Goal: Transaction & Acquisition: Purchase product/service

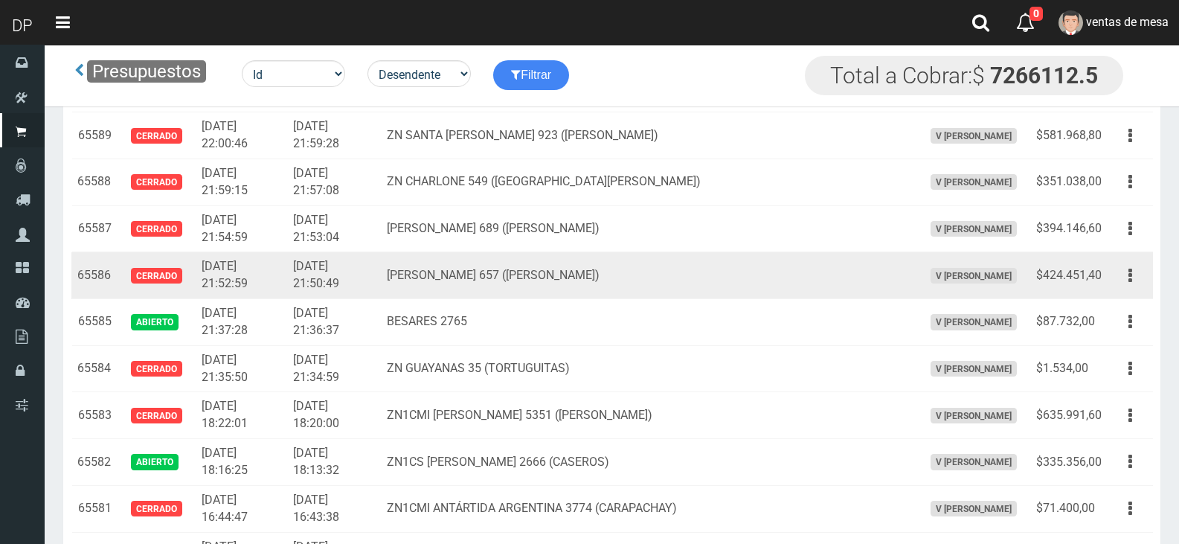
scroll to position [1115, 0]
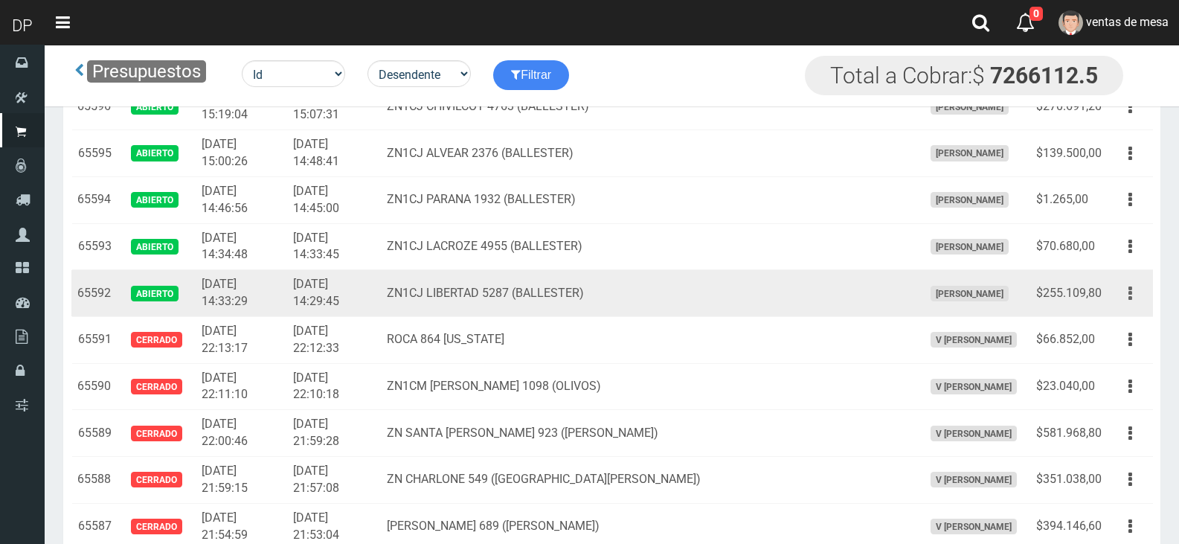
click at [1136, 299] on button "button" at bounding box center [1129, 293] width 33 height 26
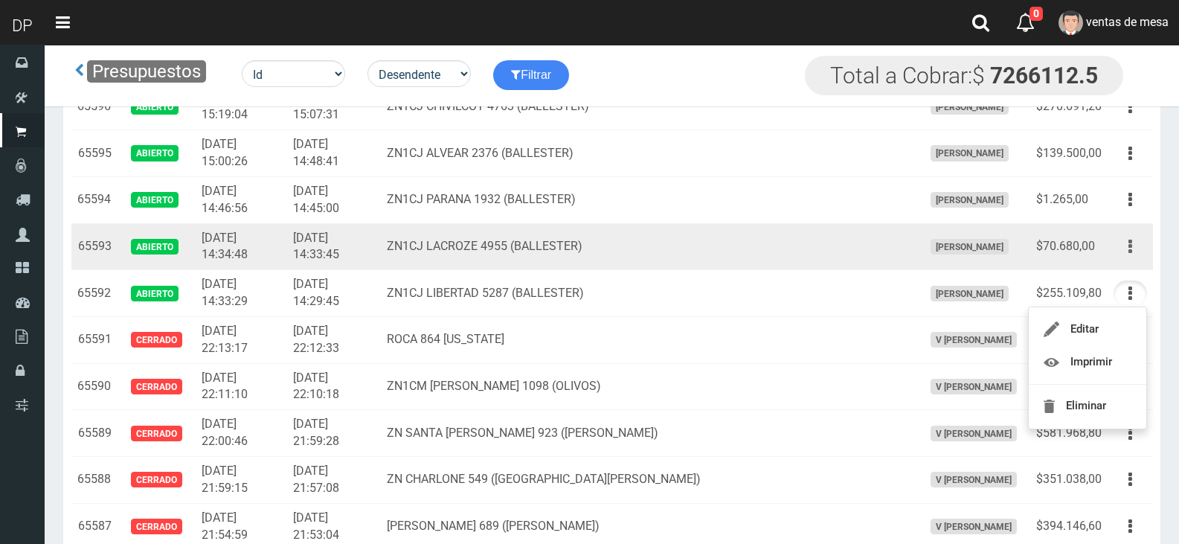
click at [1134, 252] on button "button" at bounding box center [1129, 246] width 33 height 26
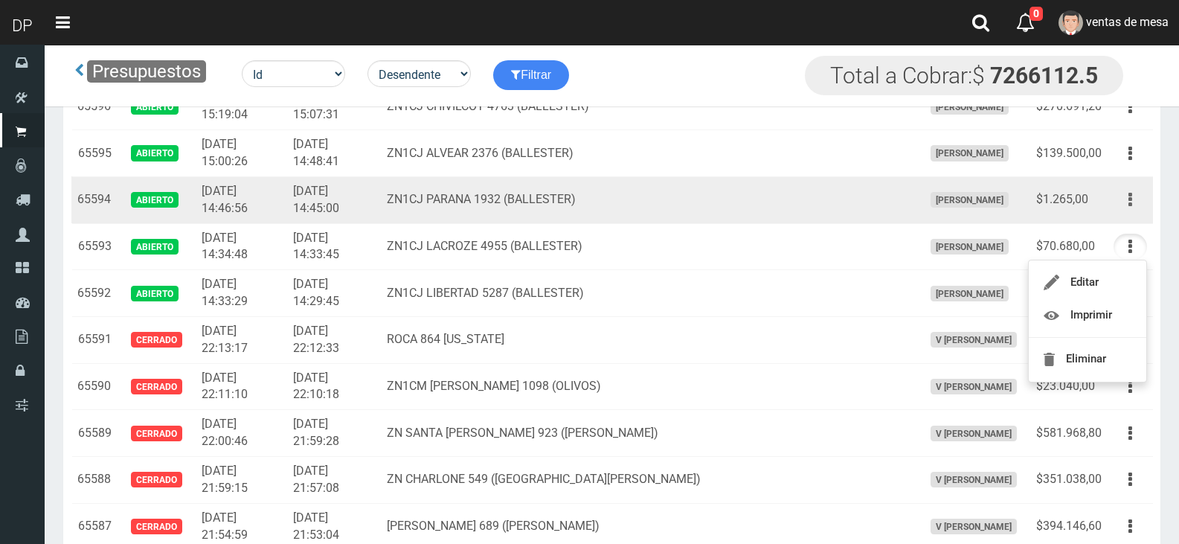
click at [1128, 210] on icon "button" at bounding box center [1130, 200] width 4 height 26
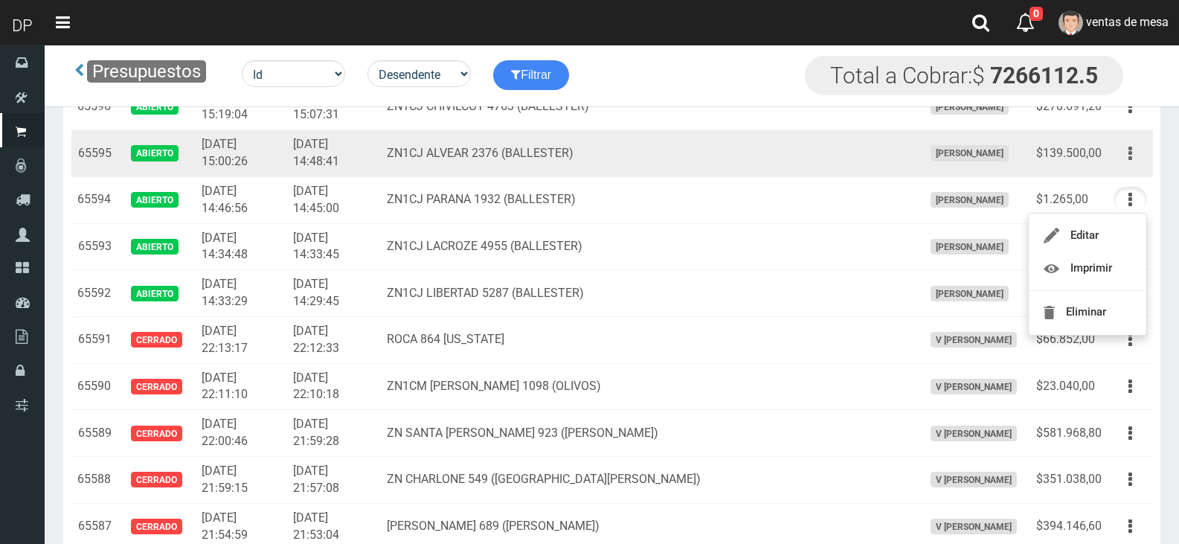
click at [1130, 163] on icon "button" at bounding box center [1130, 154] width 4 height 26
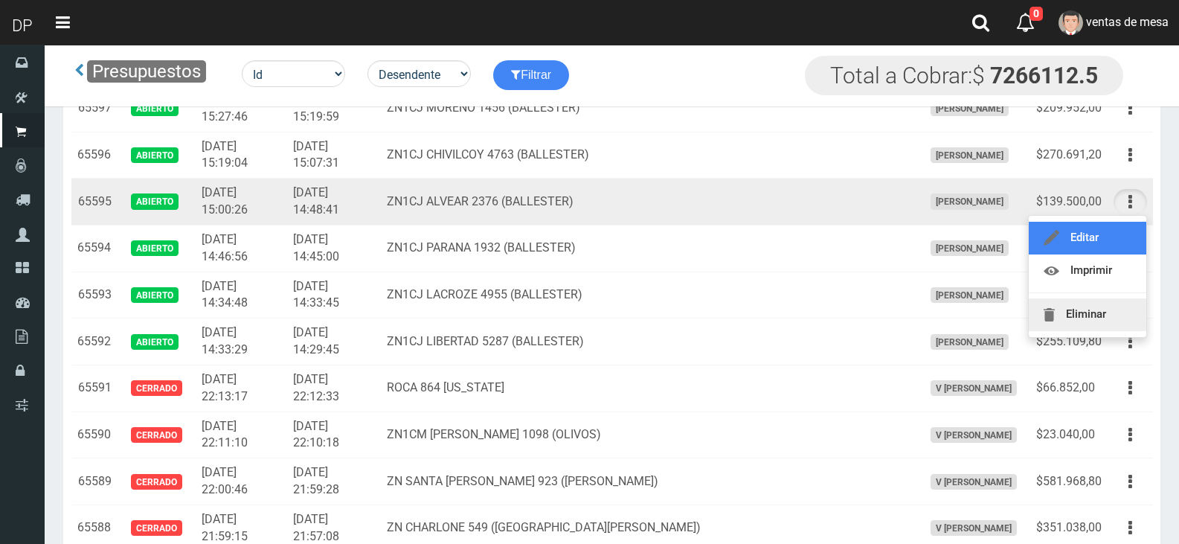
scroll to position [1041, 0]
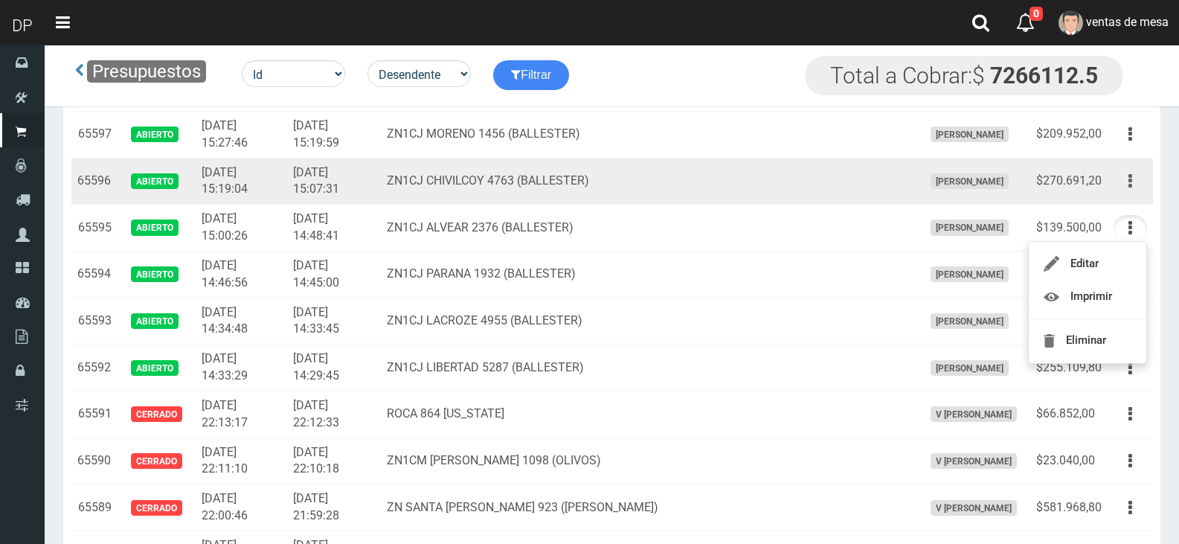
click at [1141, 190] on button "button" at bounding box center [1129, 181] width 33 height 26
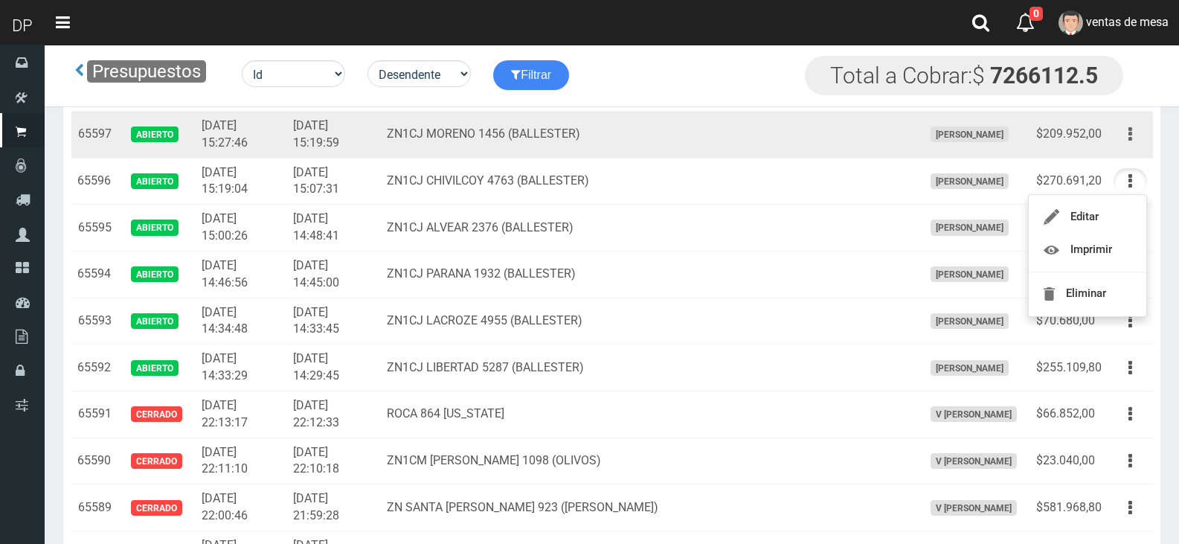
click at [1142, 144] on button "button" at bounding box center [1129, 134] width 33 height 26
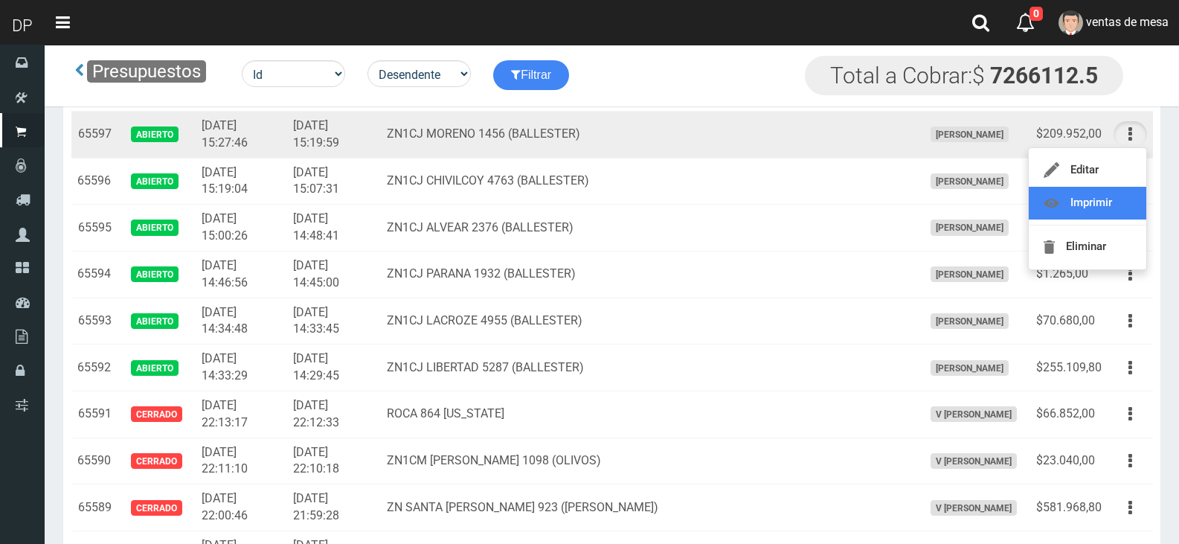
scroll to position [967, 0]
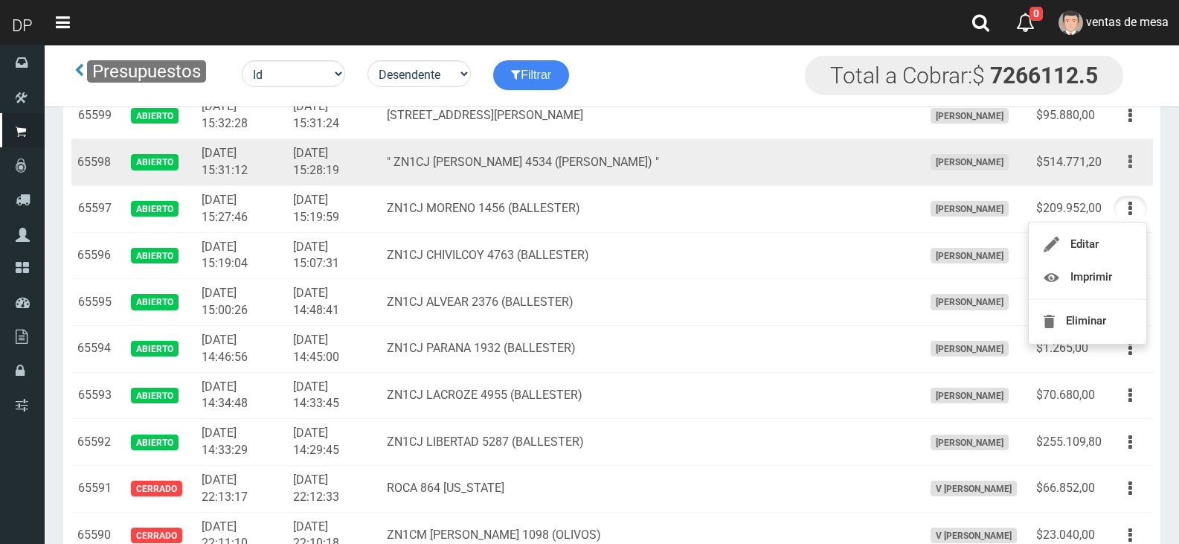
click at [1130, 165] on icon "button" at bounding box center [1130, 162] width 4 height 26
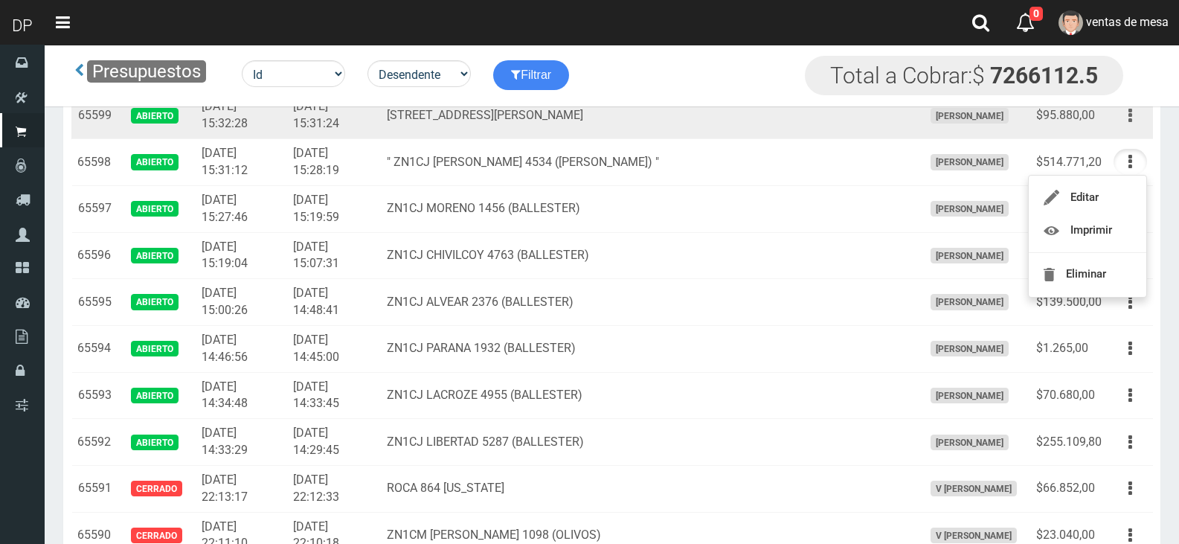
click at [1132, 106] on button "button" at bounding box center [1129, 116] width 33 height 26
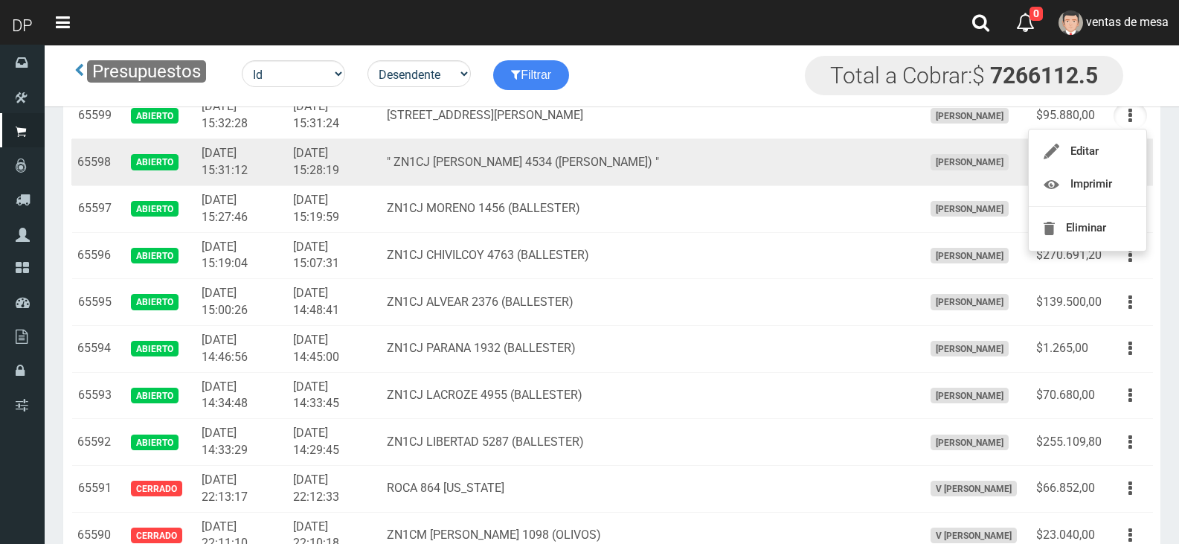
click at [755, 179] on td "" ZN1CJ ALCORTA 4534 (BALLESTER) "" at bounding box center [648, 162] width 535 height 47
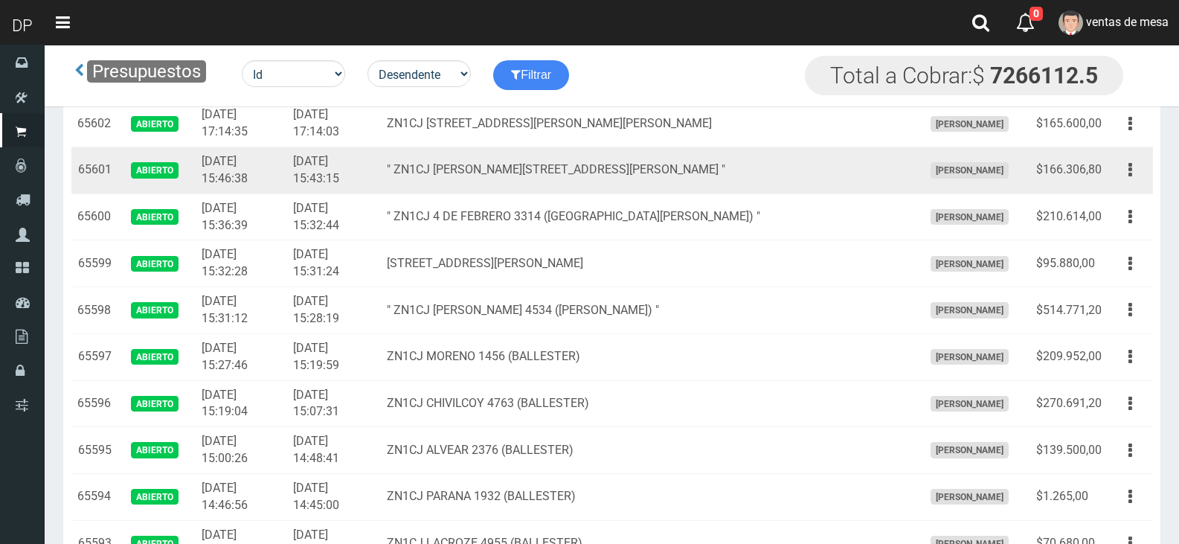
scroll to position [818, 0]
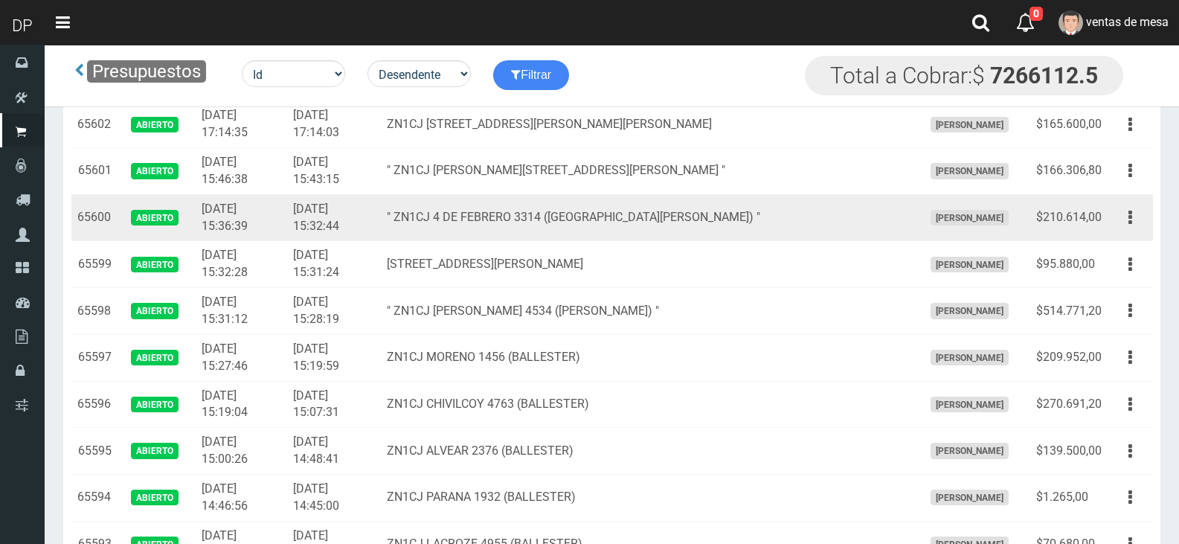
drag, startPoint x: 818, startPoint y: 233, endPoint x: 965, endPoint y: 219, distance: 147.9
click at [819, 233] on td "" ZN1CJ 4 DE FEBRERO 3314 (SAN ANDRES) "" at bounding box center [648, 217] width 535 height 47
click at [1142, 219] on button "button" at bounding box center [1129, 217] width 33 height 26
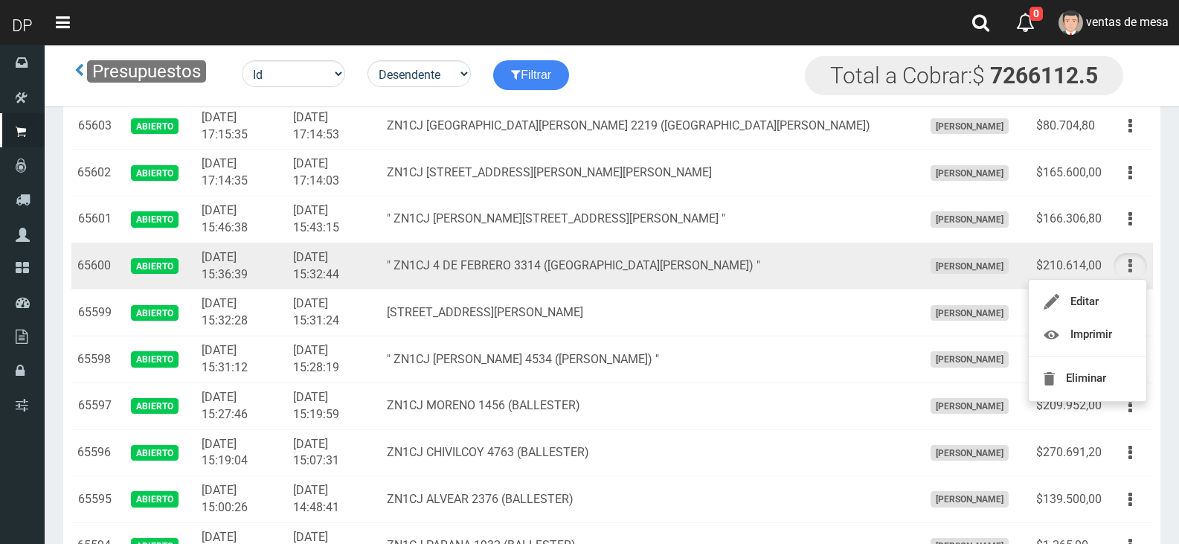
scroll to position [744, 0]
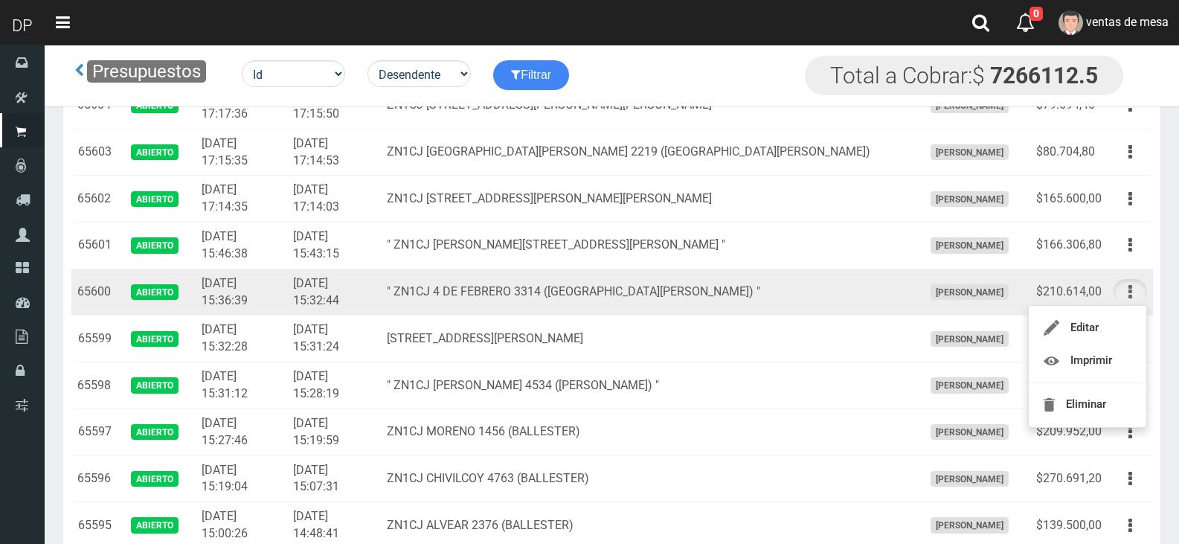
click at [1124, 283] on button "button" at bounding box center [1129, 292] width 33 height 26
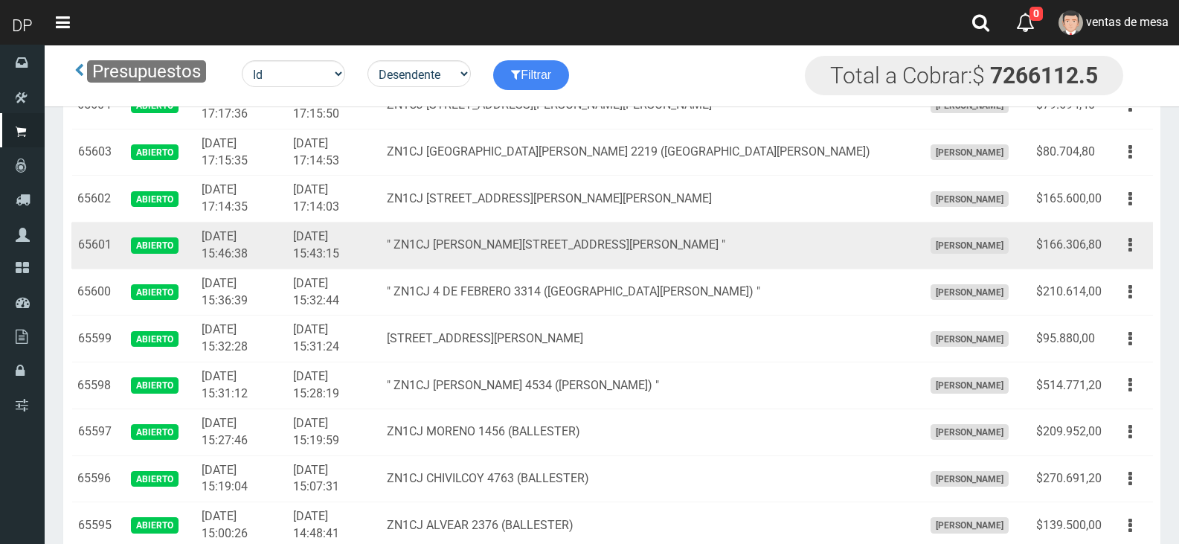
click at [1097, 234] on td "$166.306,80" at bounding box center [1068, 245] width 77 height 47
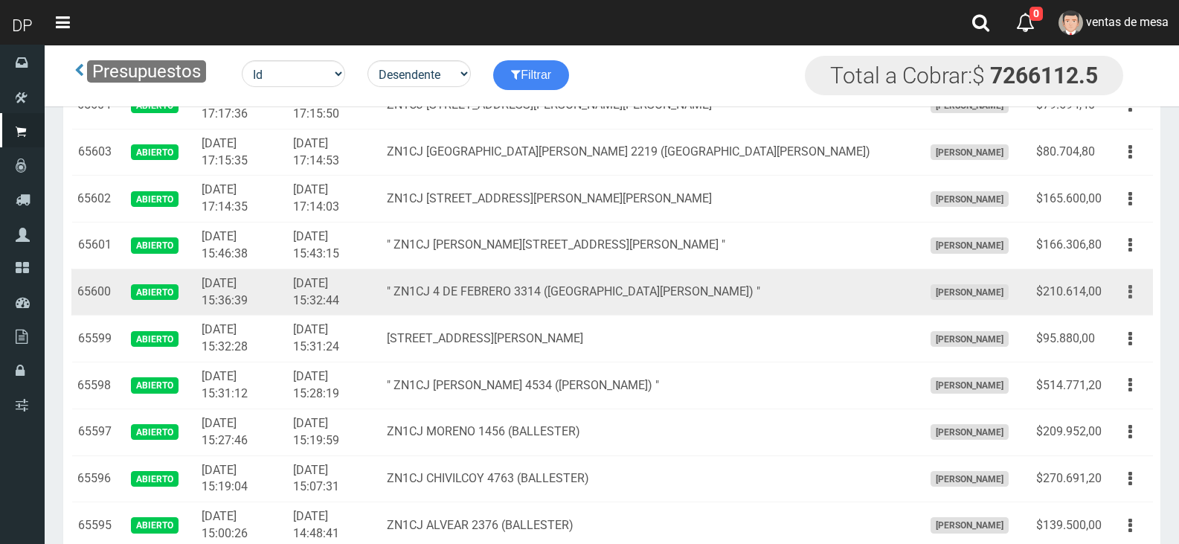
click at [1133, 294] on button "button" at bounding box center [1129, 292] width 33 height 26
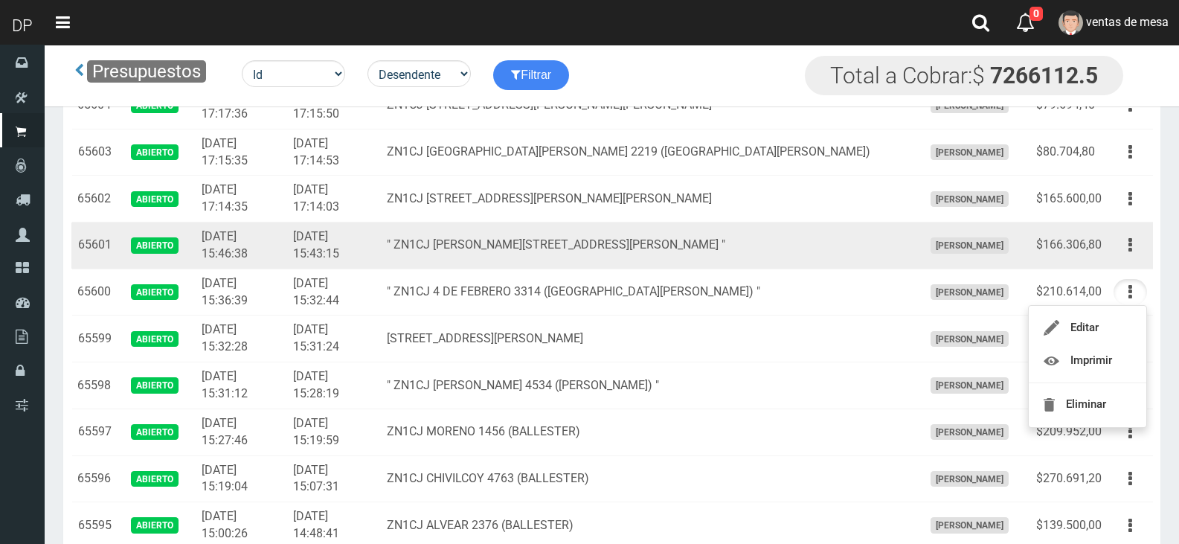
click at [1129, 260] on td "Editar Imprimir Eliminar" at bounding box center [1129, 245] width 45 height 47
click at [1135, 241] on button "button" at bounding box center [1129, 245] width 33 height 26
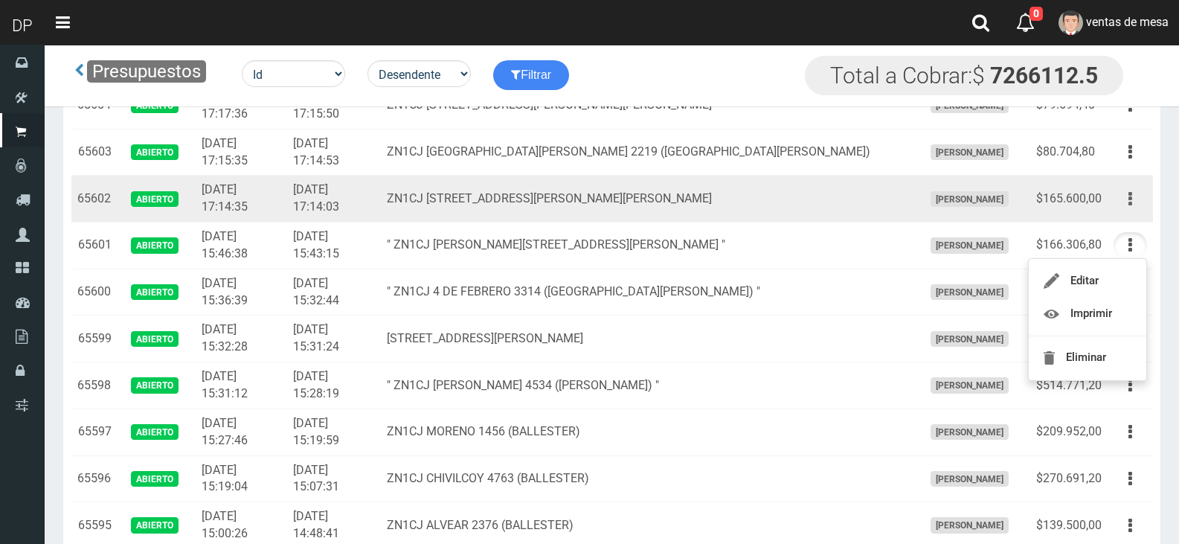
click at [1131, 195] on icon "button" at bounding box center [1130, 199] width 4 height 26
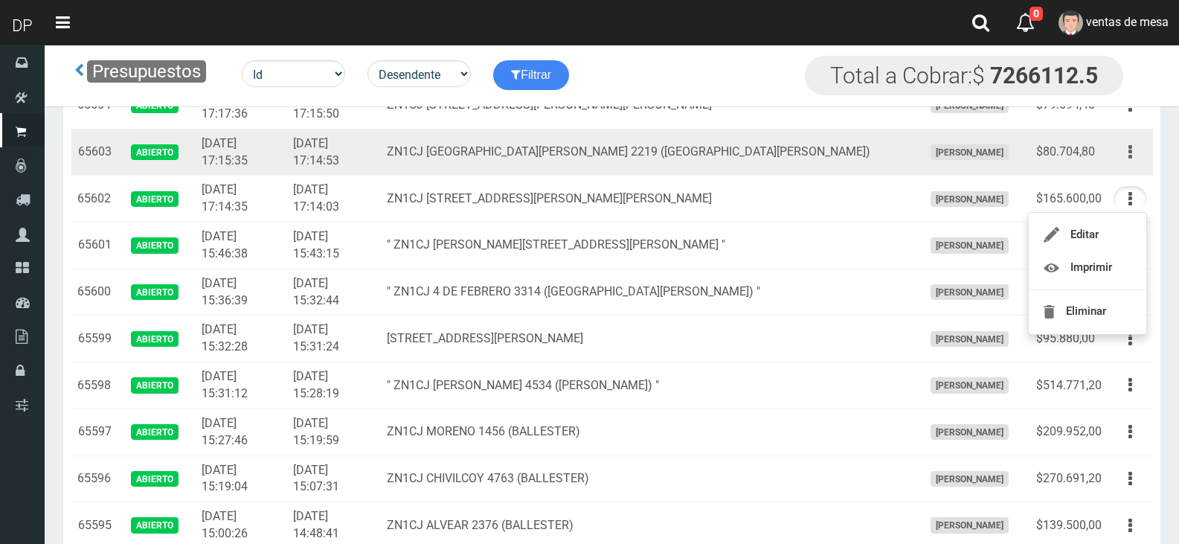
click at [1130, 158] on icon "button" at bounding box center [1130, 152] width 4 height 26
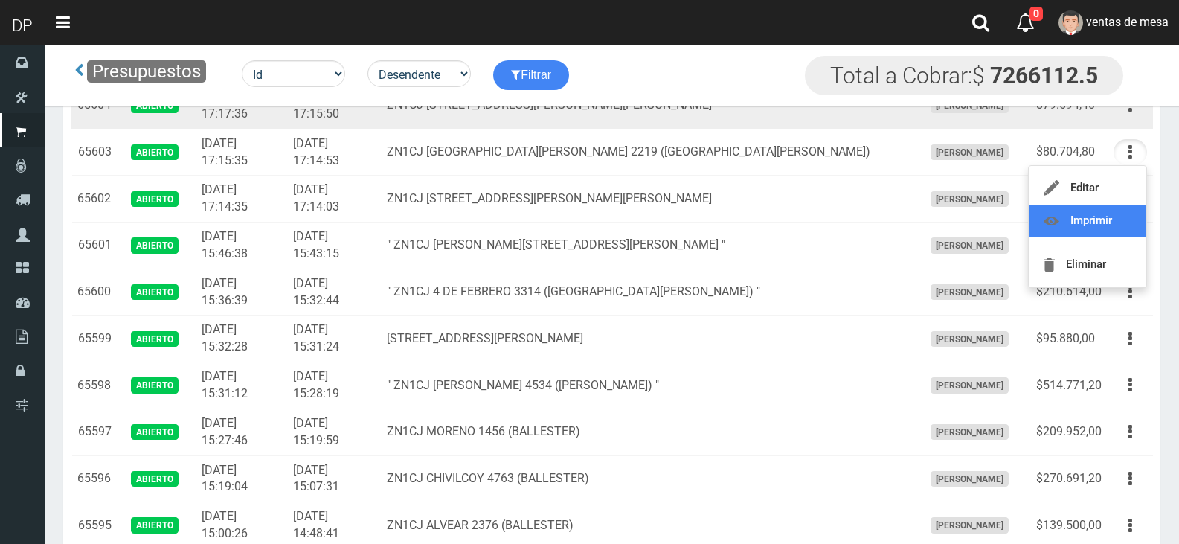
scroll to position [669, 0]
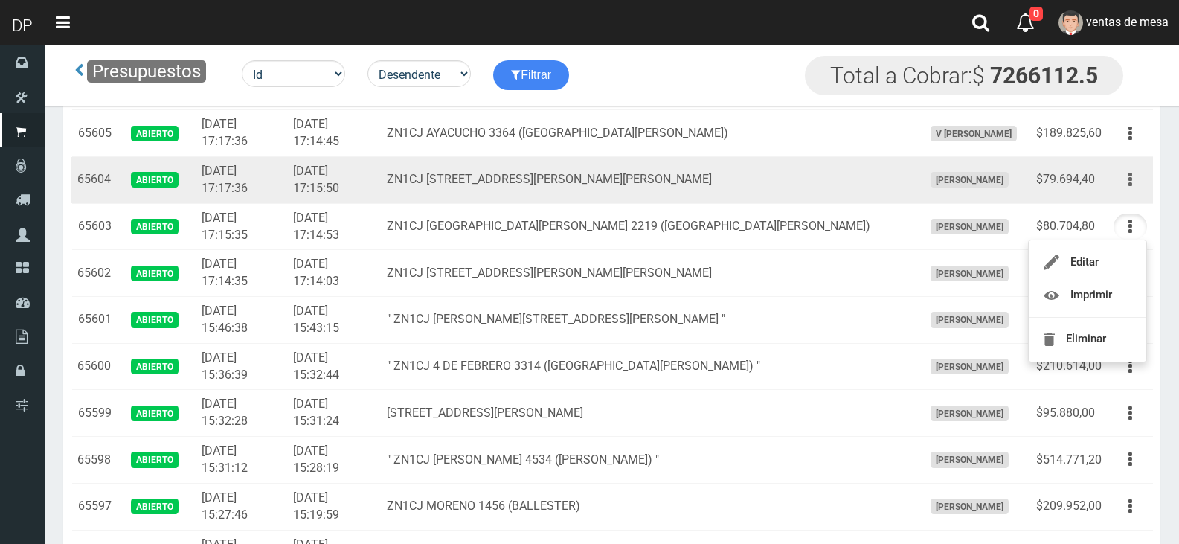
click at [1127, 190] on button "button" at bounding box center [1129, 180] width 33 height 26
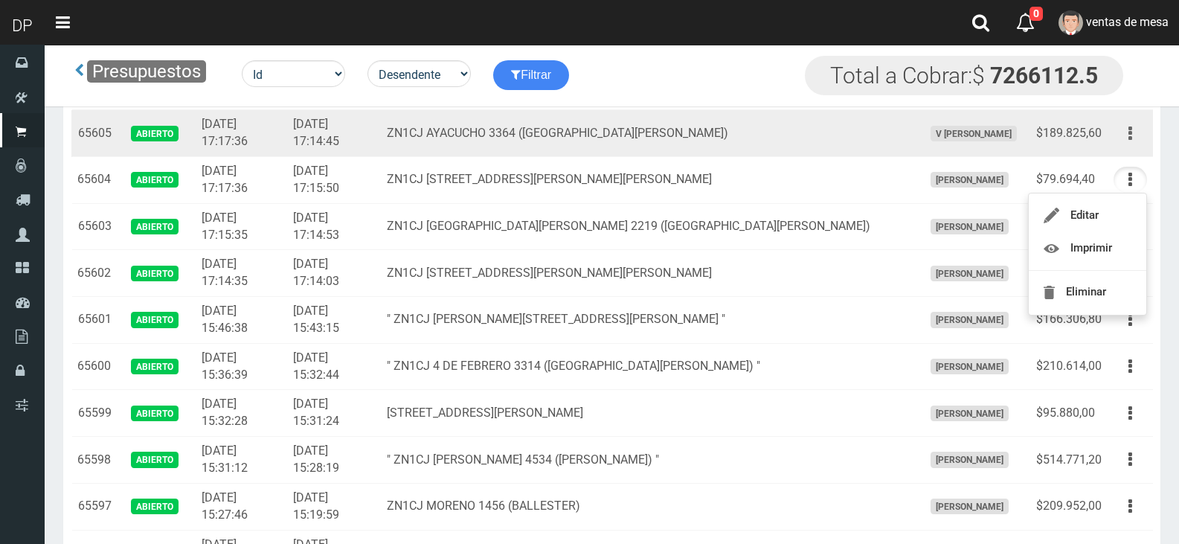
click at [1125, 143] on button "button" at bounding box center [1129, 133] width 33 height 26
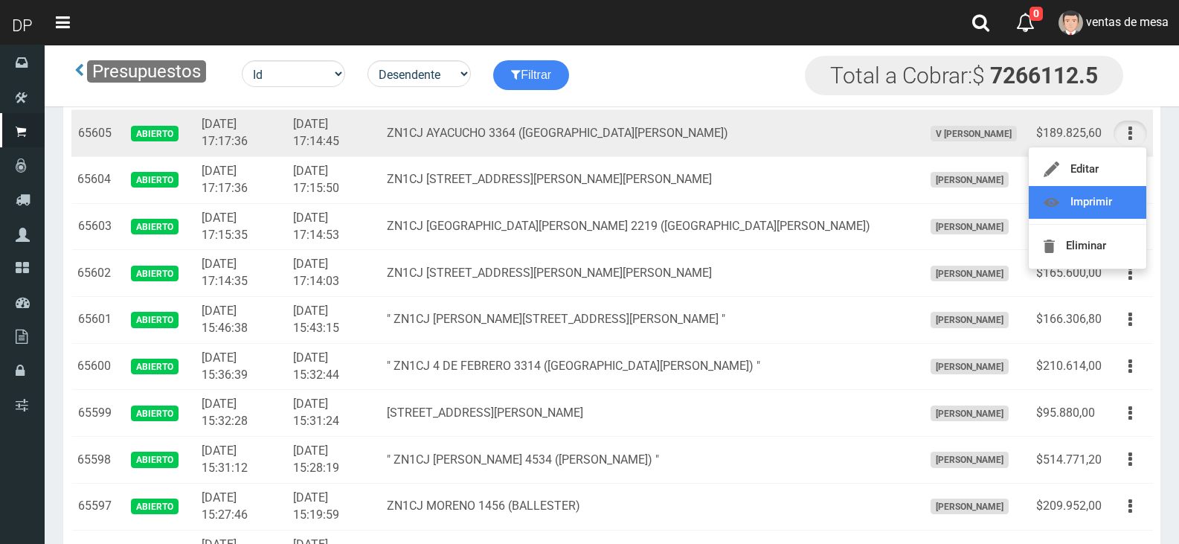
drag, startPoint x: 1105, startPoint y: 213, endPoint x: 1120, endPoint y: 198, distance: 21.0
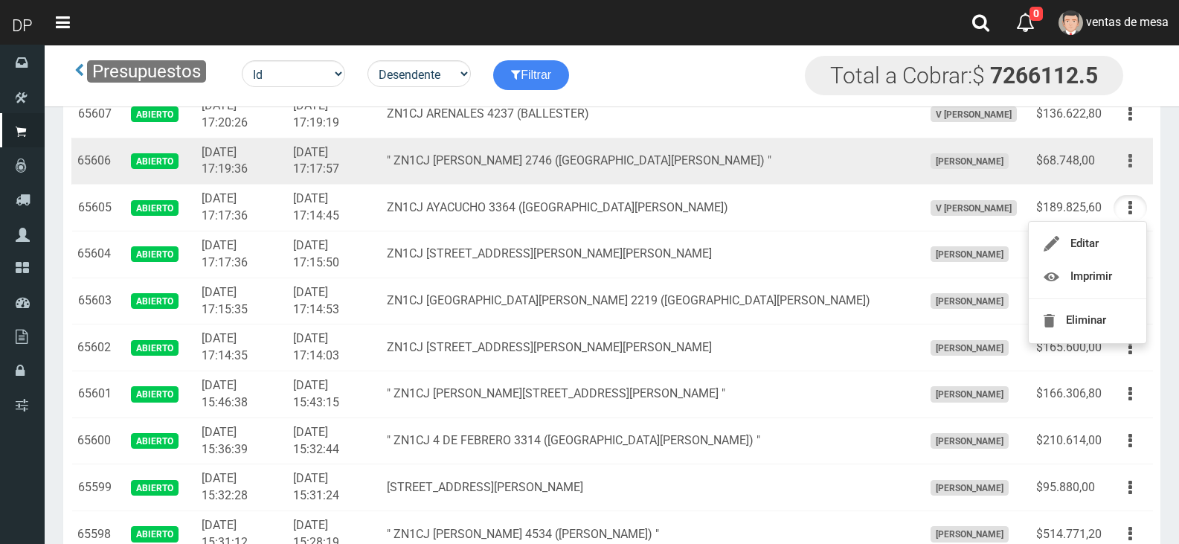
click at [1132, 158] on button "button" at bounding box center [1129, 161] width 33 height 26
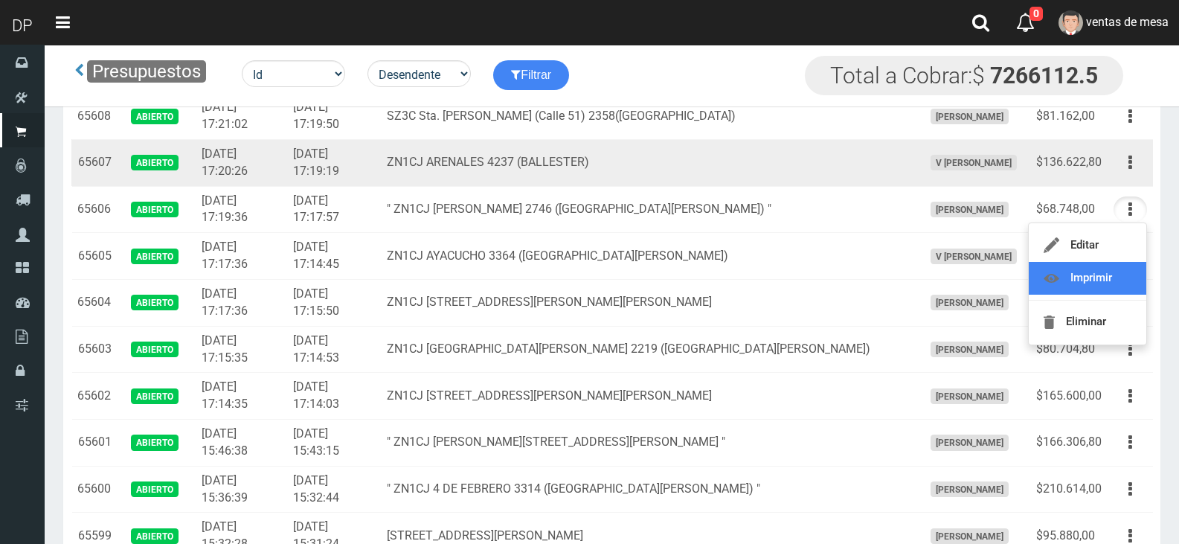
scroll to position [521, 0]
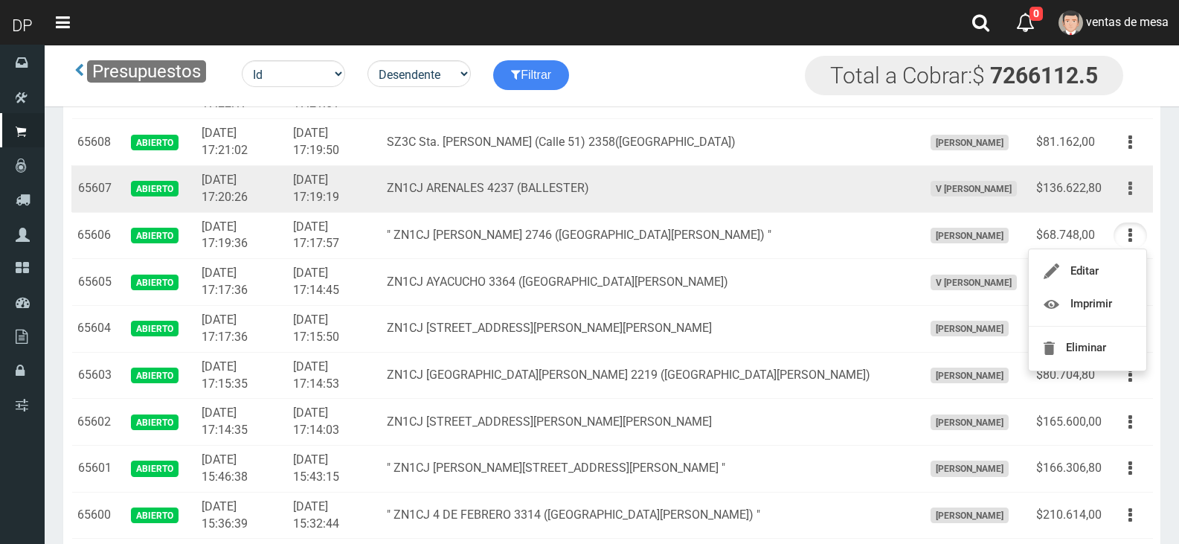
click at [1123, 199] on button "button" at bounding box center [1129, 188] width 33 height 26
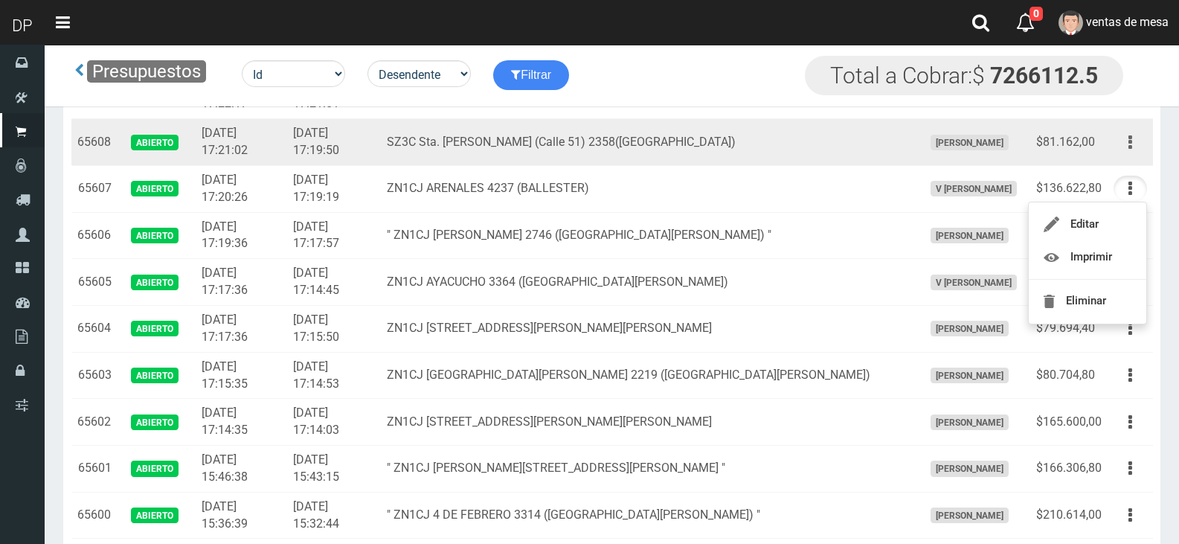
click at [1131, 152] on icon "button" at bounding box center [1130, 142] width 4 height 26
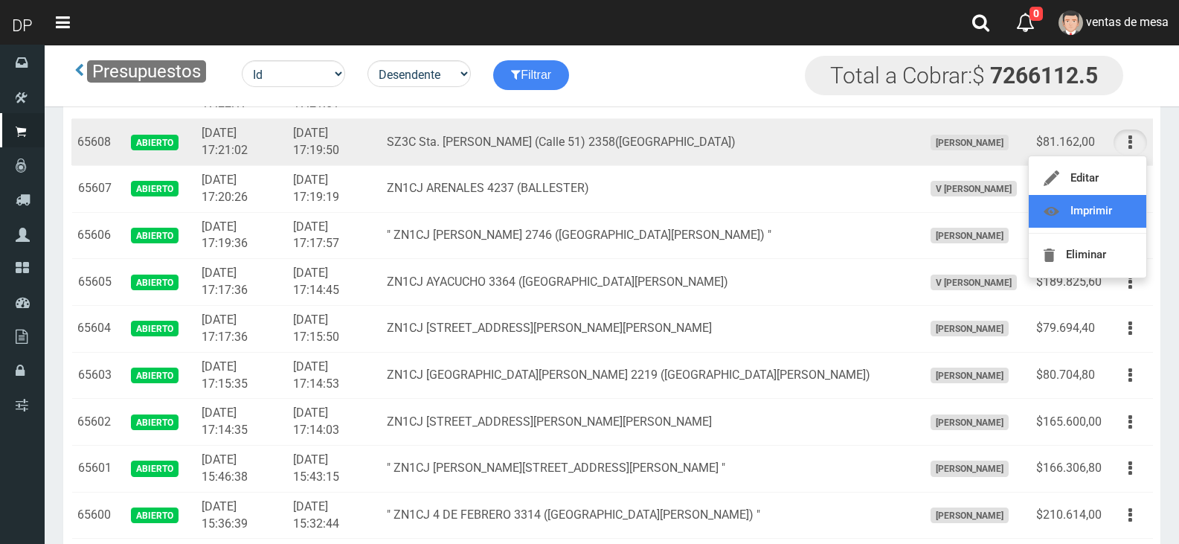
scroll to position [446, 0]
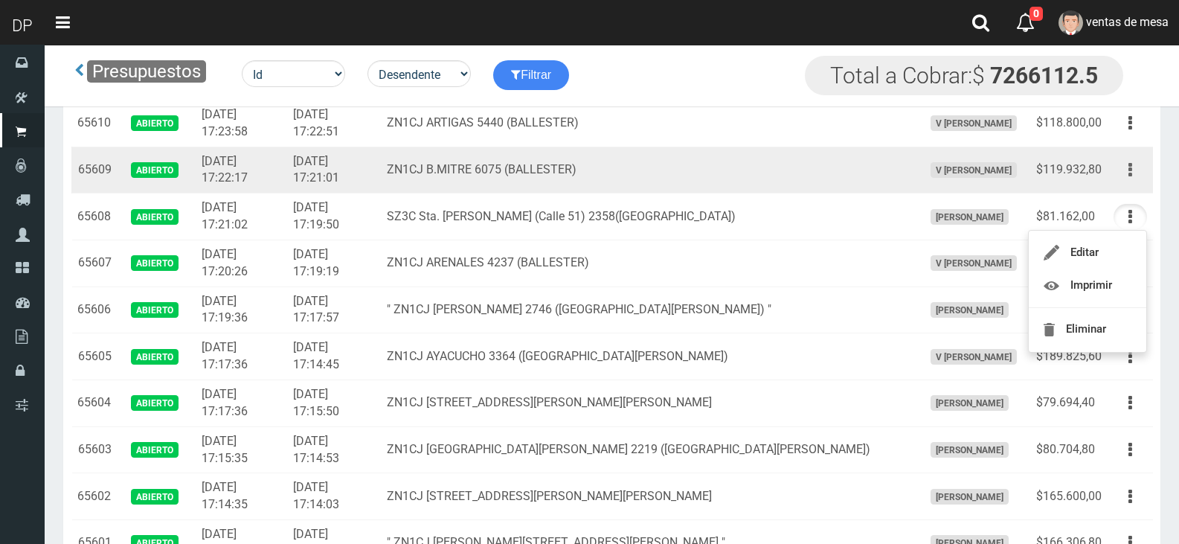
click at [1135, 170] on button "button" at bounding box center [1129, 170] width 33 height 26
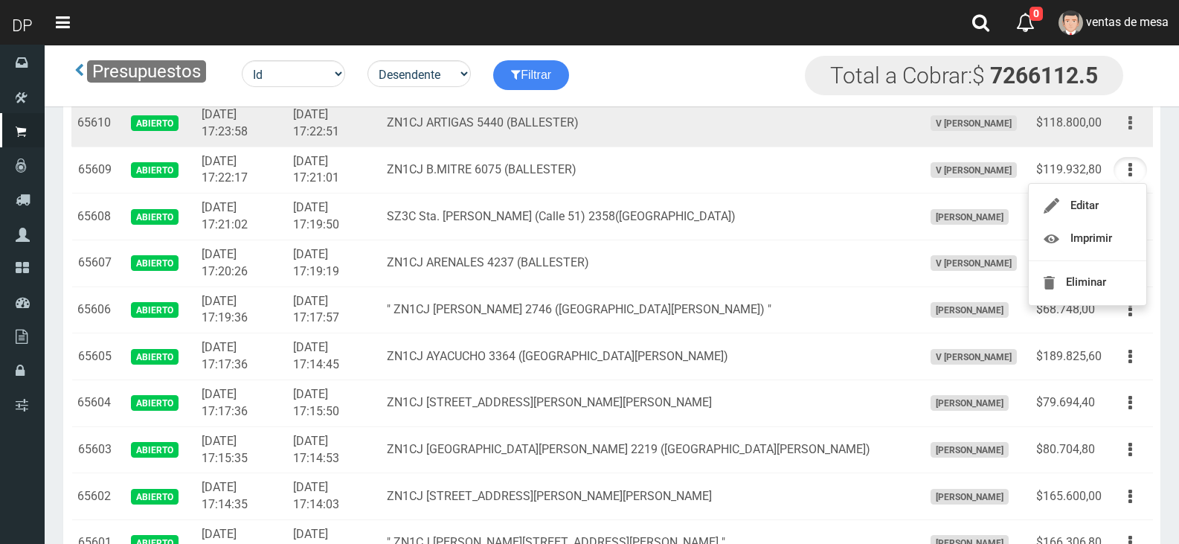
click at [1135, 113] on button "button" at bounding box center [1129, 123] width 33 height 26
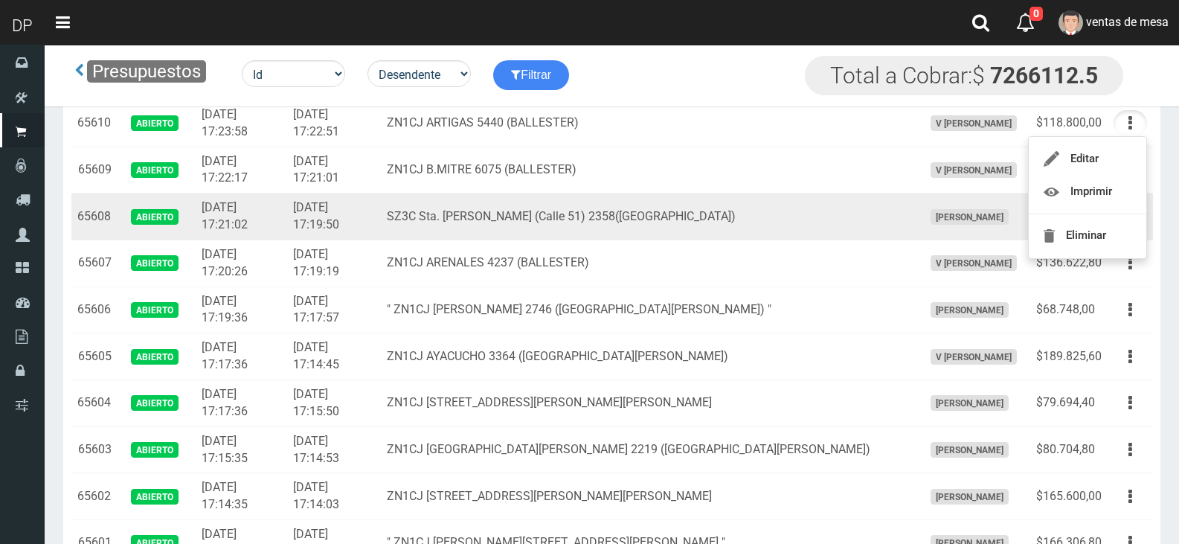
click at [692, 231] on td "SZ3C Sta. Marta (Calle 51) 2358(Villa Maipú)" at bounding box center [648, 216] width 535 height 47
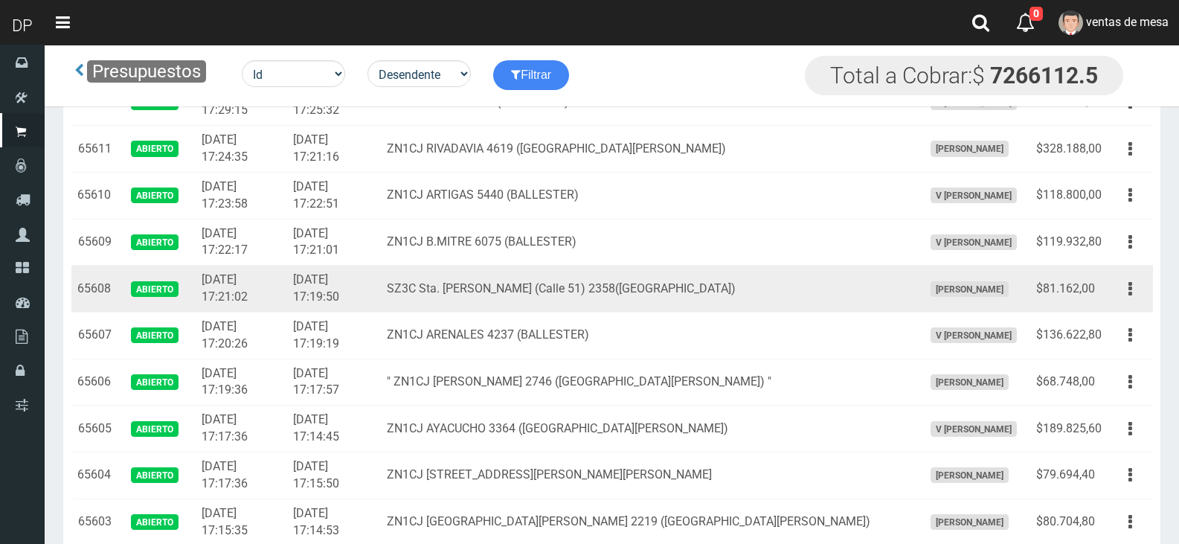
scroll to position [74, 0]
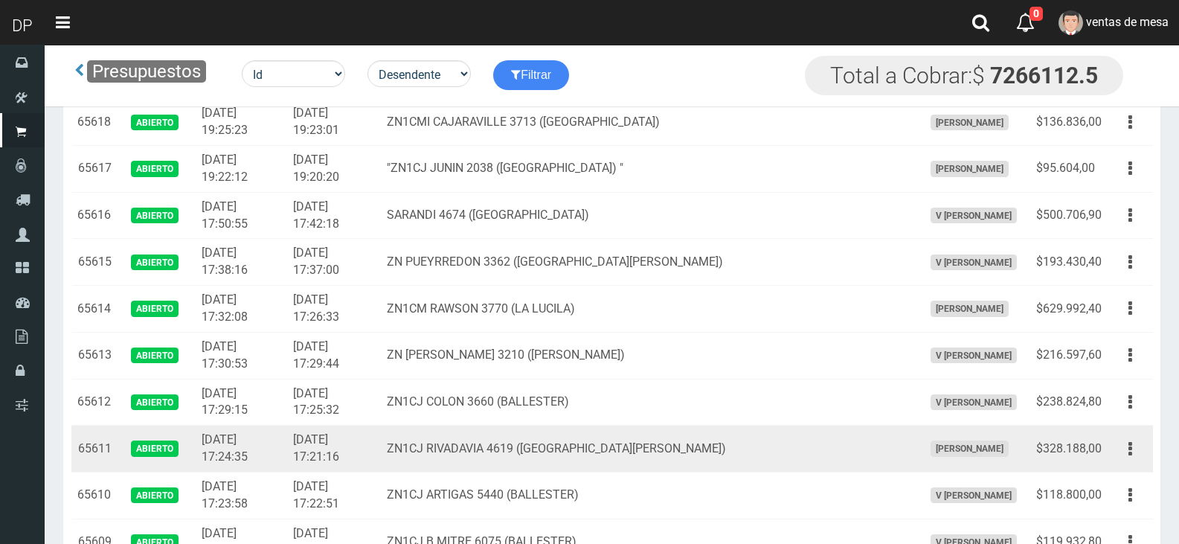
drag, startPoint x: 710, startPoint y: 491, endPoint x: 732, endPoint y: 463, distance: 35.4
click at [710, 491] on td "ZN1CJ ARTIGAS 5440 (BALLESTER)" at bounding box center [648, 494] width 535 height 47
click at [1109, 445] on td "Editar Imprimir Eliminar" at bounding box center [1129, 448] width 45 height 47
click at [1130, 454] on icon "button" at bounding box center [1130, 449] width 4 height 26
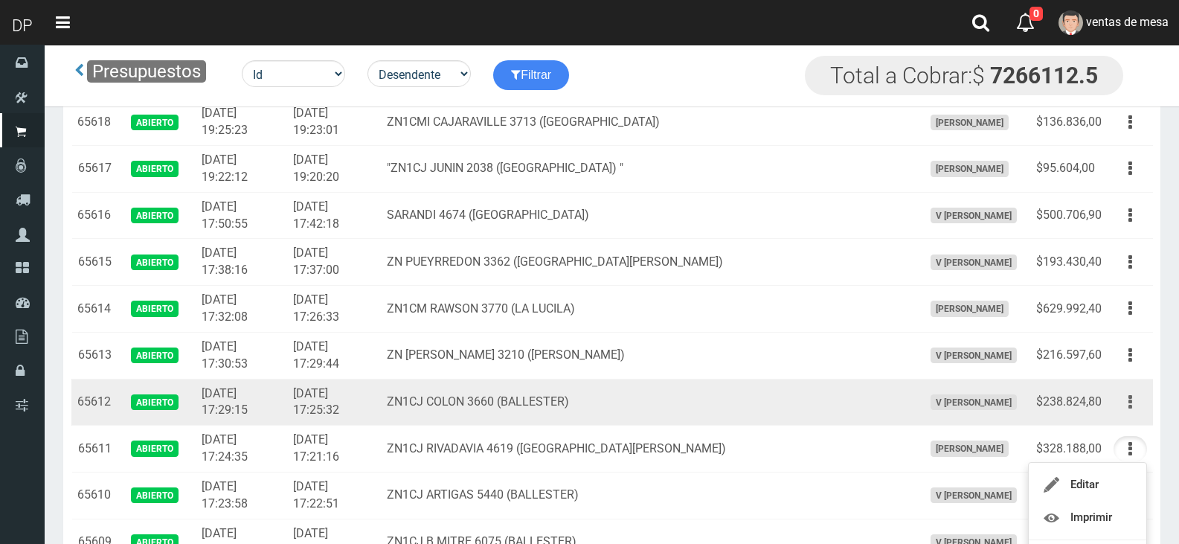
click at [1130, 402] on icon "button" at bounding box center [1130, 402] width 4 height 26
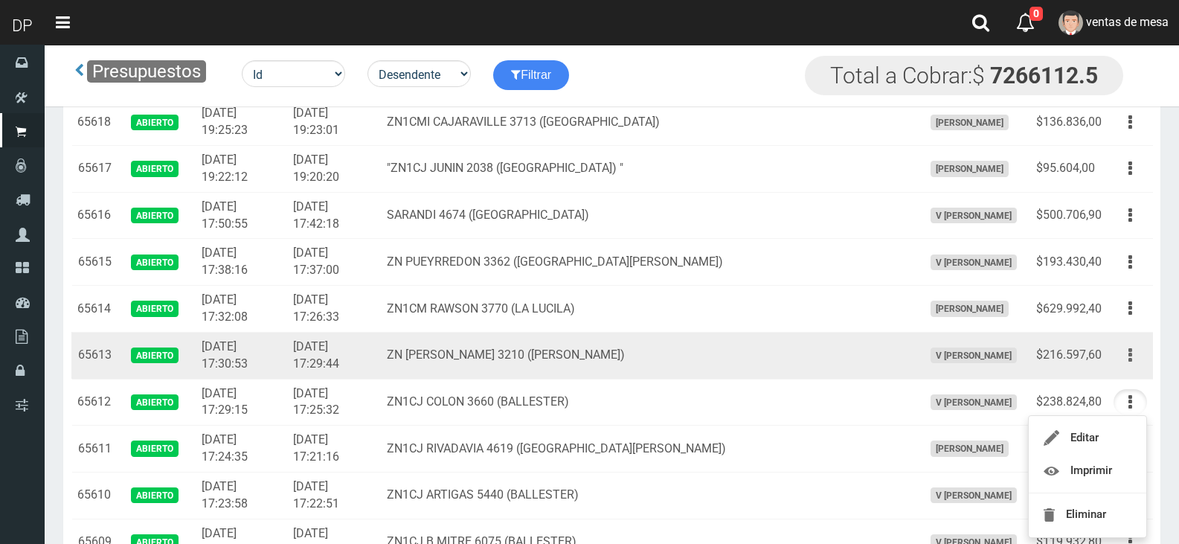
click at [1127, 355] on button "button" at bounding box center [1129, 355] width 33 height 26
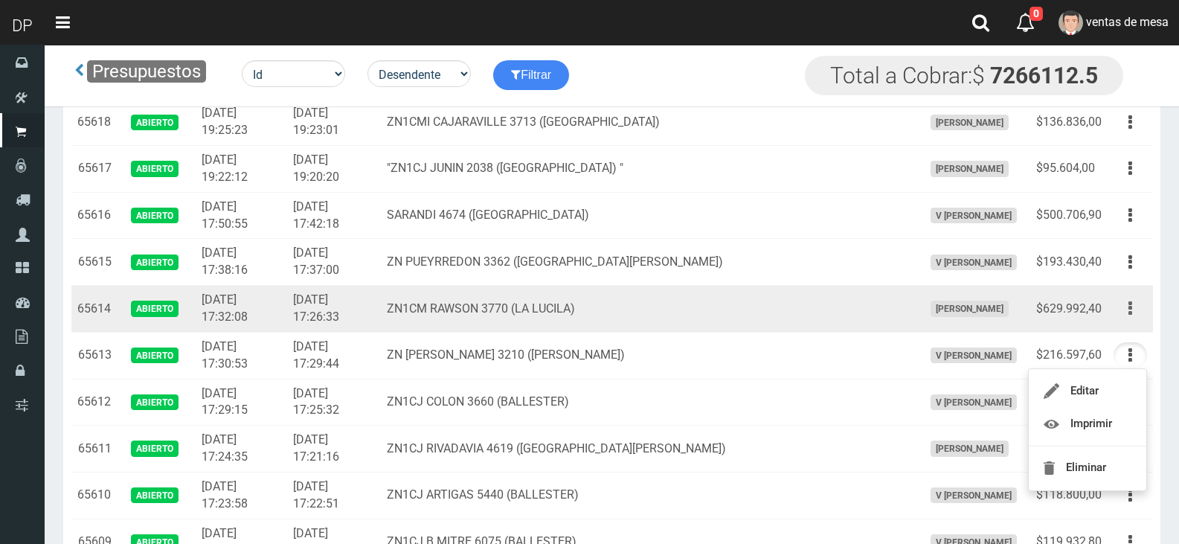
click at [1132, 309] on button "button" at bounding box center [1129, 308] width 33 height 26
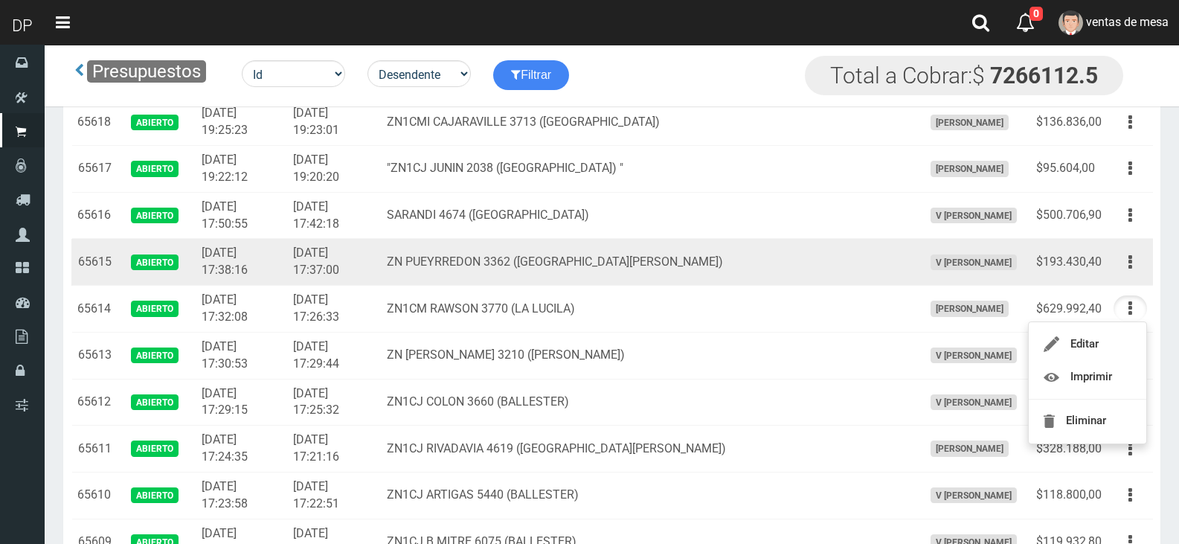
click at [1124, 276] on td "Editar Imprimir Eliminar" at bounding box center [1129, 262] width 45 height 47
click at [1130, 267] on icon "button" at bounding box center [1130, 262] width 4 height 26
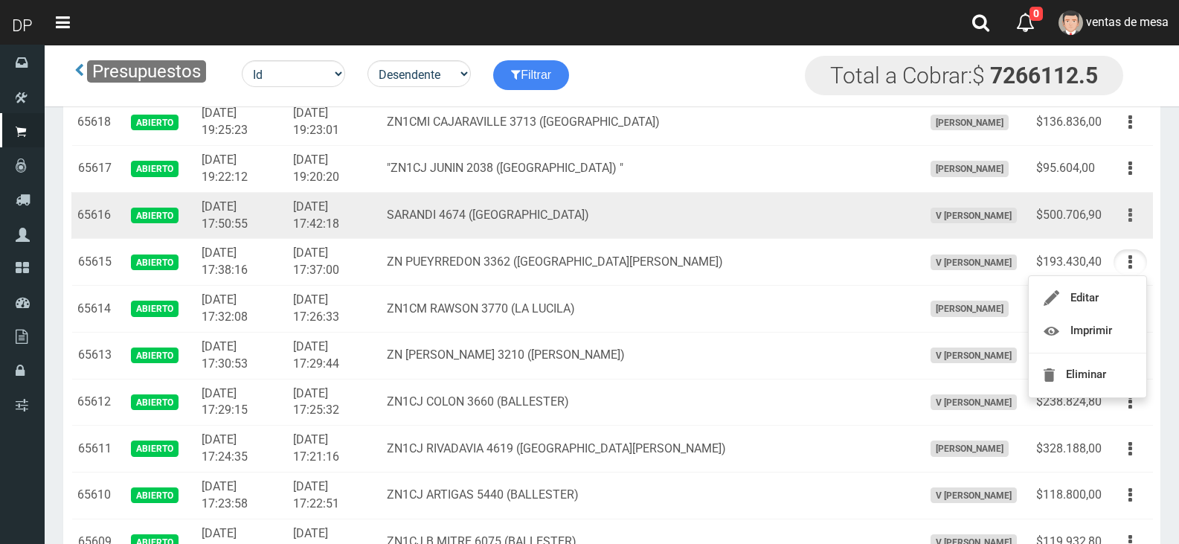
click at [1133, 217] on button "button" at bounding box center [1129, 215] width 33 height 26
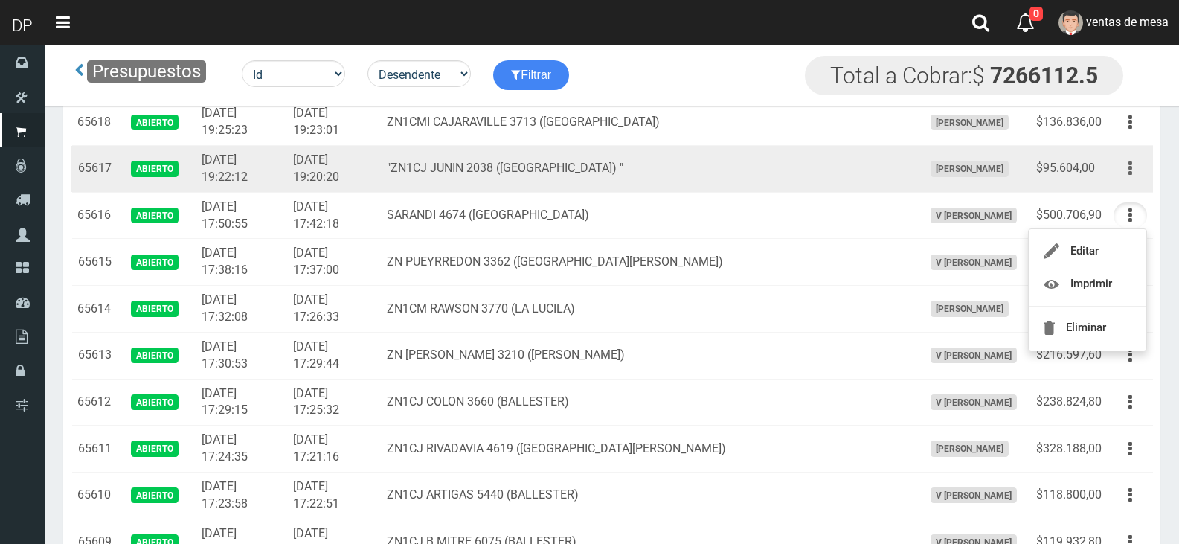
click at [1138, 174] on button "button" at bounding box center [1129, 168] width 33 height 26
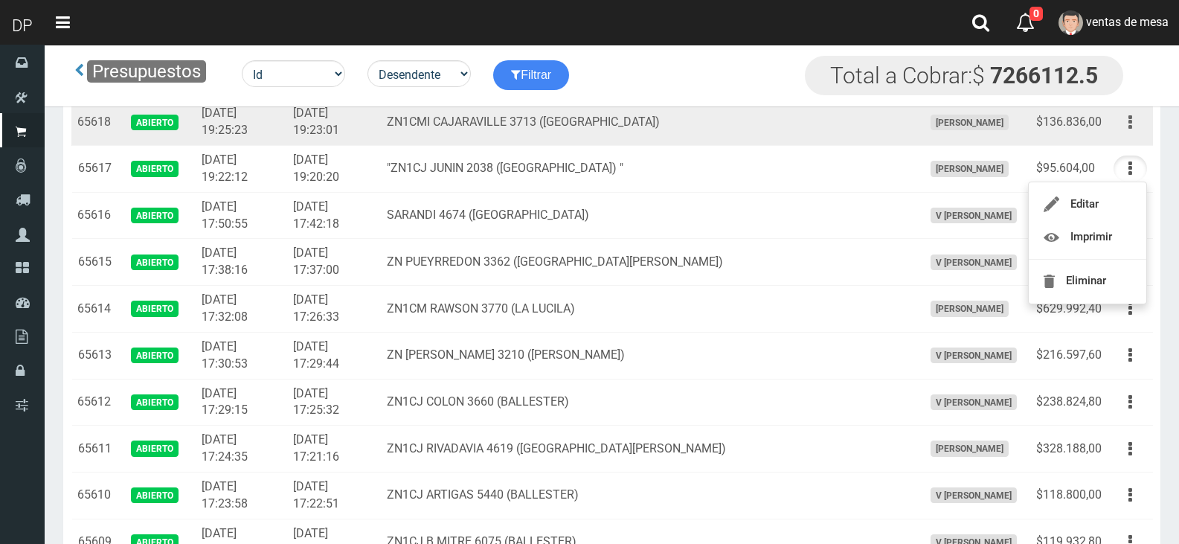
click at [1135, 135] on button "button" at bounding box center [1129, 122] width 33 height 26
click at [1134, 123] on button "button" at bounding box center [1129, 122] width 33 height 26
click at [1125, 130] on button "button" at bounding box center [1129, 122] width 33 height 26
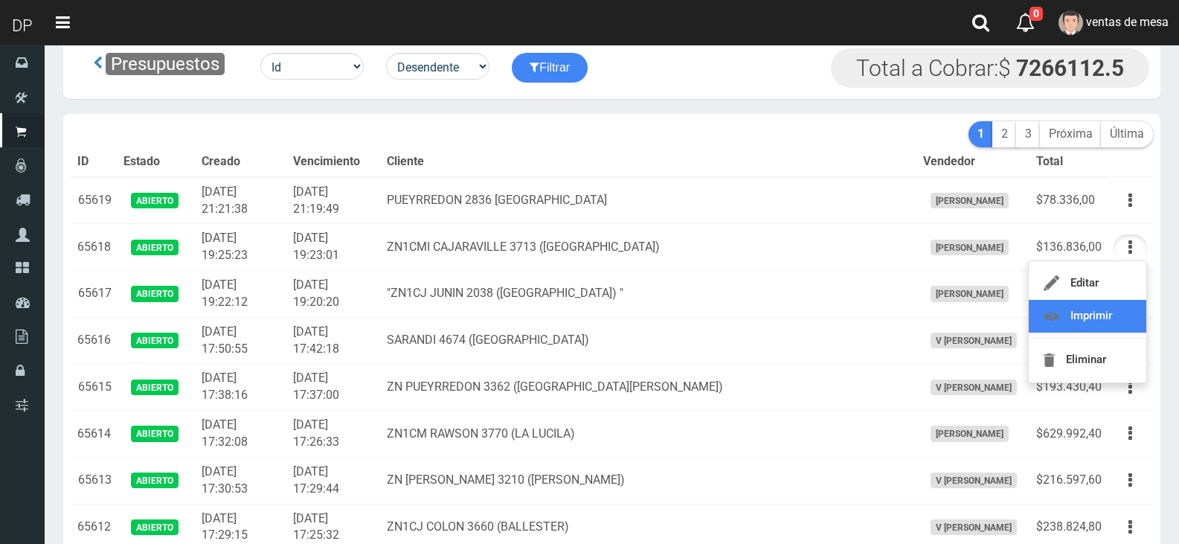
scroll to position [0, 0]
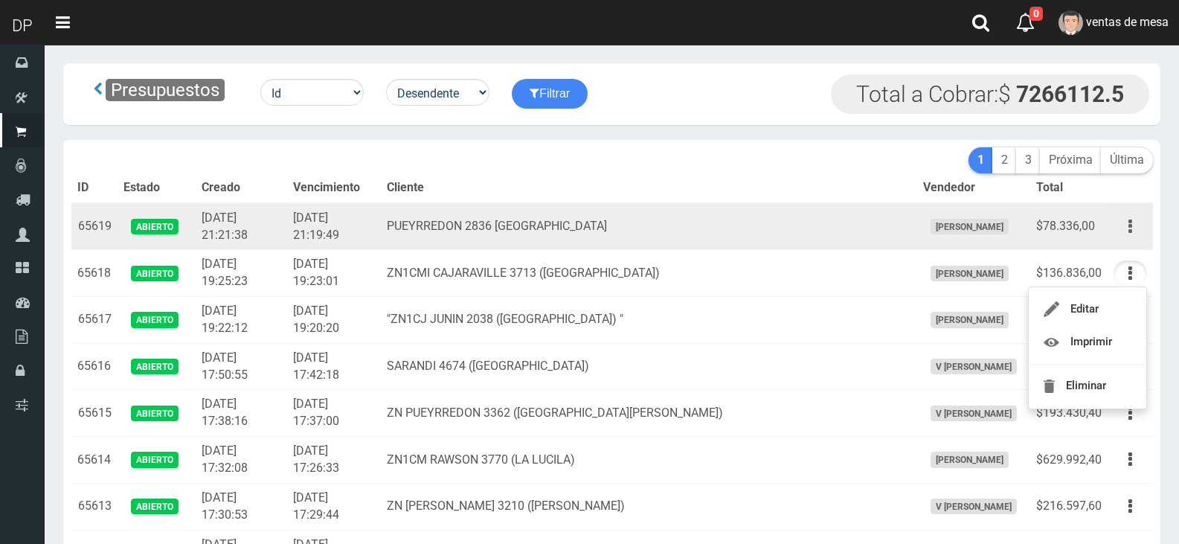
click at [1133, 226] on button "button" at bounding box center [1129, 226] width 33 height 26
click at [854, 233] on td "PUEYRREDON 2836 VILLA BALLESTER" at bounding box center [648, 226] width 535 height 47
click at [930, 219] on span "Betiana Paola Casco" at bounding box center [969, 227] width 78 height 16
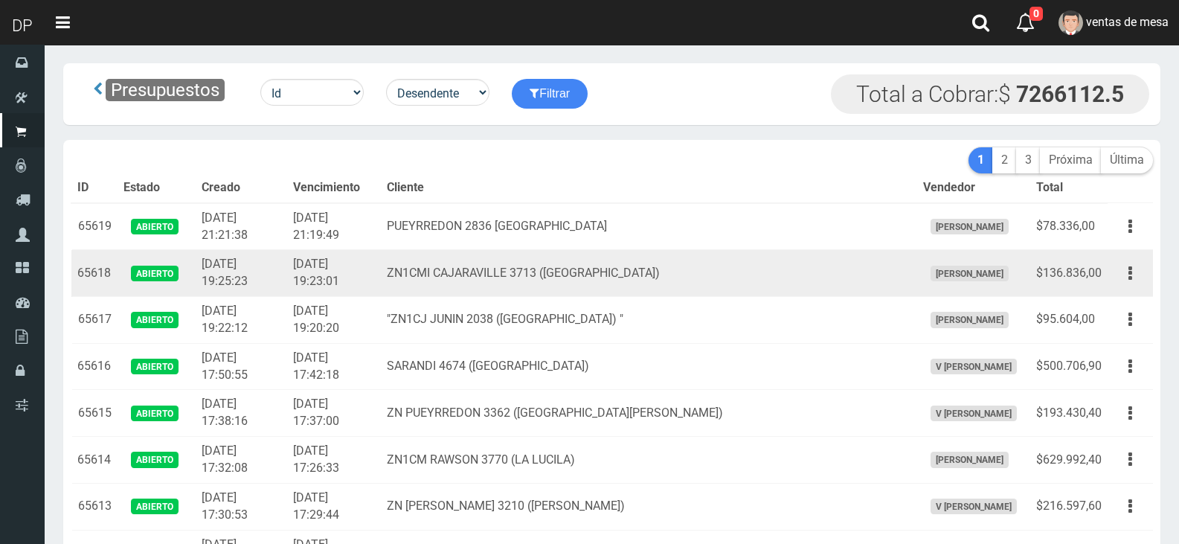
click at [843, 254] on td "ZN1CMI CAJARAVILLE 3713 (CARAPACHAY)" at bounding box center [648, 273] width 535 height 47
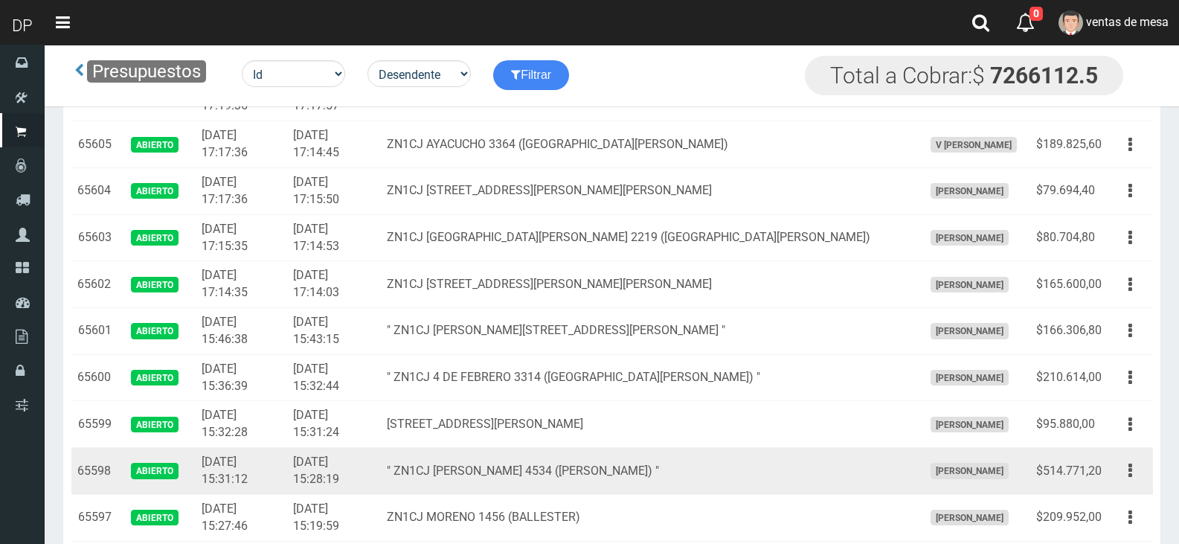
drag, startPoint x: 77, startPoint y: 226, endPoint x: 409, endPoint y: 474, distance: 414.9
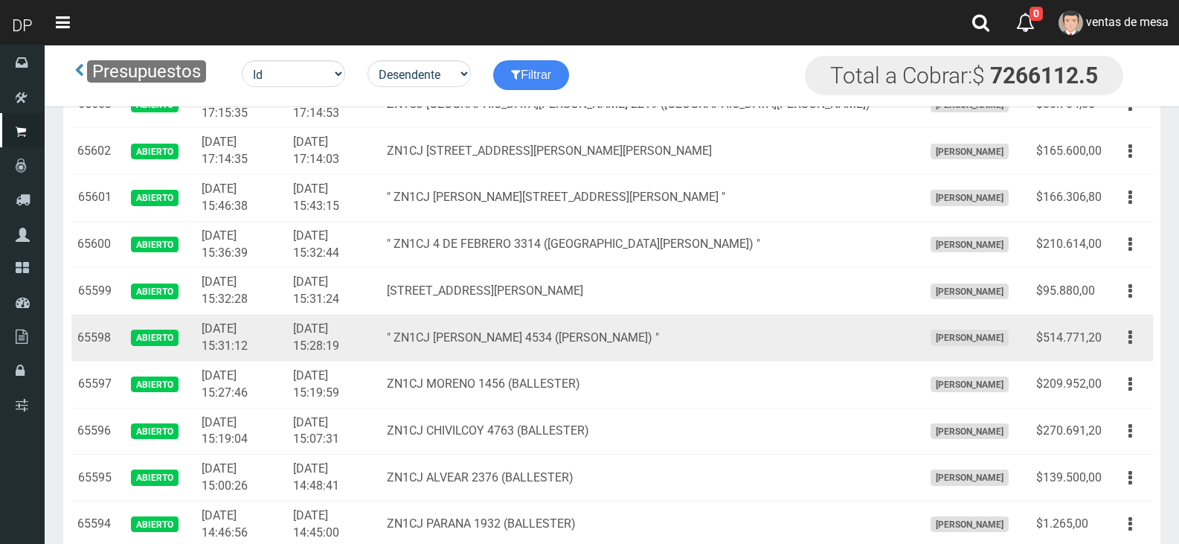
scroll to position [1104, 0]
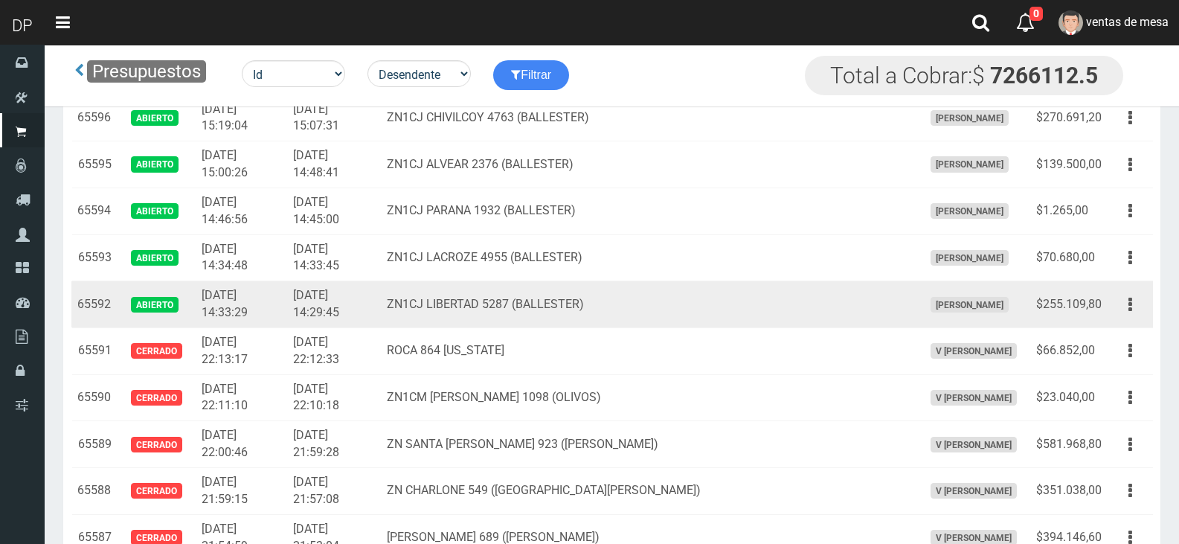
click at [487, 312] on td "ZN1CJ LIBERTAD 5287 (BALLESTER)" at bounding box center [648, 304] width 535 height 47
click at [948, 293] on td "Betiana Paola Casco" at bounding box center [973, 304] width 113 height 47
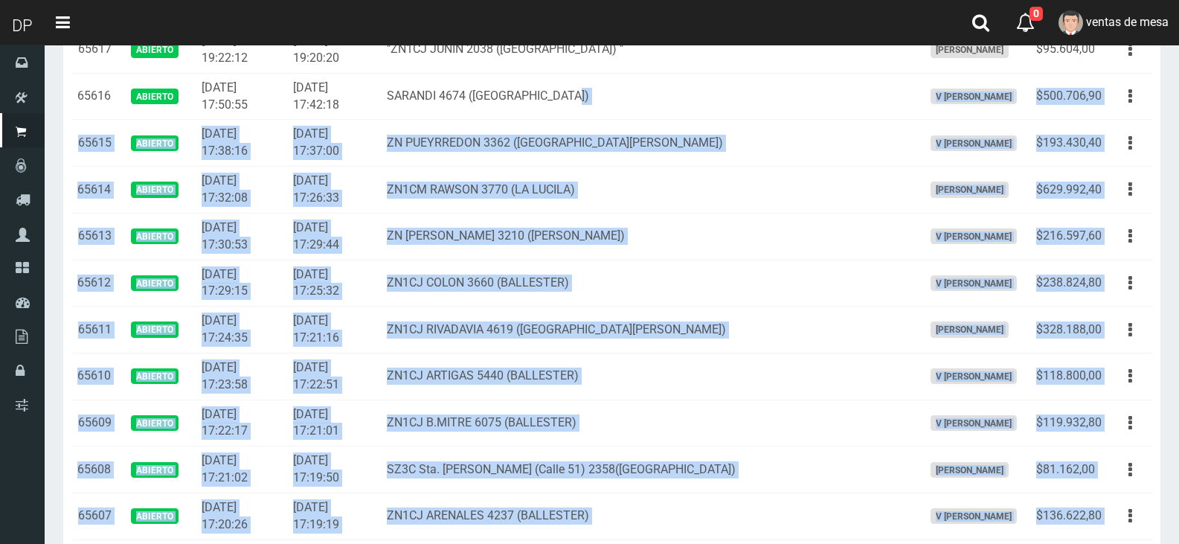
scroll to position [0, 0]
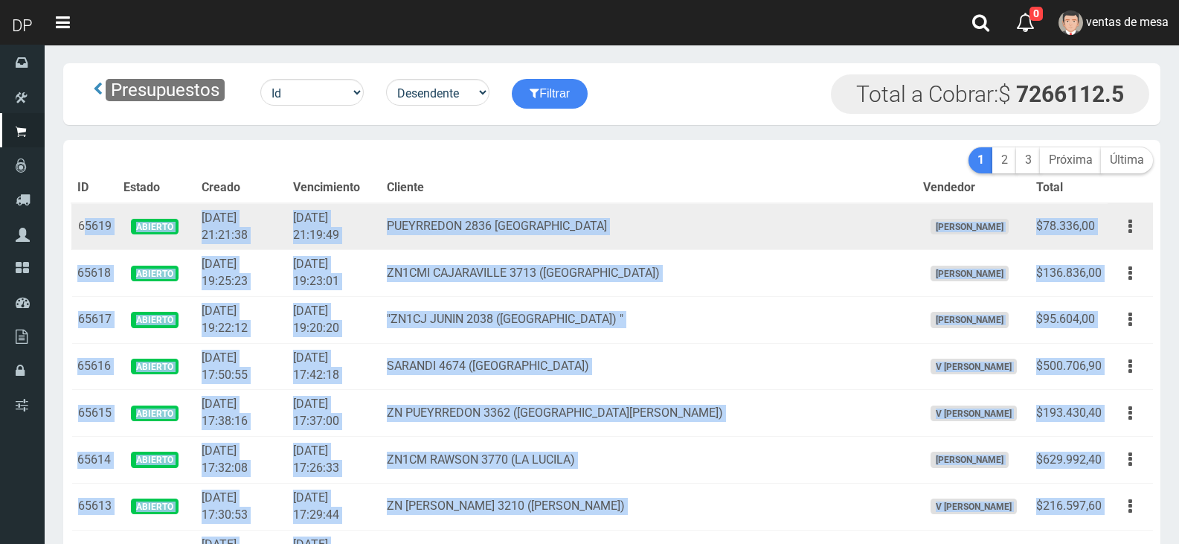
drag, startPoint x: 1104, startPoint y: 305, endPoint x: 85, endPoint y: 227, distance: 1022.5
click at [78, 225] on td "65619" at bounding box center [94, 226] width 46 height 47
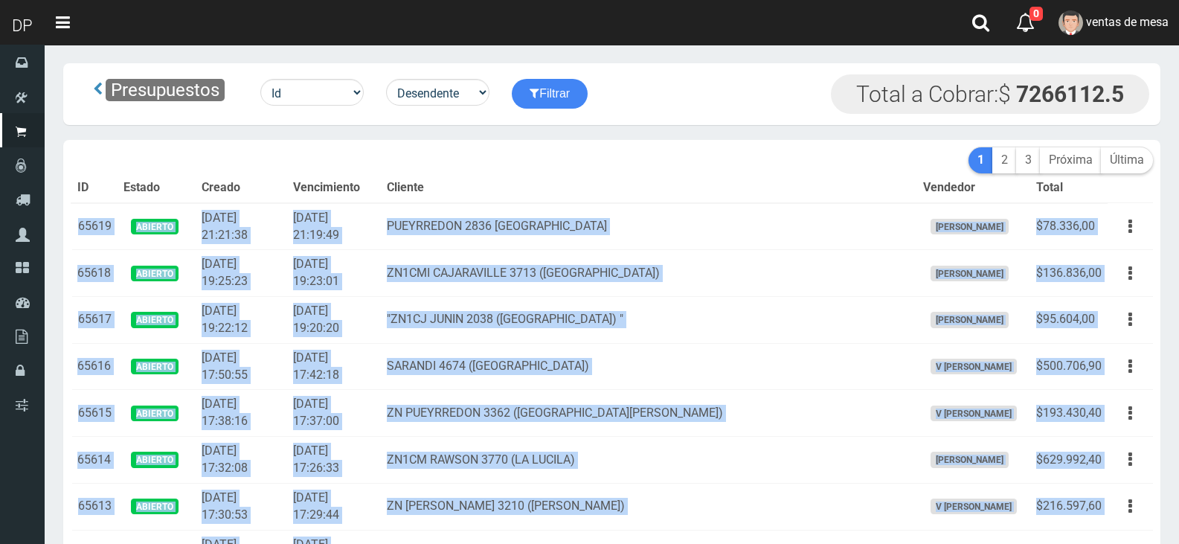
copy tbody "65619 Abierto 2025-08-21 21:21:38 2025-08-21 21:19:49 PUEYRREDON 2836 VILLA BAL…"
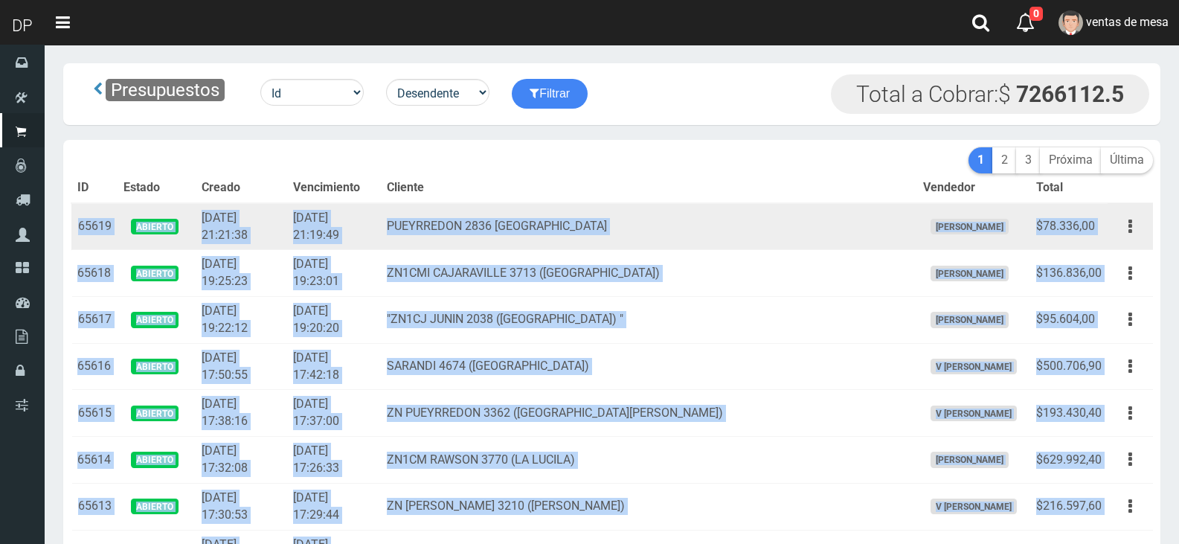
click at [222, 238] on td "2025-08-21 21:21:38" at bounding box center [241, 226] width 91 height 47
click at [233, 231] on td "2025-08-21 21:21:38" at bounding box center [241, 226] width 91 height 47
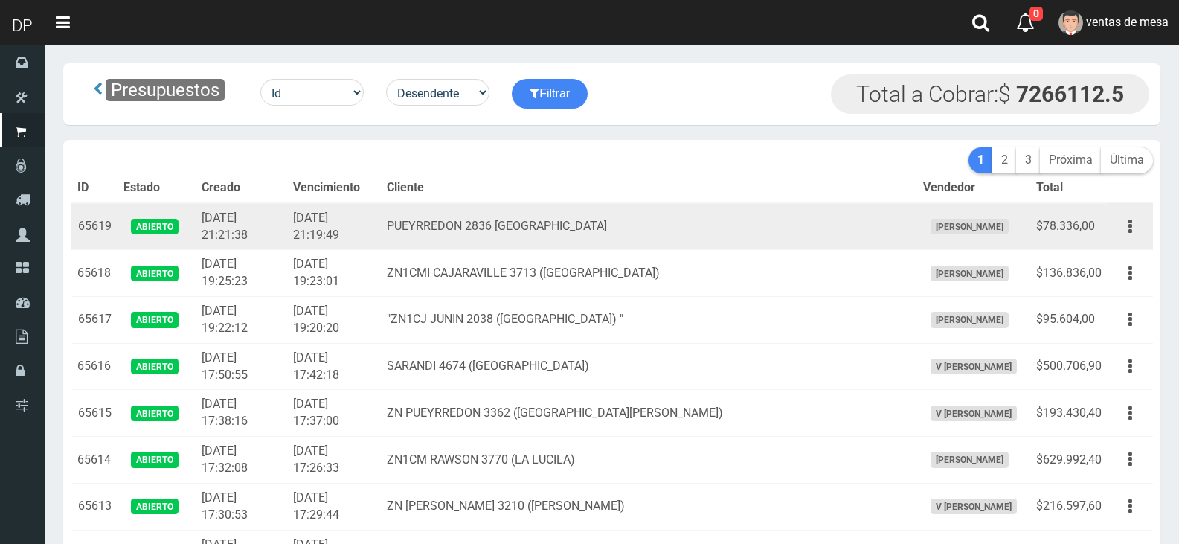
scroll to position [7226, 0]
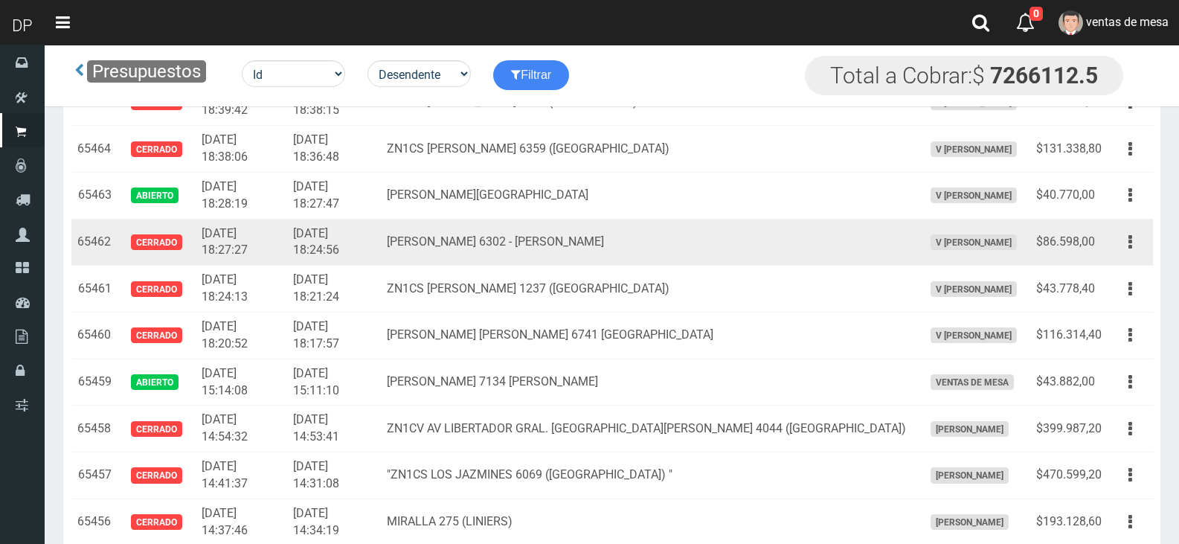
click at [1121, 220] on td "Editar Imprimir Eliminar" at bounding box center [1129, 242] width 45 height 47
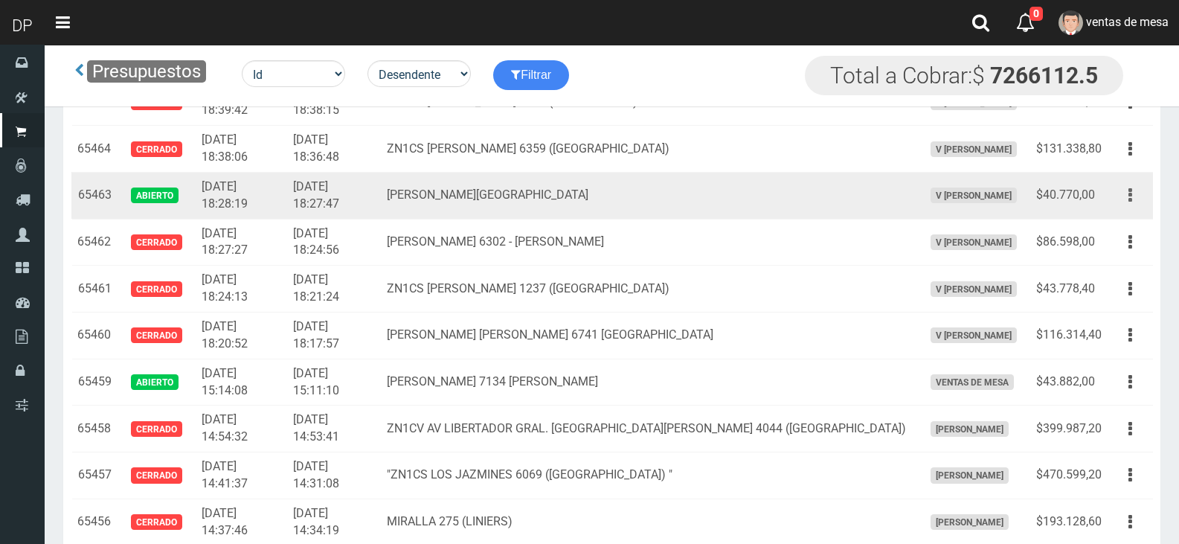
click at [1124, 202] on button "button" at bounding box center [1129, 195] width 33 height 26
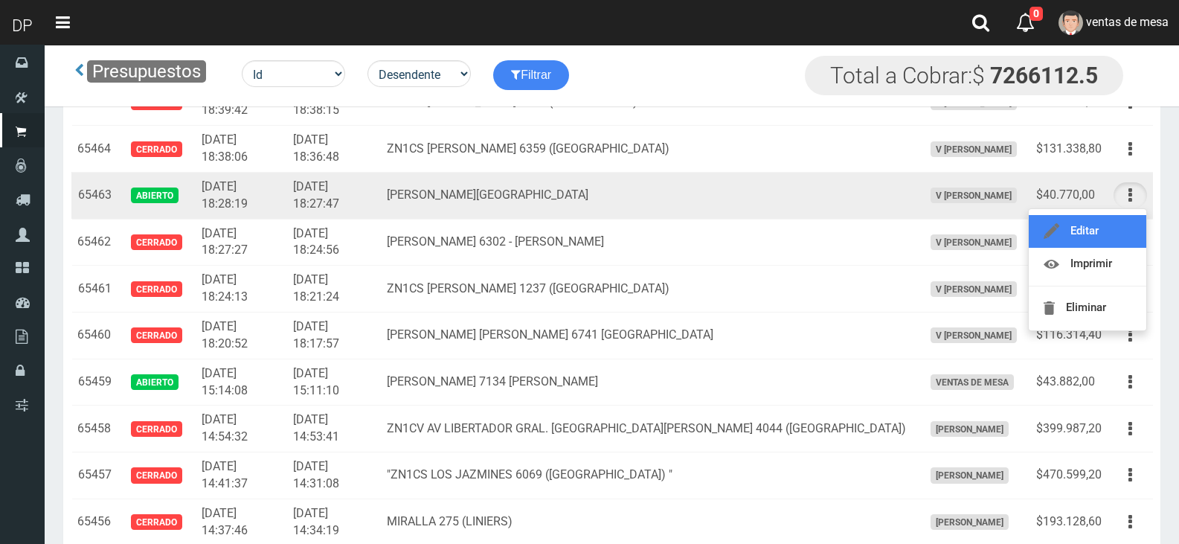
click at [1117, 235] on link "Editar" at bounding box center [1086, 231] width 117 height 33
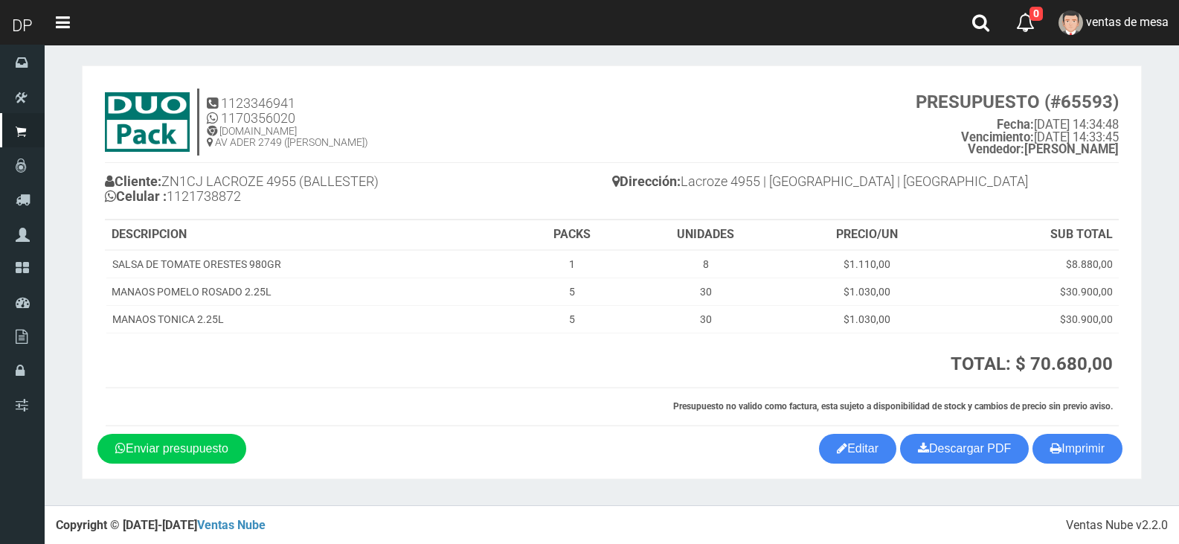
scroll to position [7, 0]
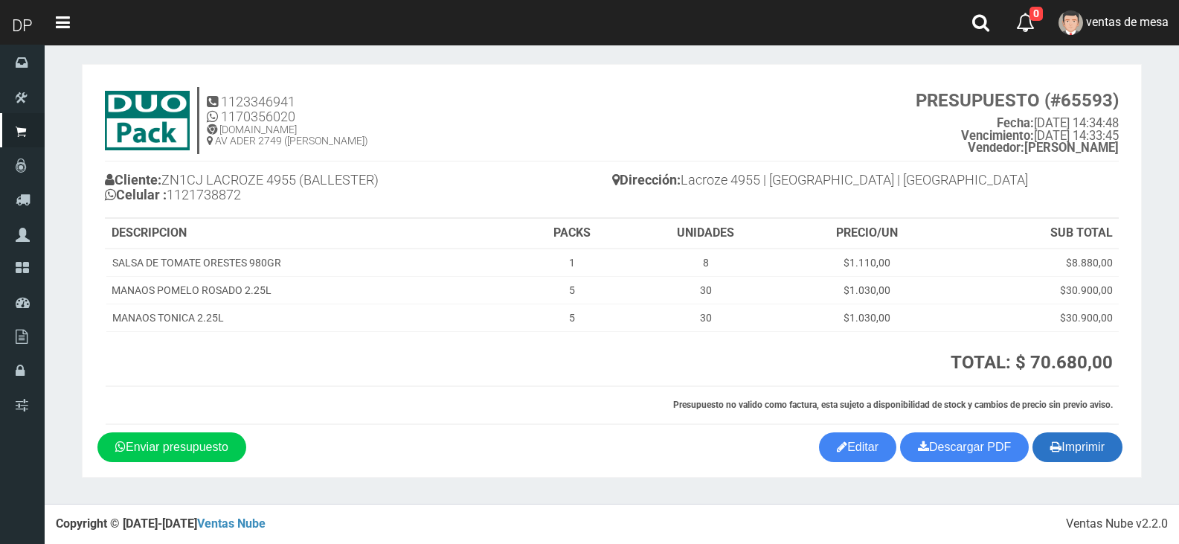
click at [1057, 453] on icon "button" at bounding box center [1055, 446] width 11 height 21
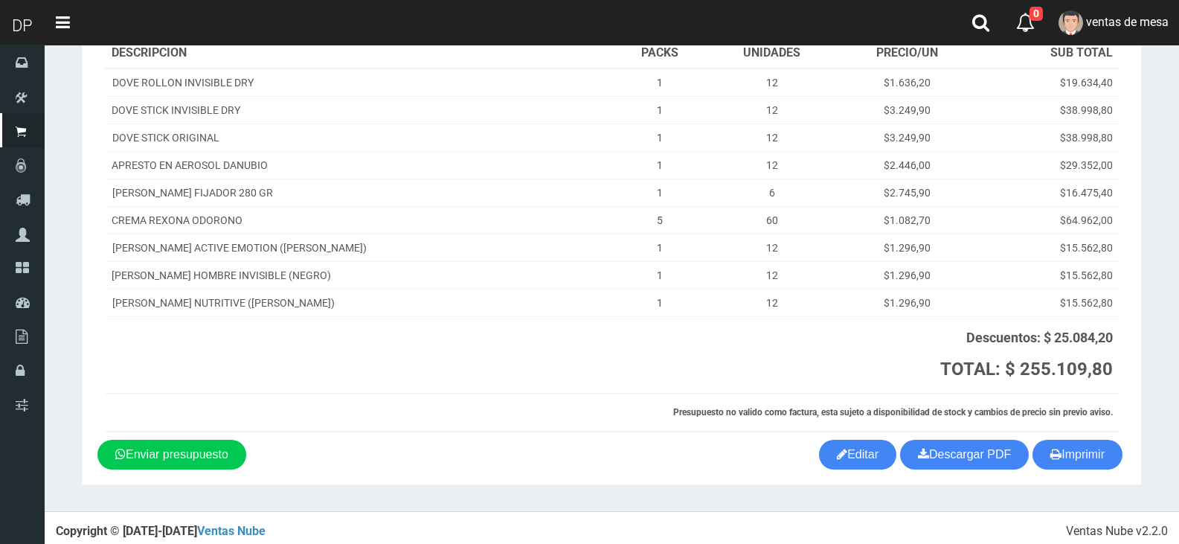
scroll to position [209, 0]
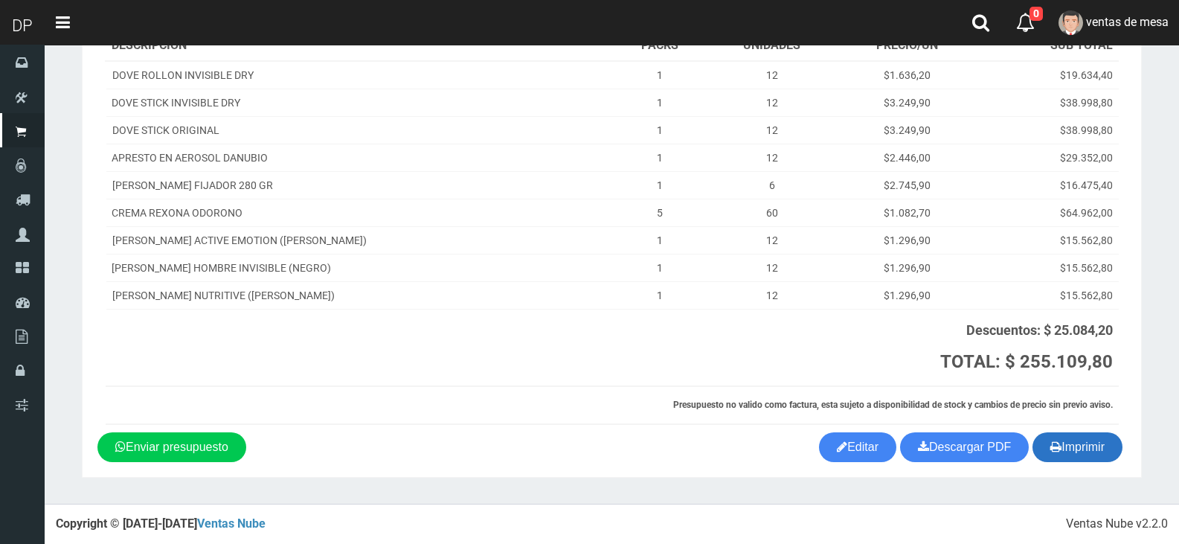
click at [1078, 459] on button "Imprimir" at bounding box center [1077, 447] width 90 height 30
click at [1042, 444] on button "Imprimir" at bounding box center [1077, 447] width 90 height 30
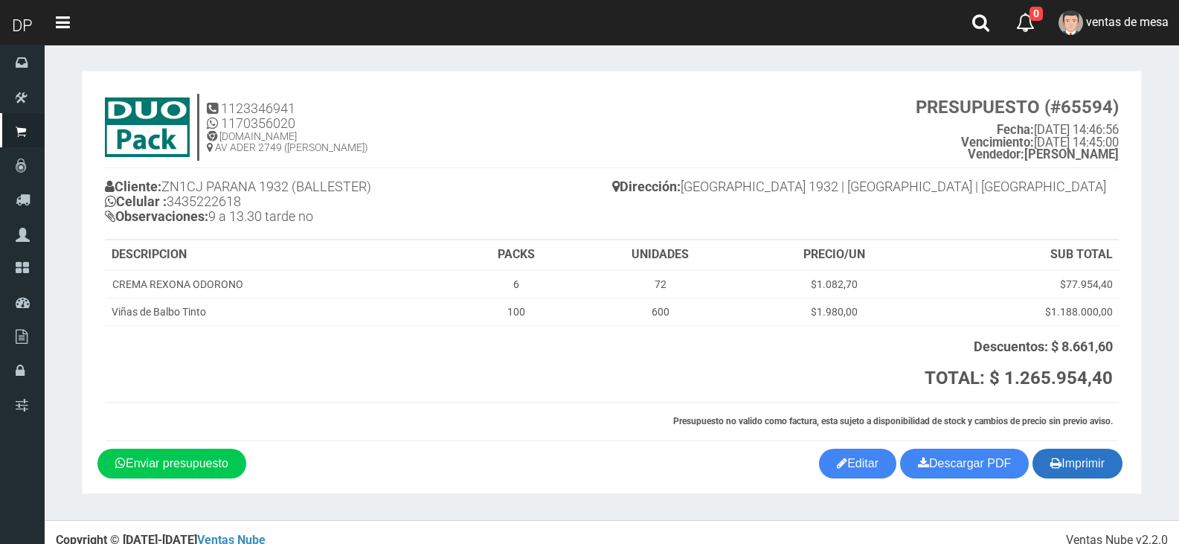
click at [1080, 459] on button "Imprimir" at bounding box center [1077, 463] width 90 height 30
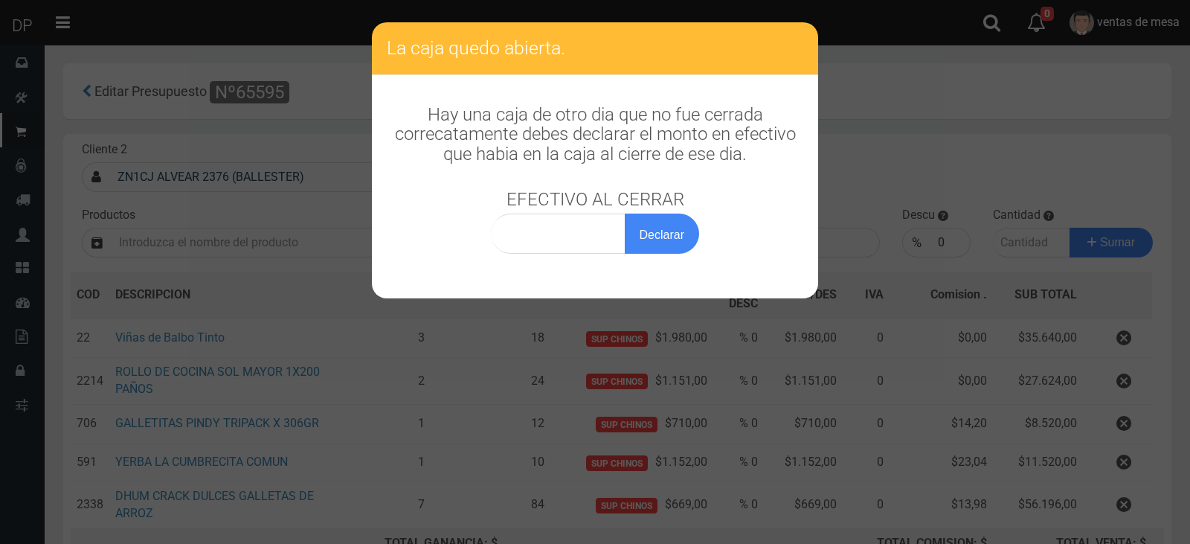
click at [786, 318] on div "La caja quedo abierta. Hay una caja de otro dia que no fue cerrada correcatamen…" at bounding box center [595, 272] width 1190 height 544
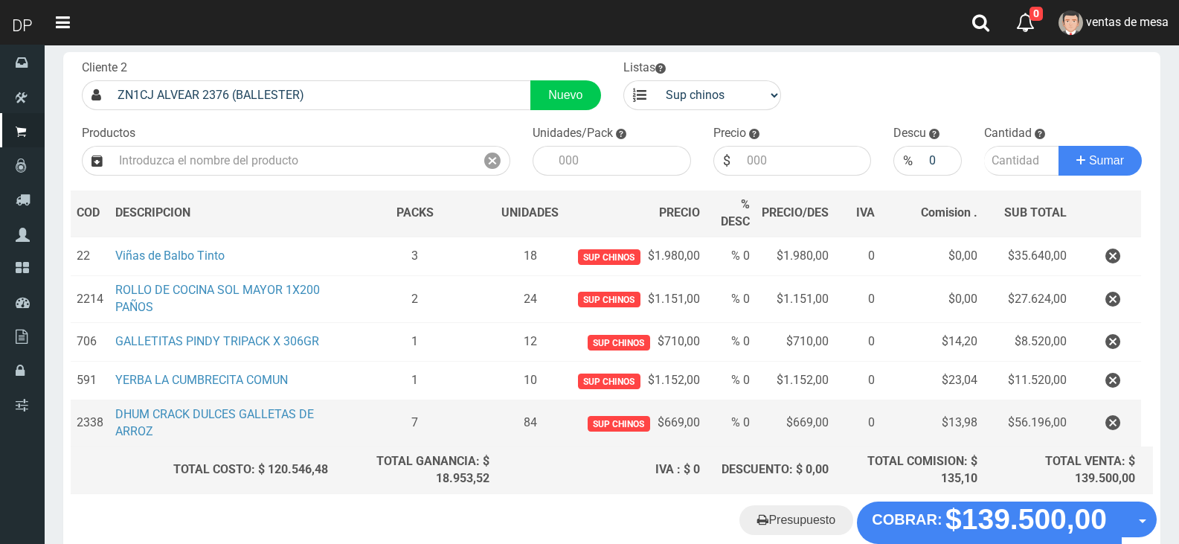
scroll to position [165, 0]
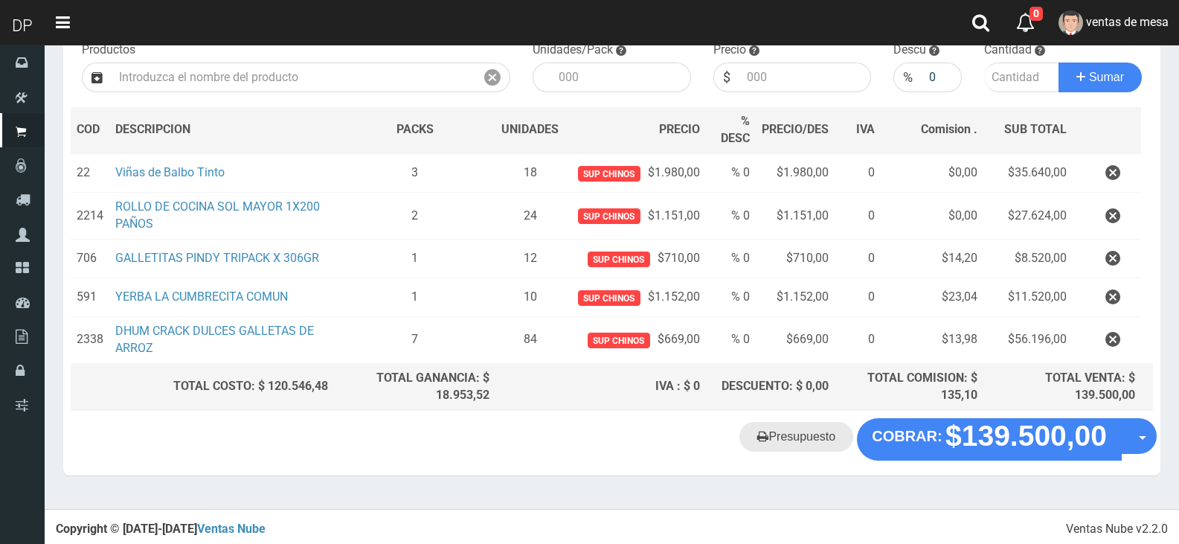
click at [810, 448] on link "Presupuesto" at bounding box center [796, 437] width 114 height 30
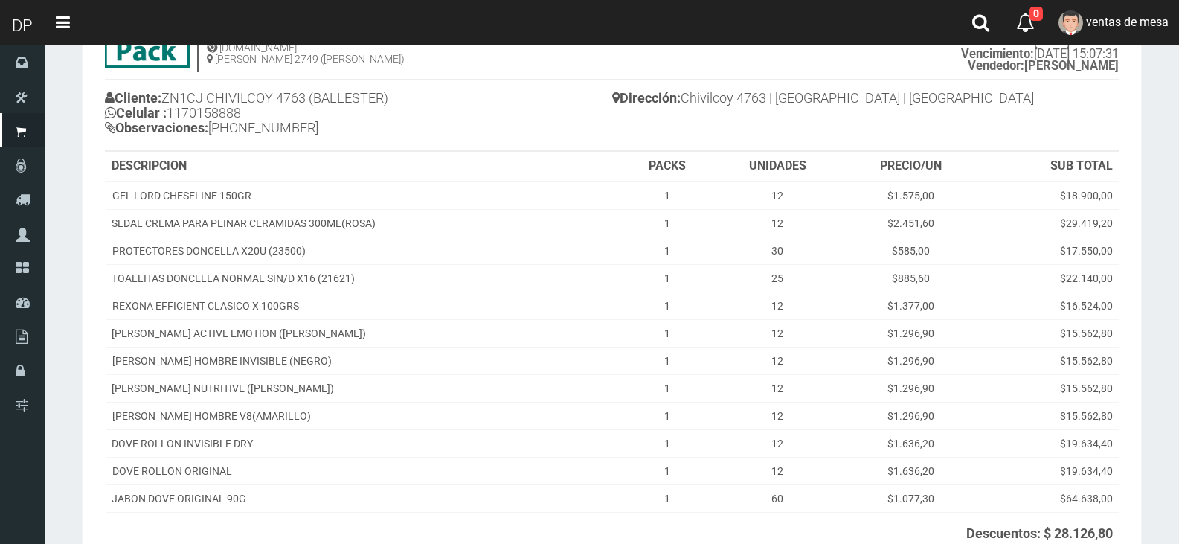
scroll to position [291, 0]
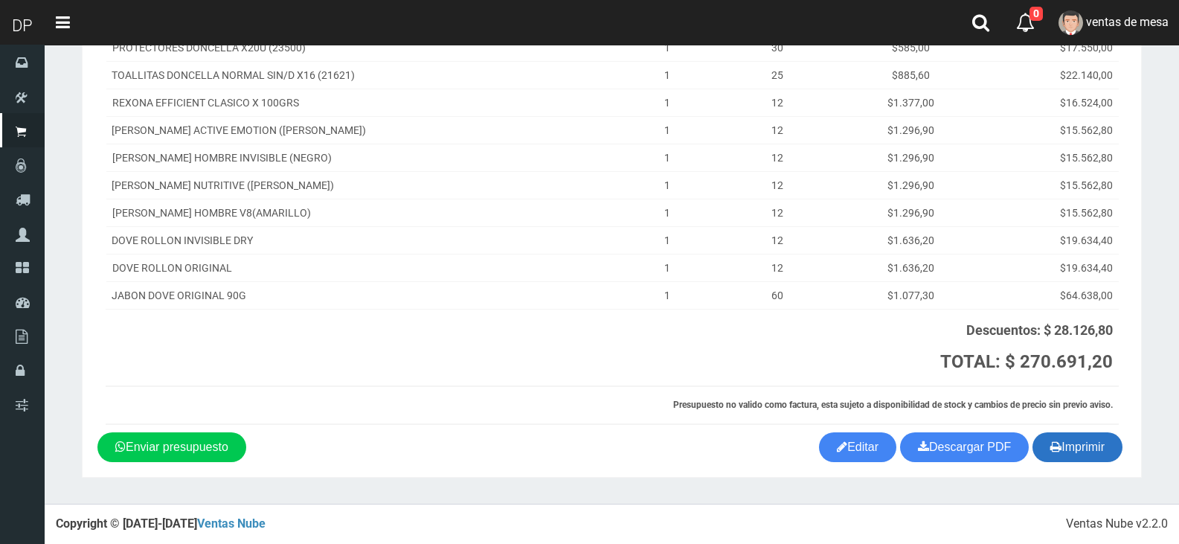
click at [1050, 448] on icon "button" at bounding box center [1055, 446] width 11 height 21
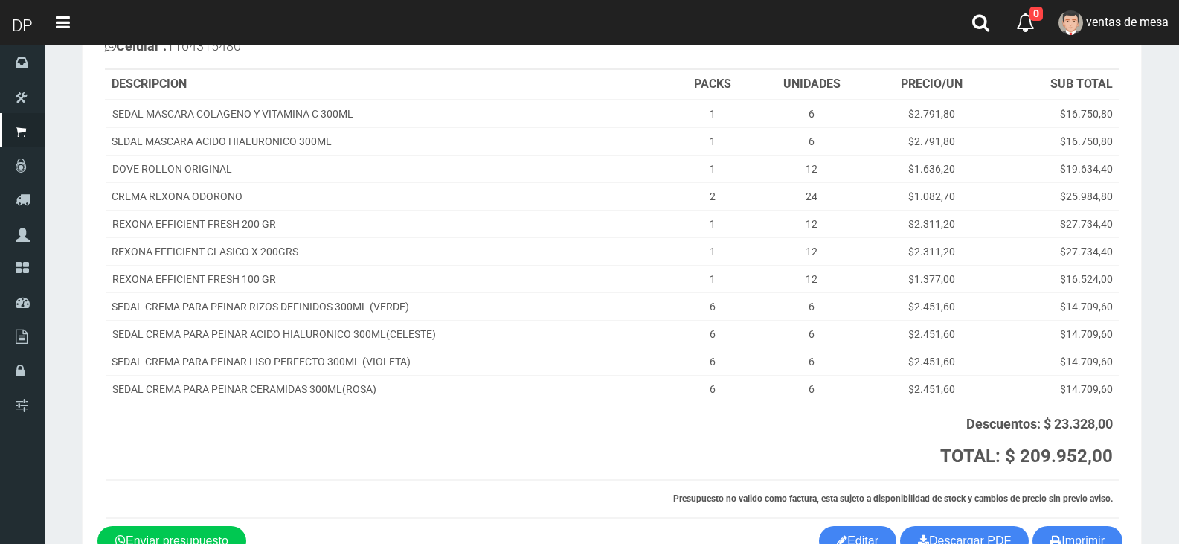
scroll to position [249, 0]
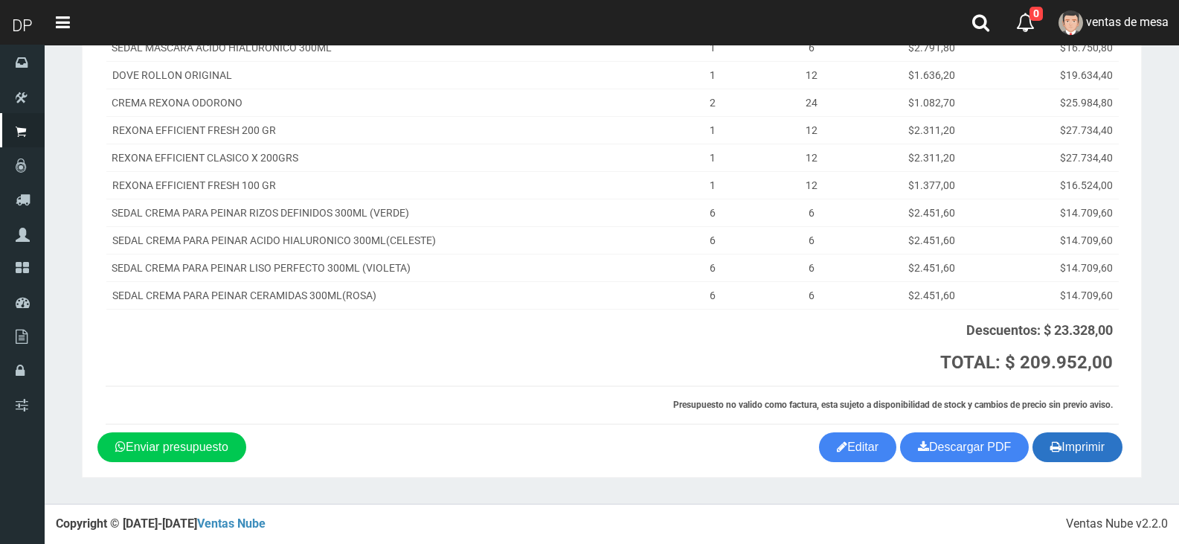
click at [1071, 449] on button "Imprimir" at bounding box center [1077, 447] width 90 height 30
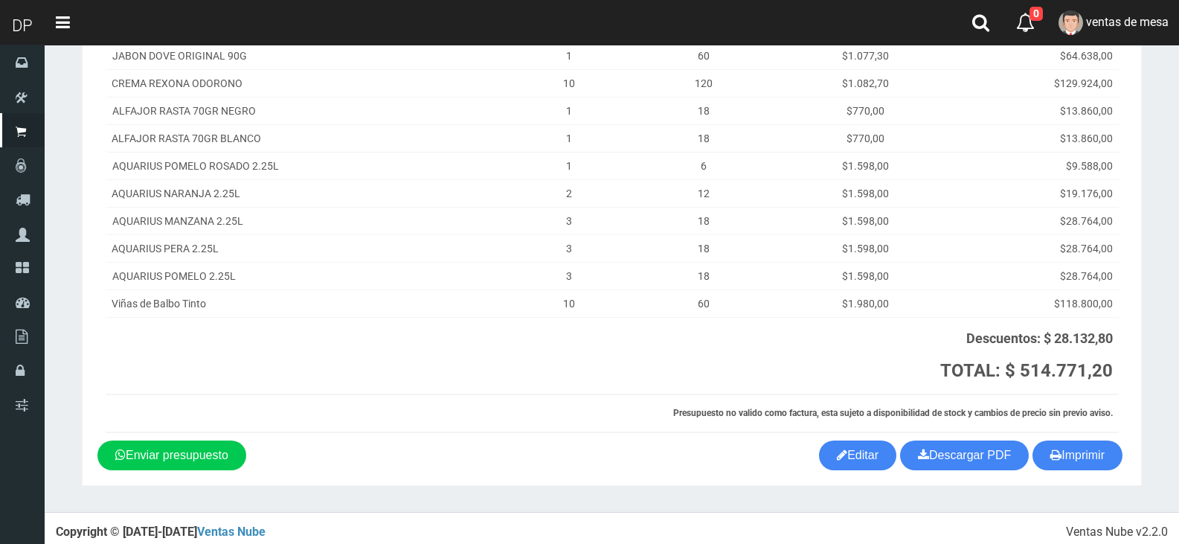
scroll to position [277, 0]
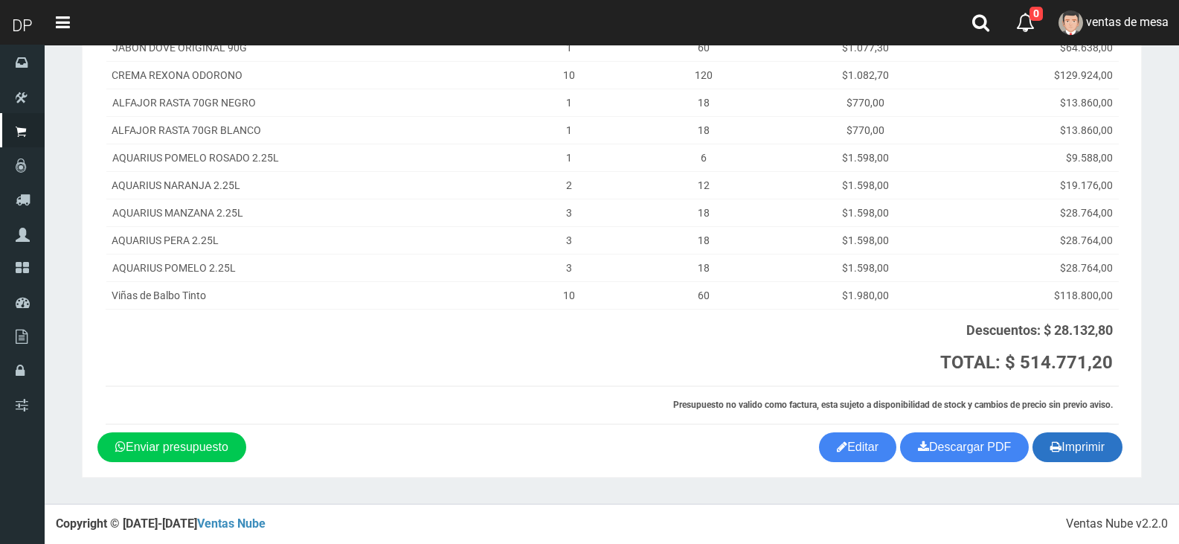
click at [1042, 441] on button "Imprimir" at bounding box center [1077, 447] width 90 height 30
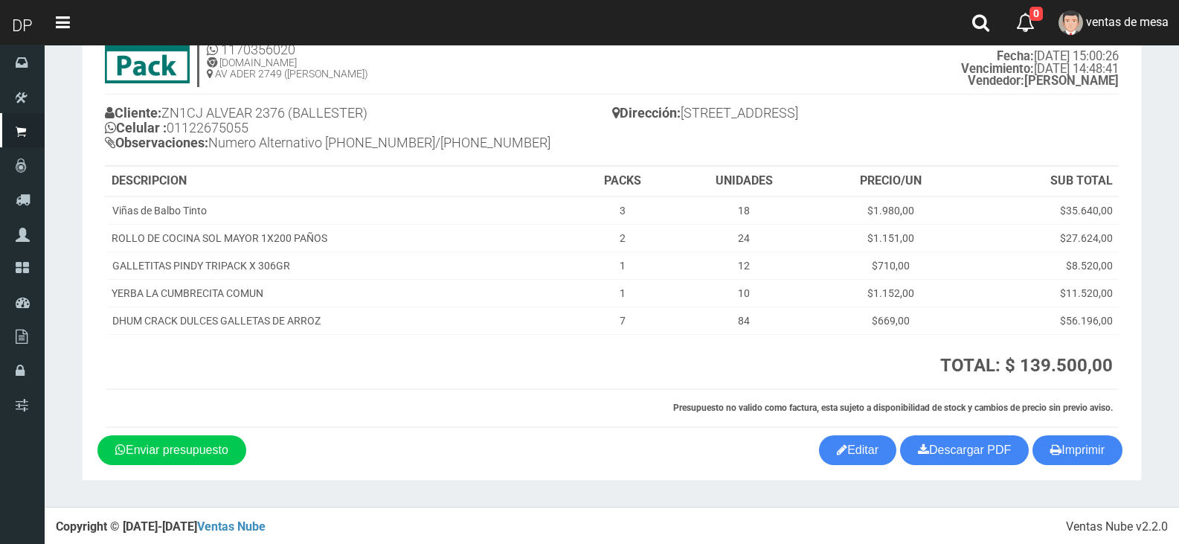
scroll to position [77, 0]
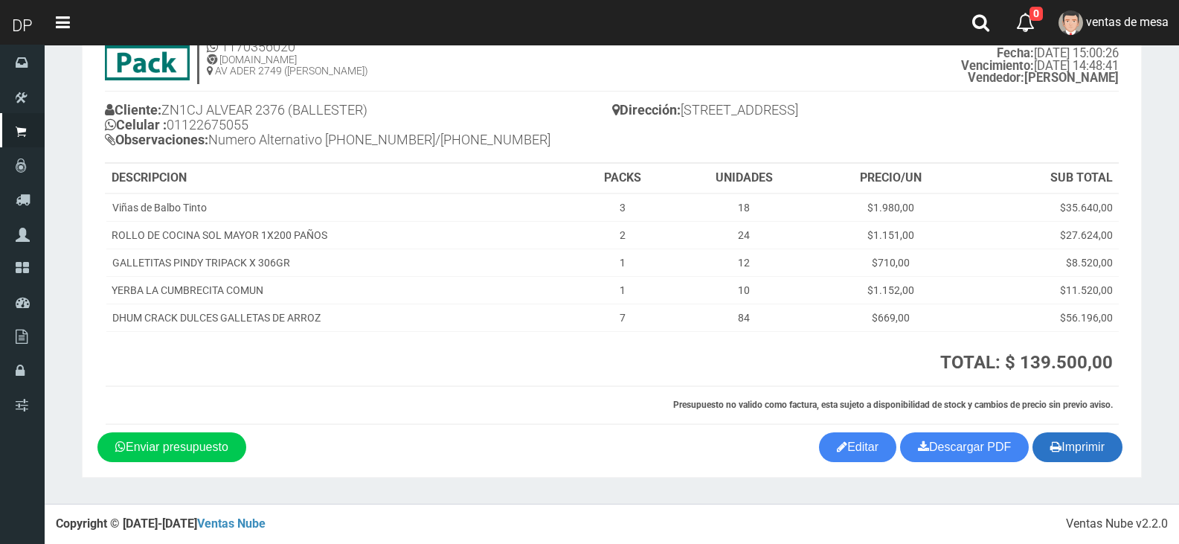
click at [1058, 458] on button "Imprimir" at bounding box center [1077, 447] width 90 height 30
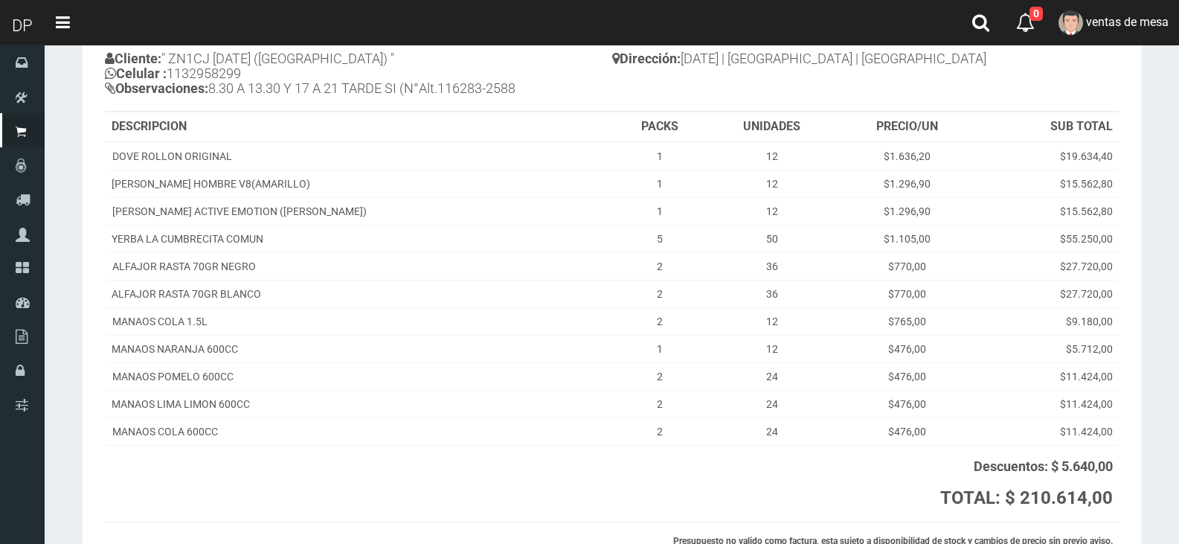
scroll to position [264, 0]
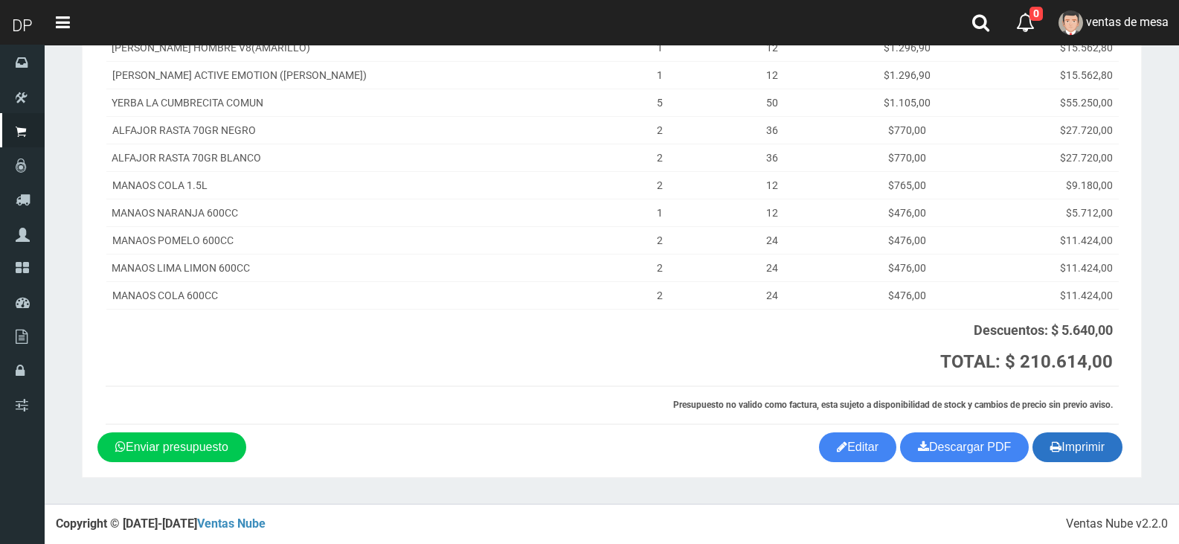
click at [1072, 449] on button "Imprimir" at bounding box center [1077, 447] width 90 height 30
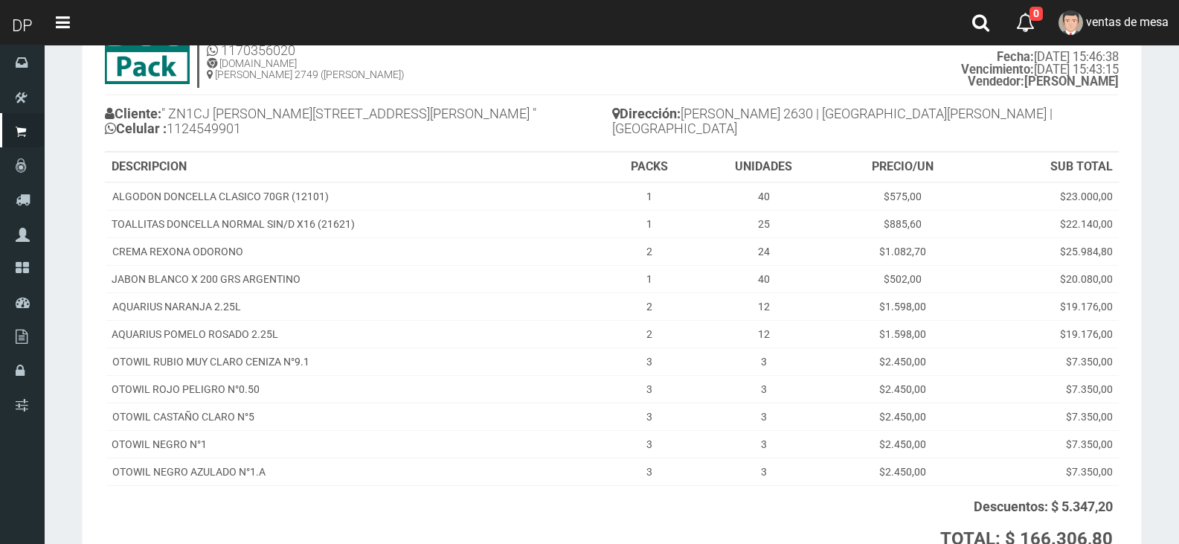
scroll to position [249, 0]
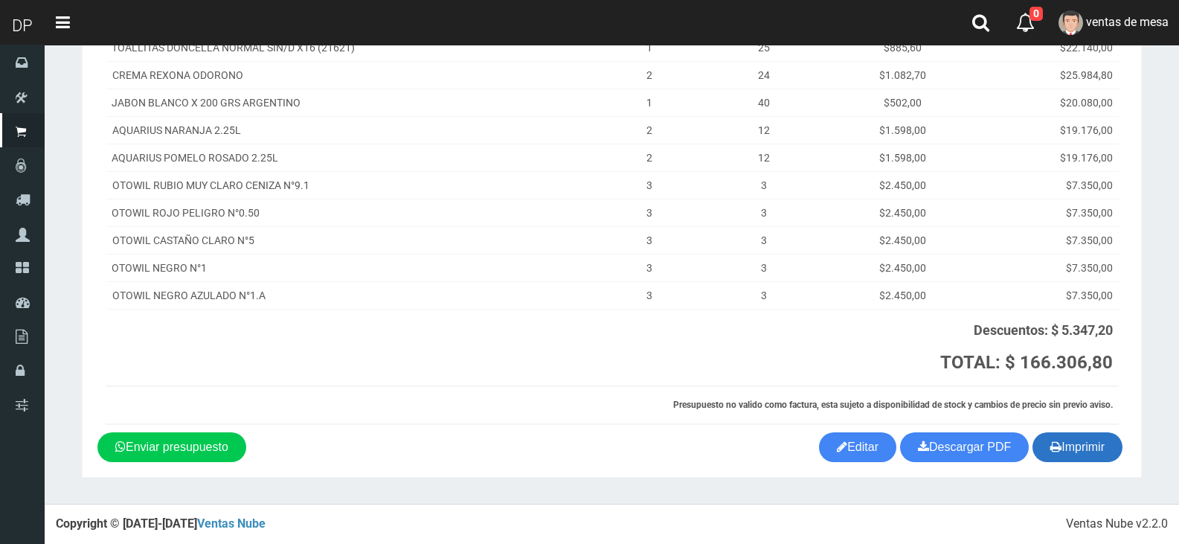
click at [1095, 457] on button "Imprimir" at bounding box center [1077, 447] width 90 height 30
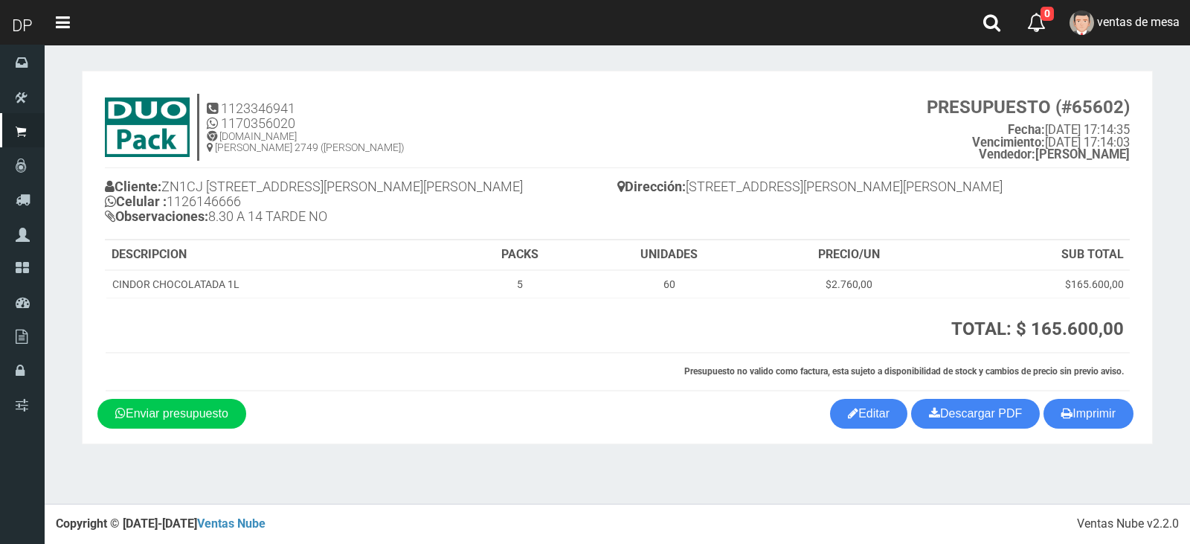
click at [676, 343] on th "TOTAL: $ 165.600,00 TOTAL Mercado Pago: $ 173.880,00" at bounding box center [855, 324] width 547 height 55
click at [1093, 418] on button "Imprimir" at bounding box center [1088, 414] width 90 height 30
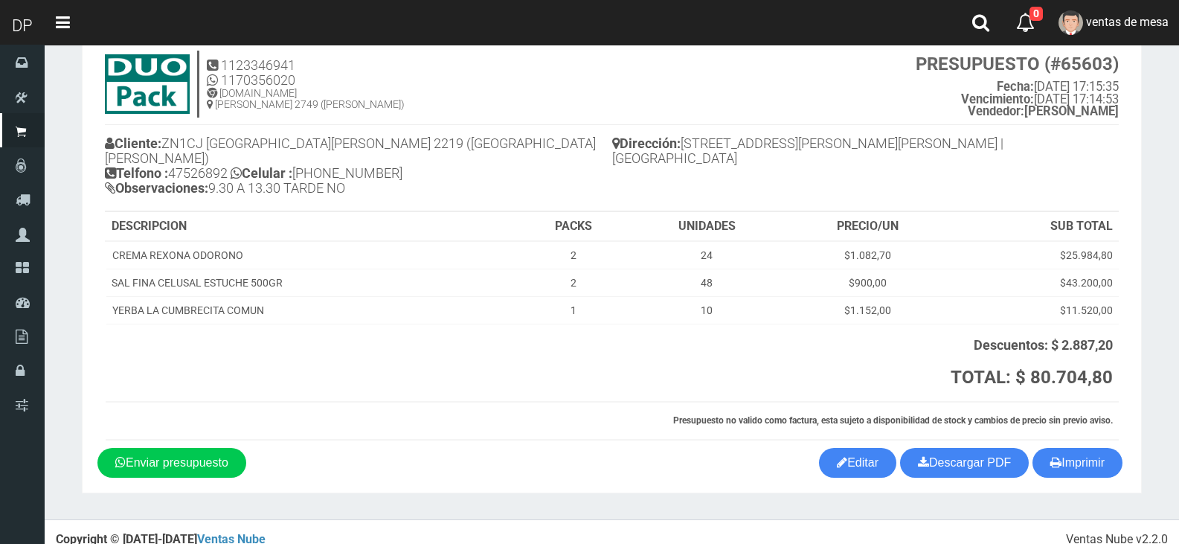
scroll to position [44, 0]
click at [1084, 454] on button "Imprimir" at bounding box center [1077, 462] width 90 height 30
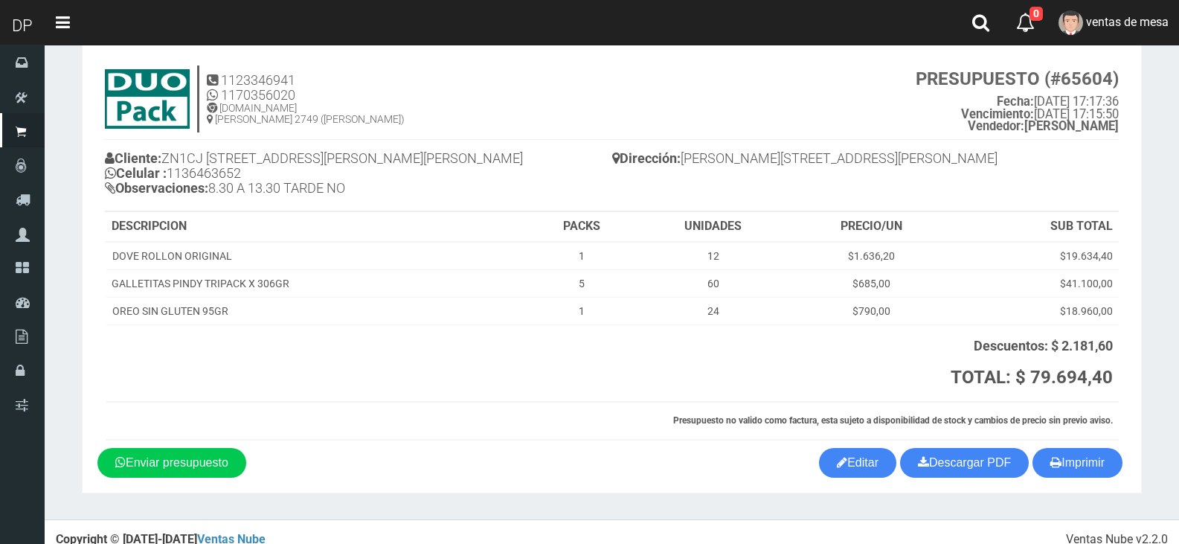
scroll to position [44, 0]
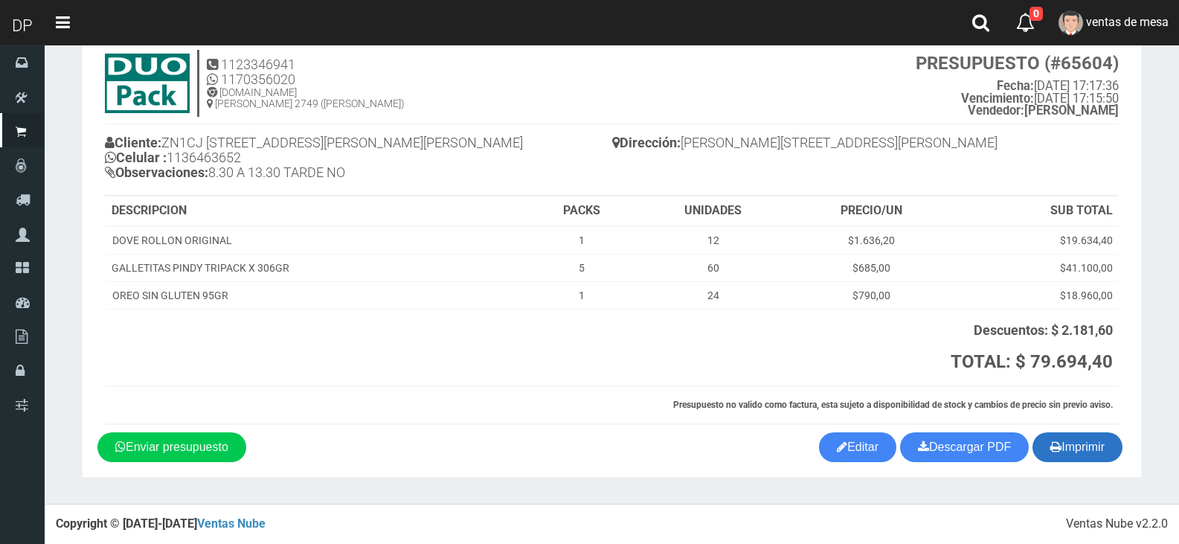
click at [1051, 443] on icon "button" at bounding box center [1055, 446] width 11 height 21
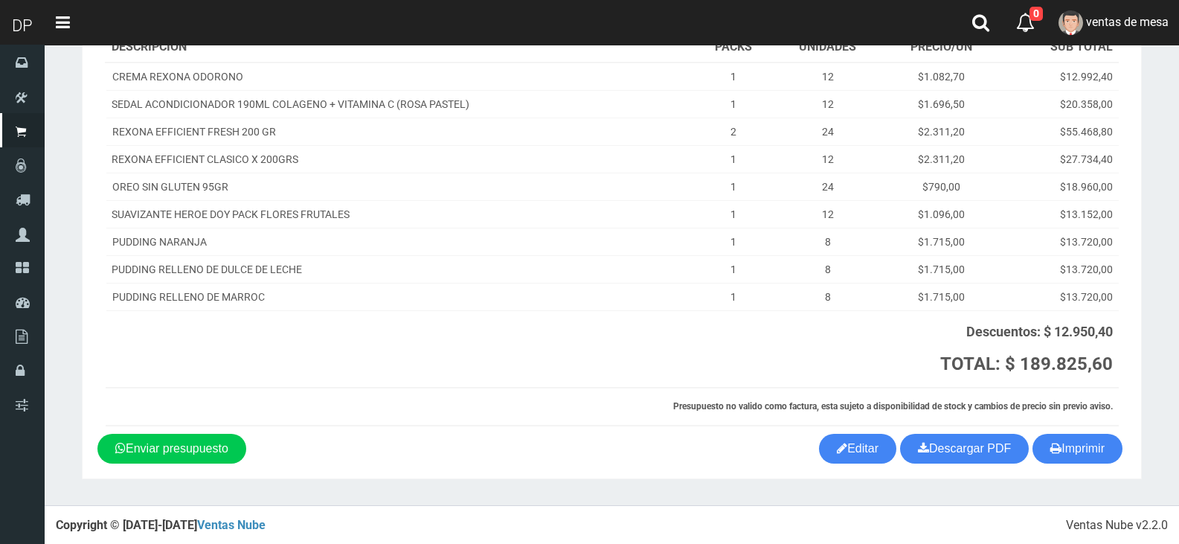
scroll to position [194, 0]
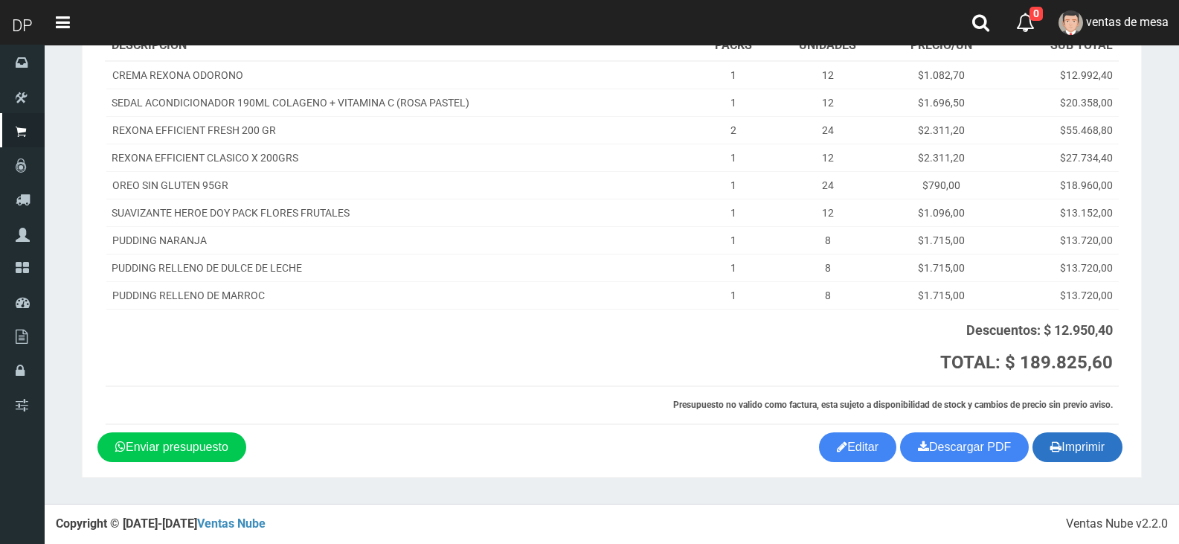
click at [1050, 444] on icon "button" at bounding box center [1055, 446] width 11 height 21
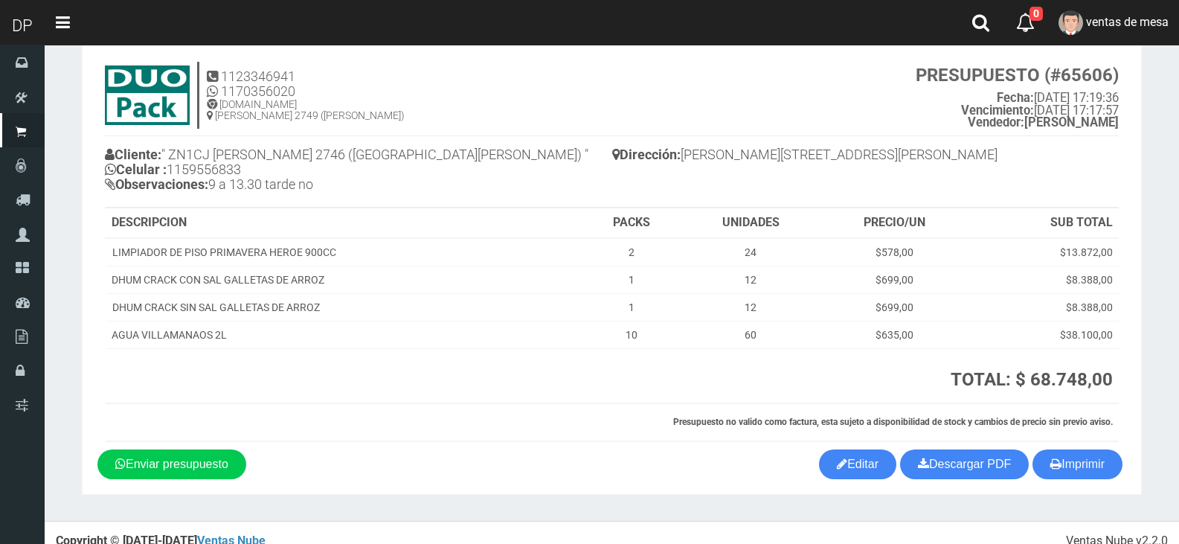
scroll to position [49, 0]
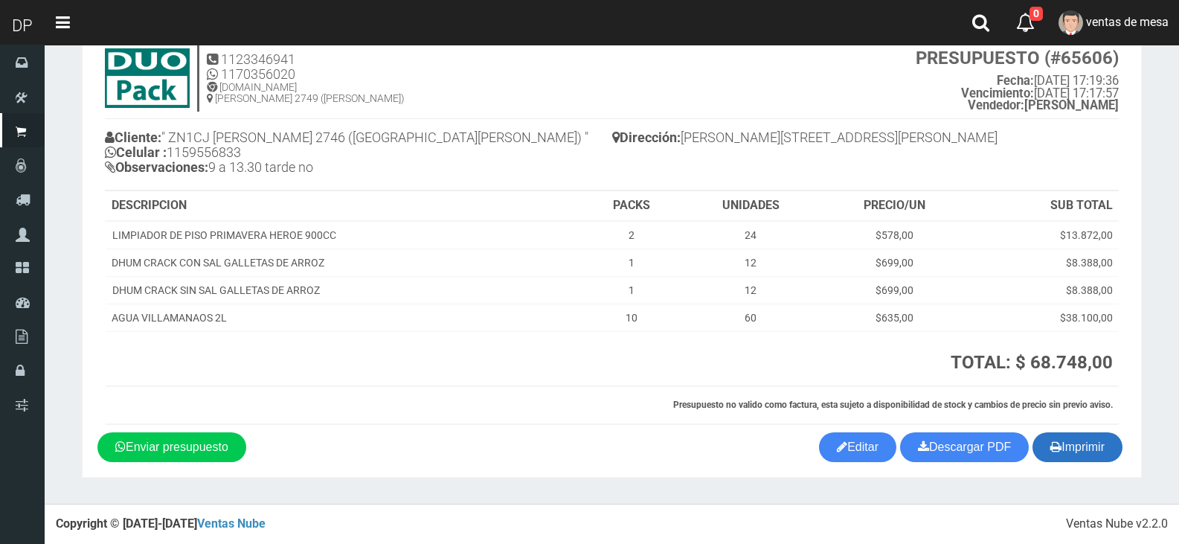
click at [1053, 436] on icon "button" at bounding box center [1055, 446] width 11 height 21
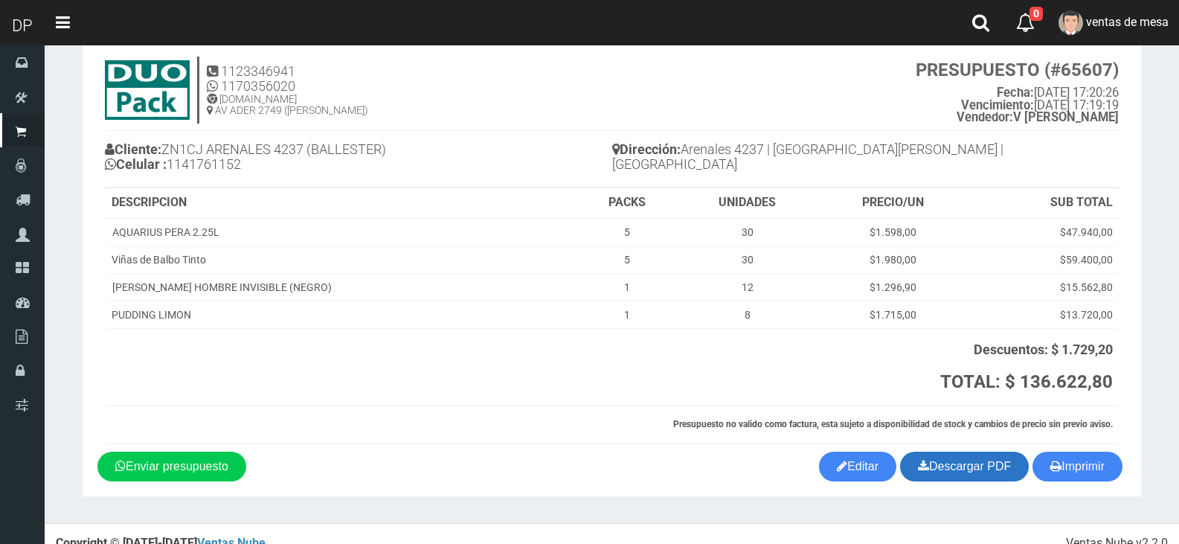
scroll to position [57, 0]
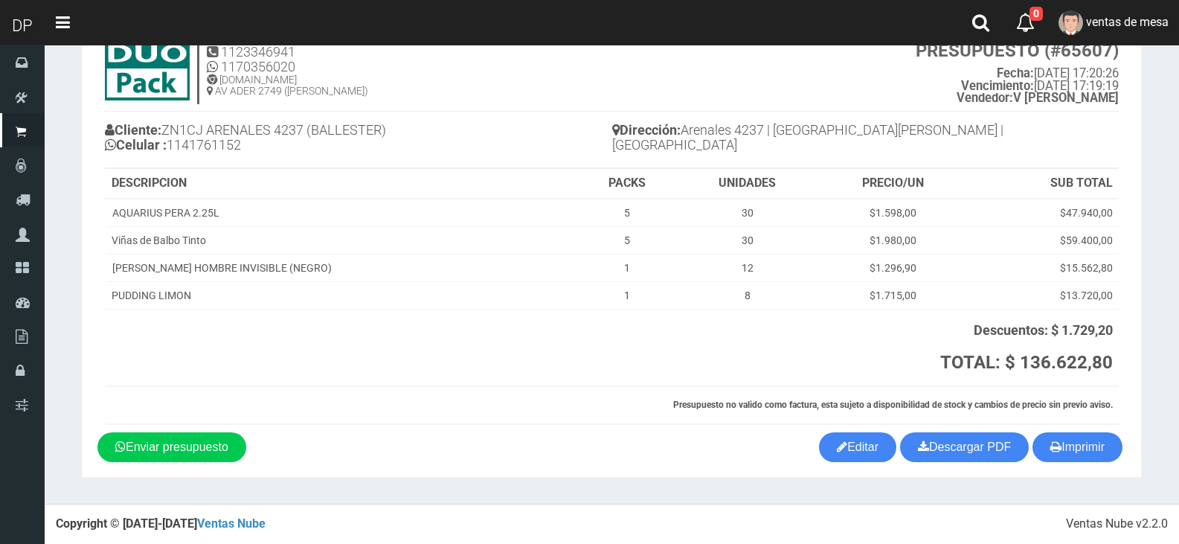
click at [1054, 188] on th "SUB TOTAL" at bounding box center [1042, 184] width 151 height 30
click at [1079, 436] on button "Imprimir" at bounding box center [1077, 447] width 90 height 30
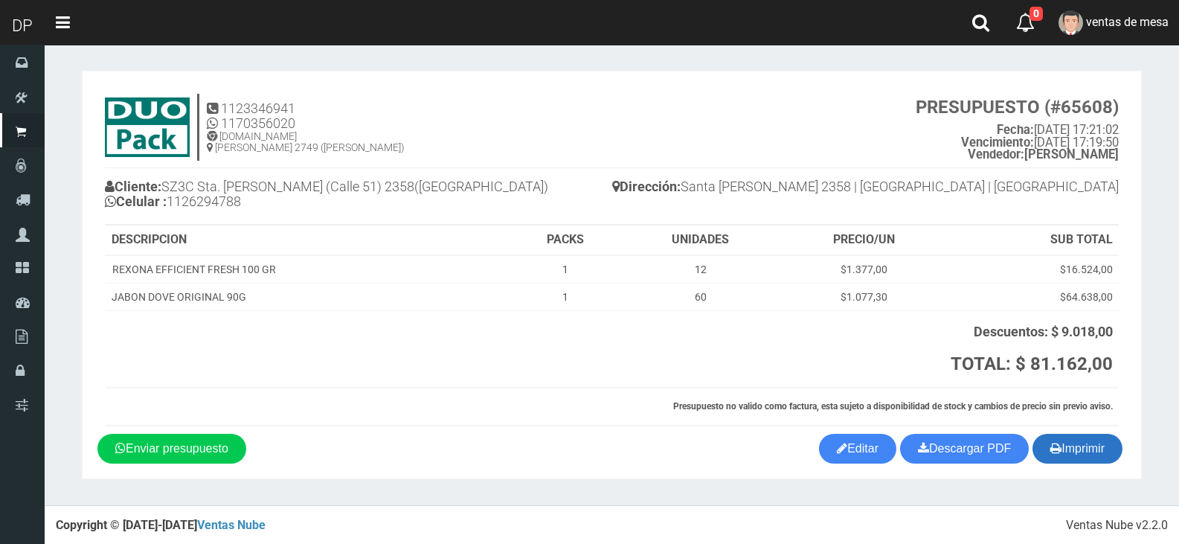
click at [1046, 439] on button "Imprimir" at bounding box center [1077, 449] width 90 height 30
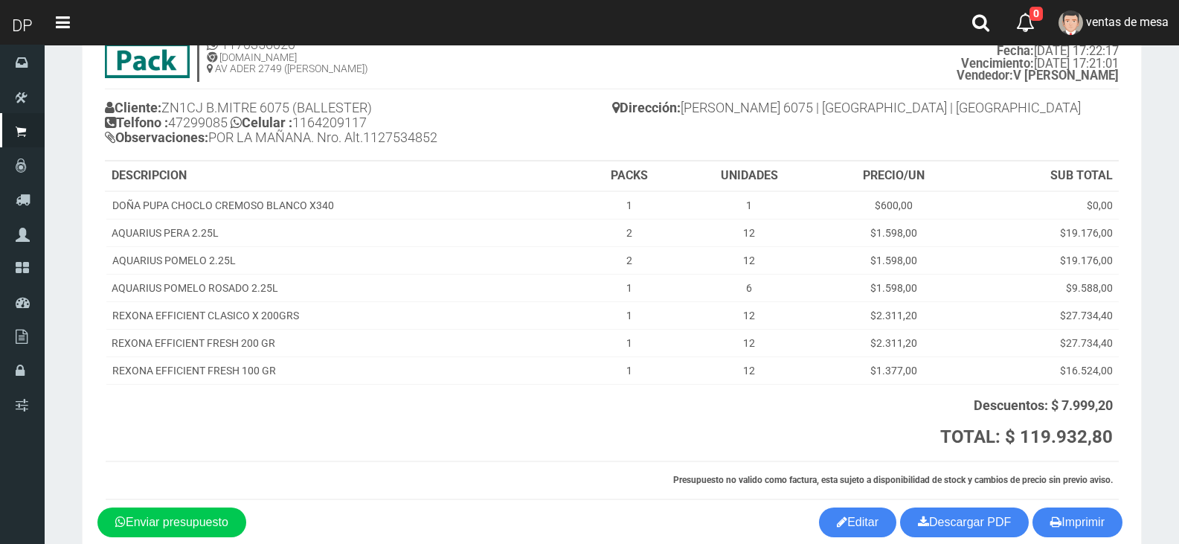
scroll to position [154, 0]
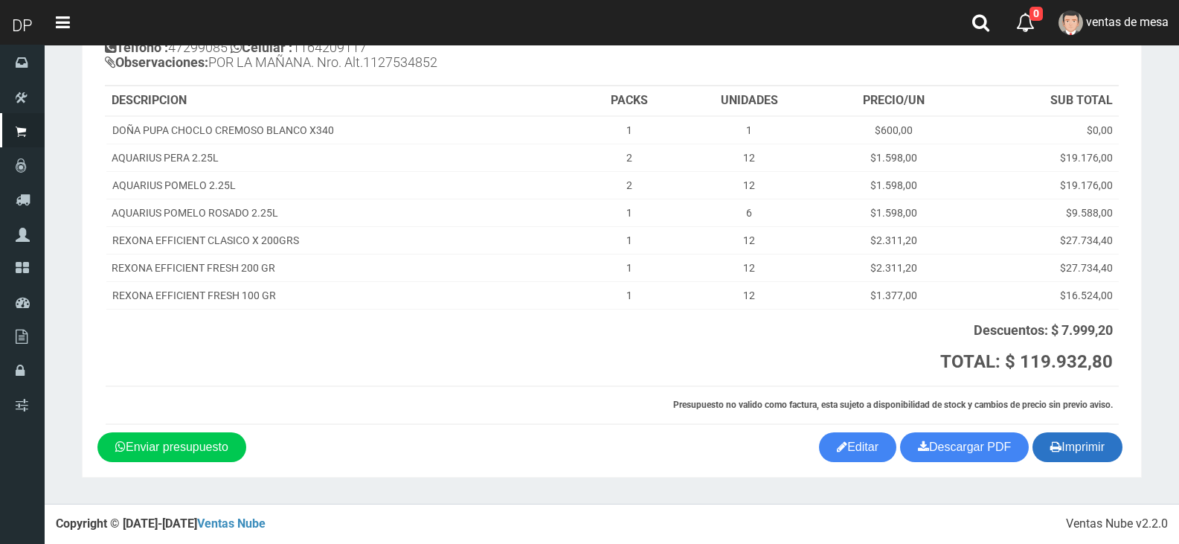
click at [1056, 438] on icon "button" at bounding box center [1055, 446] width 11 height 21
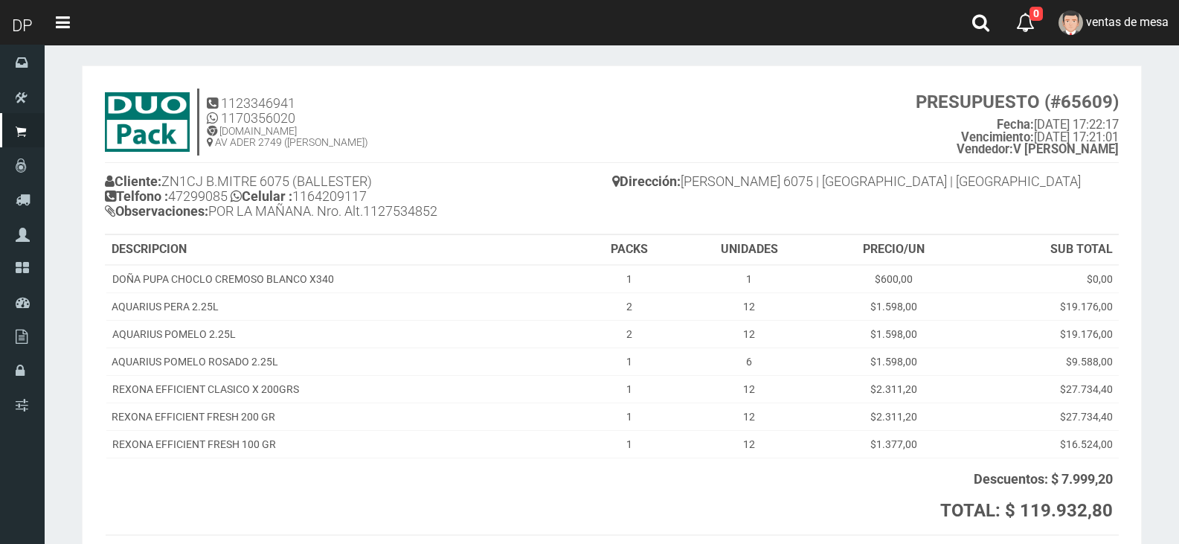
scroll to position [0, 0]
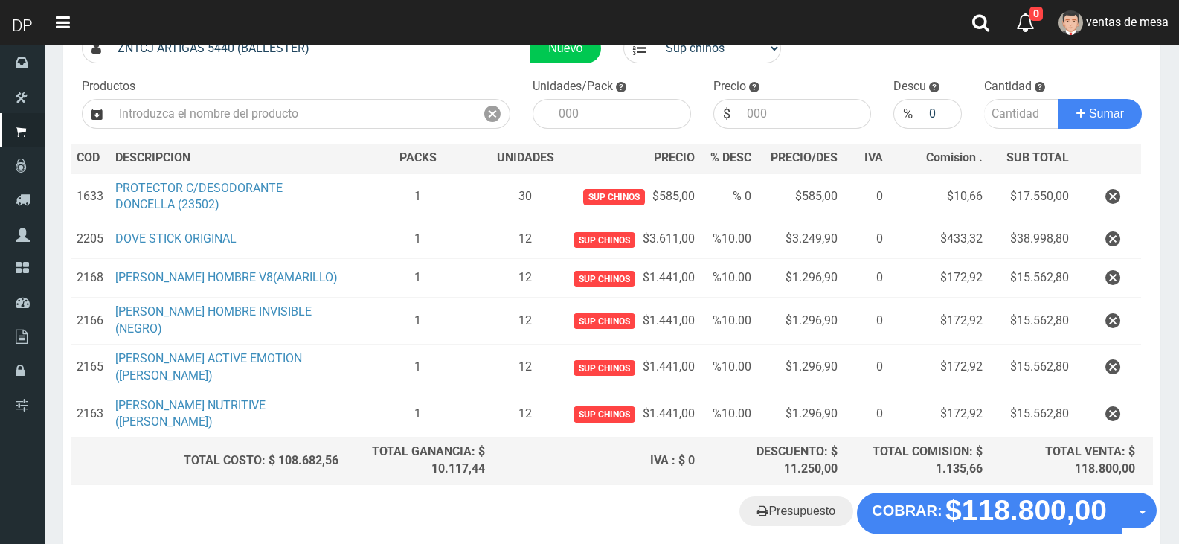
scroll to position [203, 0]
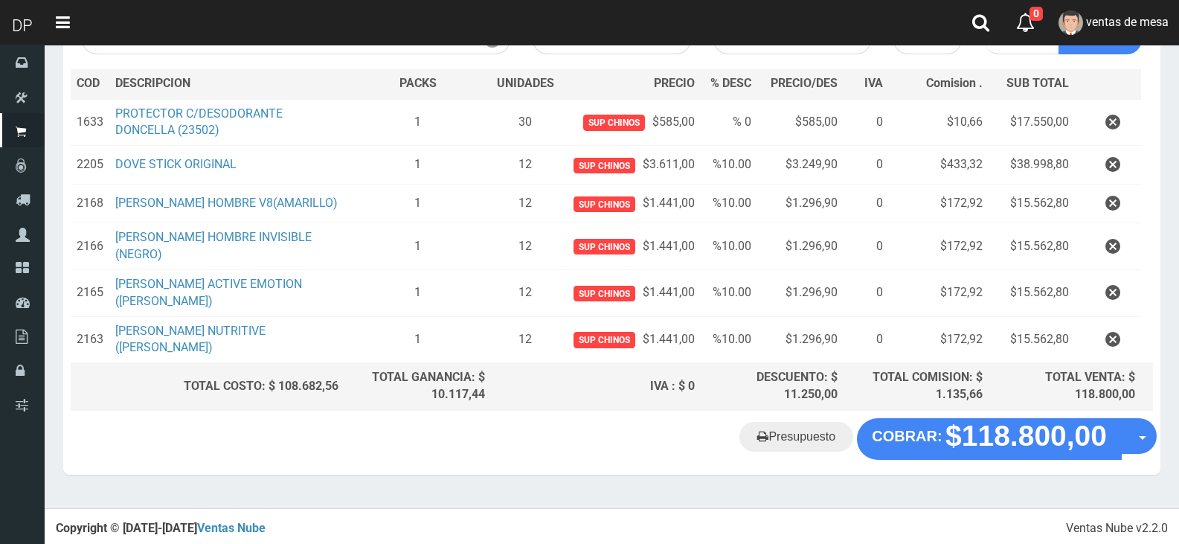
click at [738, 487] on section "× Titulo del Msj texto Mas Texto Cancelar Aceptar Editar Presupuesto Nº65610" at bounding box center [612, 175] width 1134 height 666
click at [775, 431] on link "Presupuesto" at bounding box center [796, 437] width 114 height 30
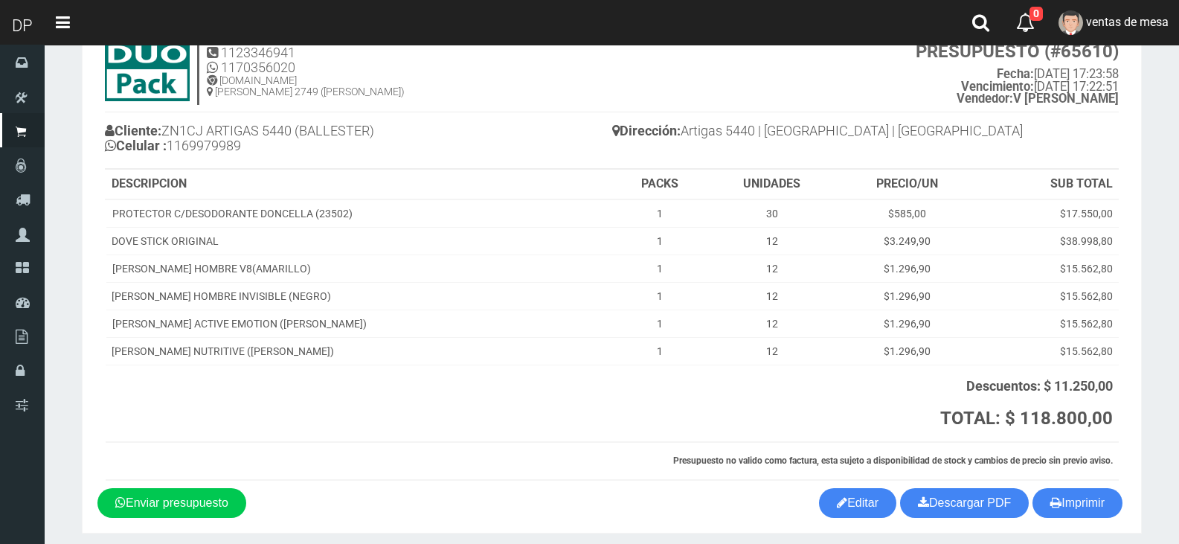
scroll to position [112, 0]
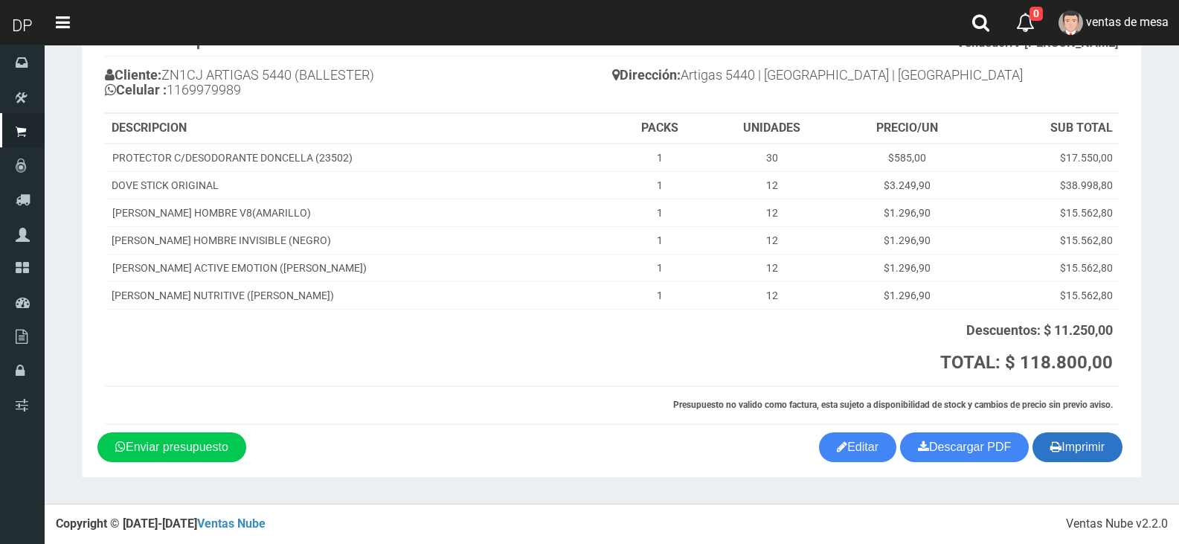
click at [1082, 459] on button "Imprimir" at bounding box center [1077, 447] width 90 height 30
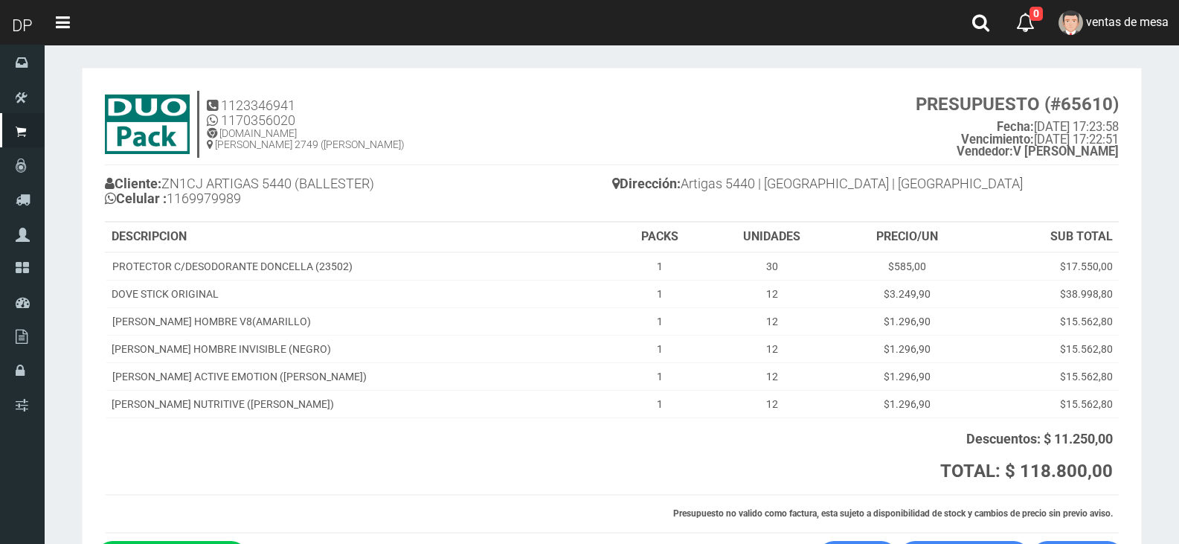
scroll to position [0, 0]
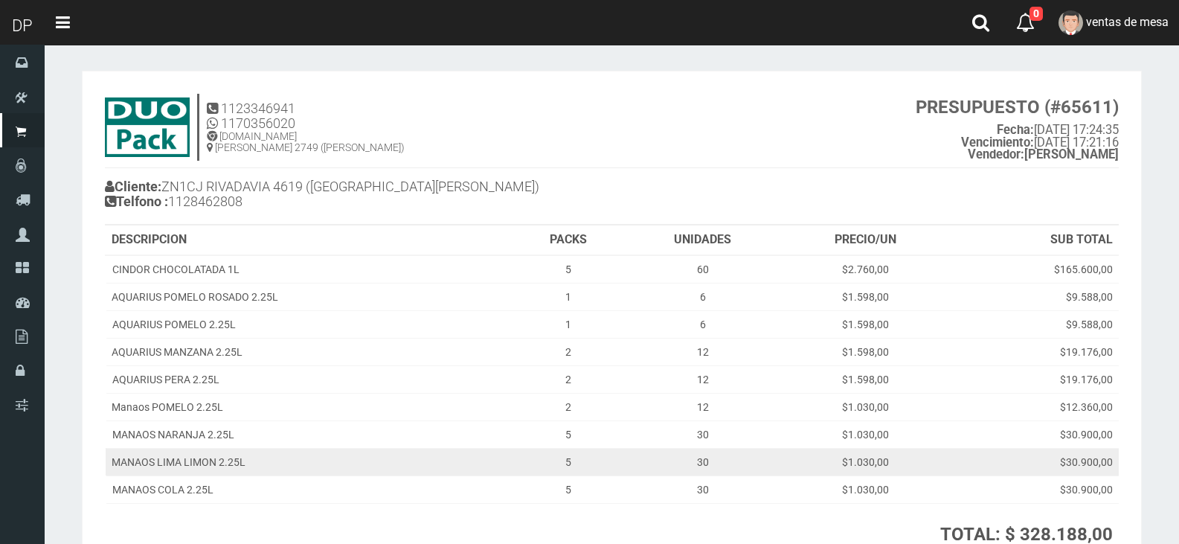
scroll to position [172, 0]
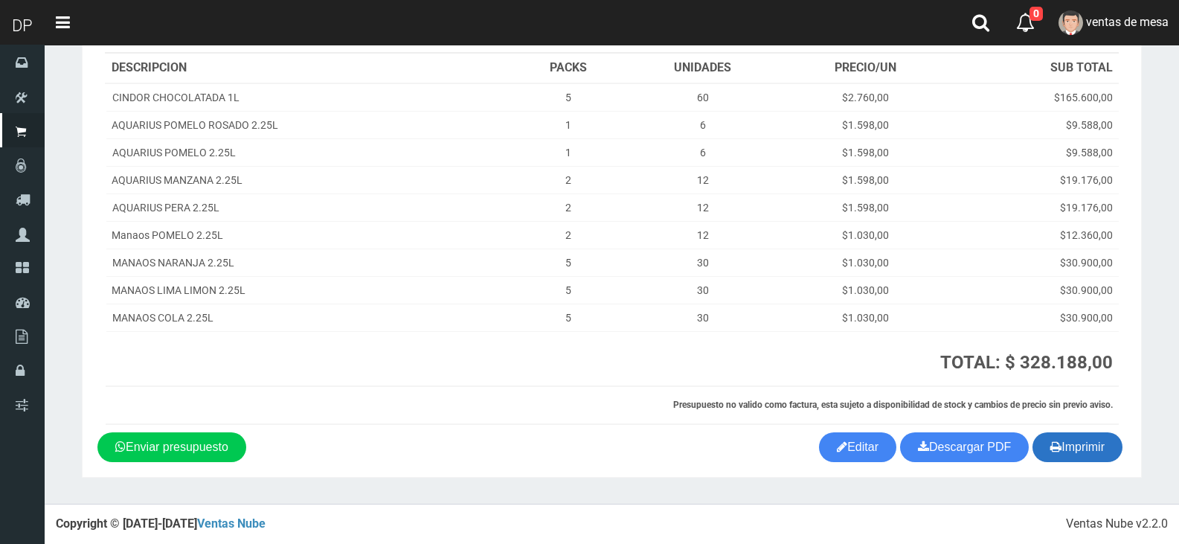
click at [1061, 445] on button "Imprimir" at bounding box center [1077, 447] width 90 height 30
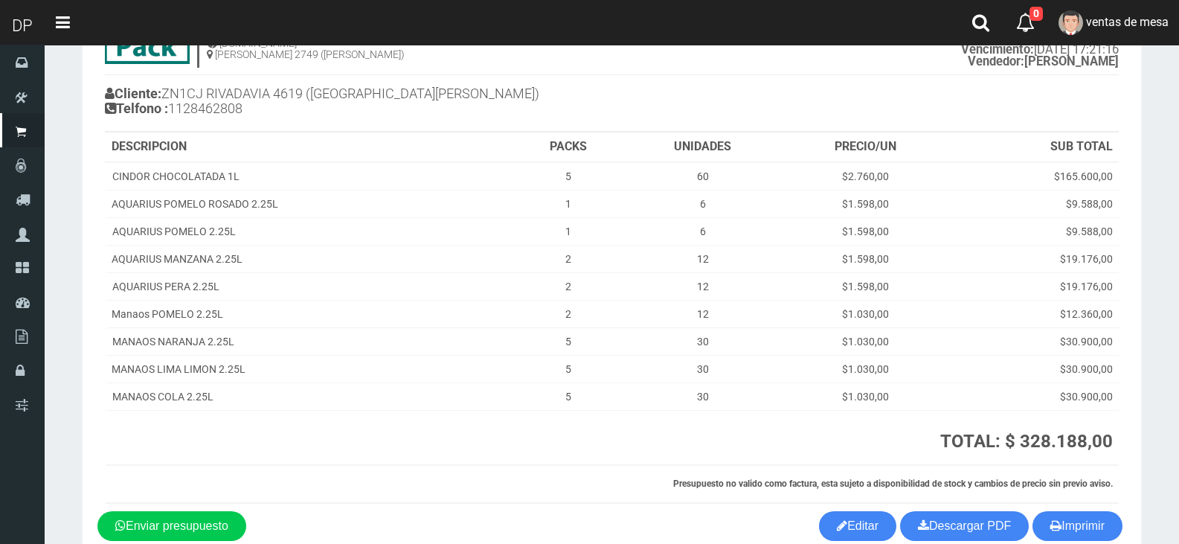
scroll to position [0, 0]
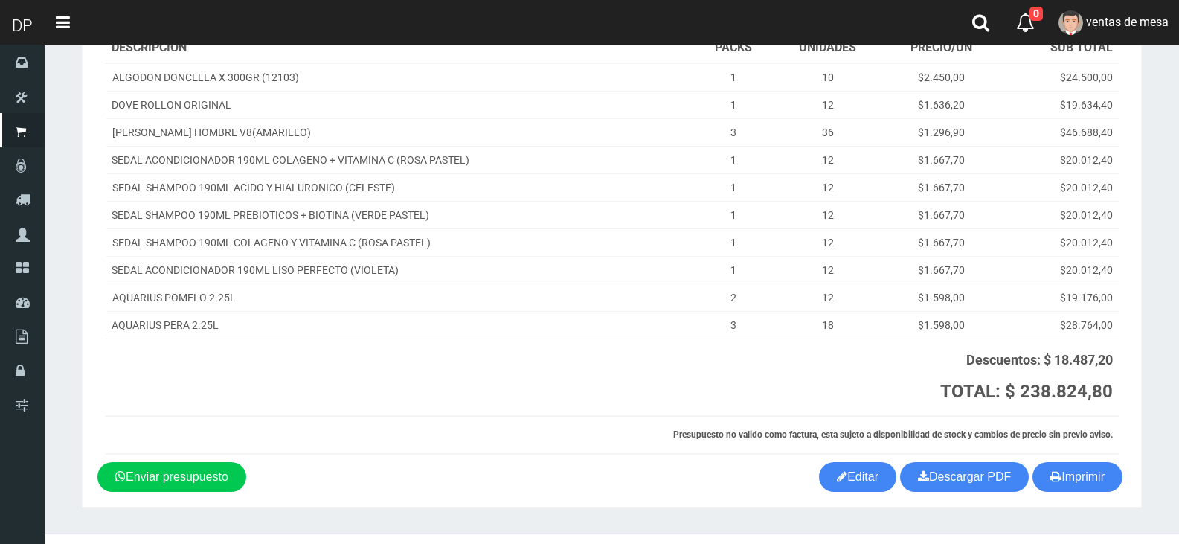
scroll to position [236, 0]
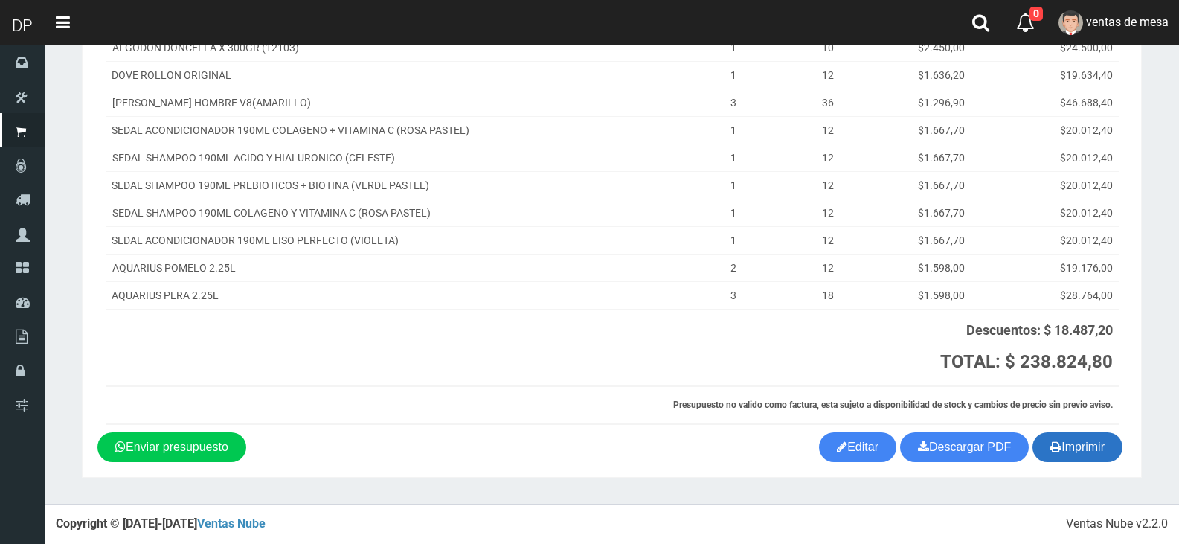
click at [1090, 439] on button "Imprimir" at bounding box center [1077, 447] width 90 height 30
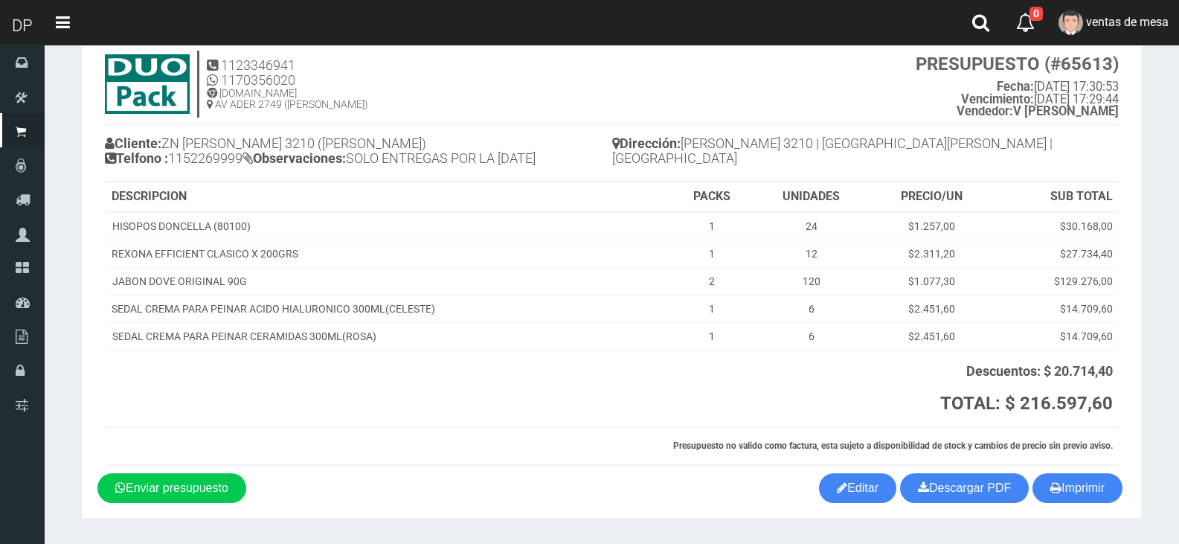
scroll to position [84, 0]
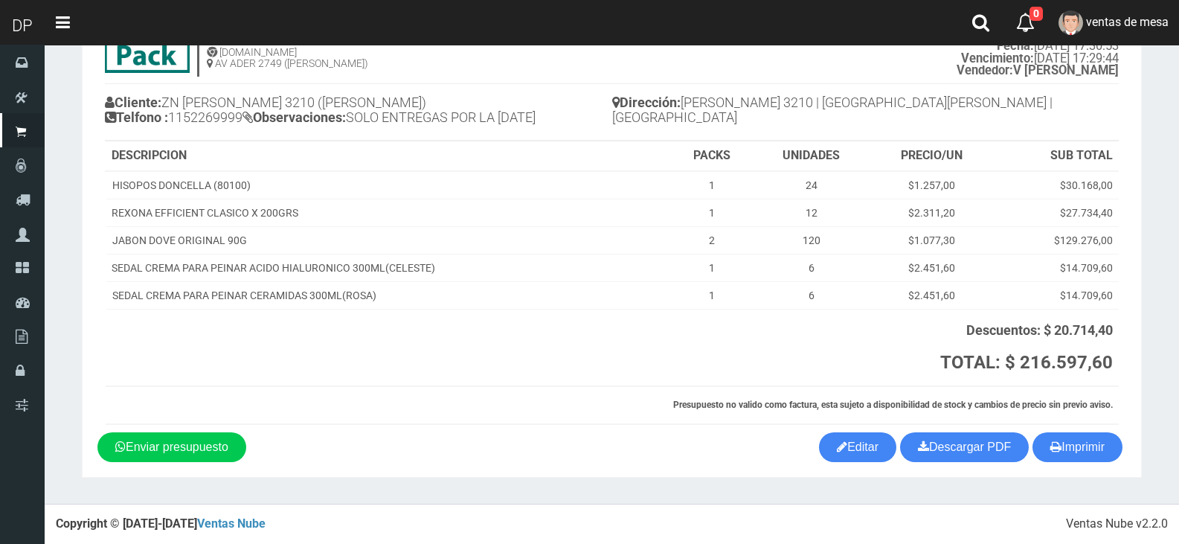
click at [1084, 463] on section "1123346941 1170356020 [DOMAIN_NAME] AV ADER 2749 ([PERSON_NAME]) PRESUPUESTO (#…" at bounding box center [612, 232] width 1060 height 491
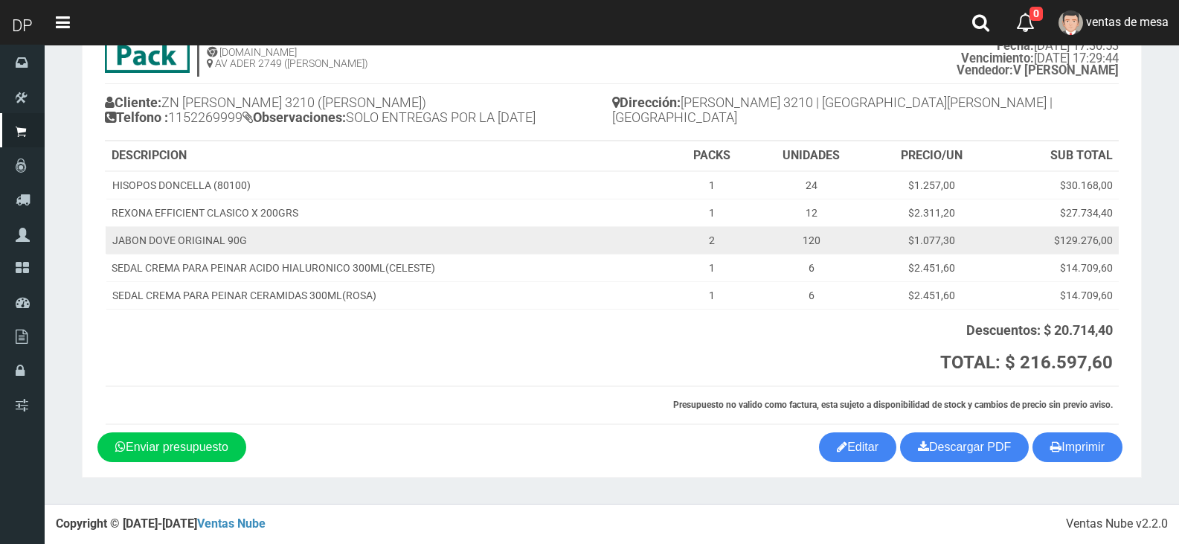
click at [983, 243] on td "$1.077,30" at bounding box center [931, 240] width 124 height 28
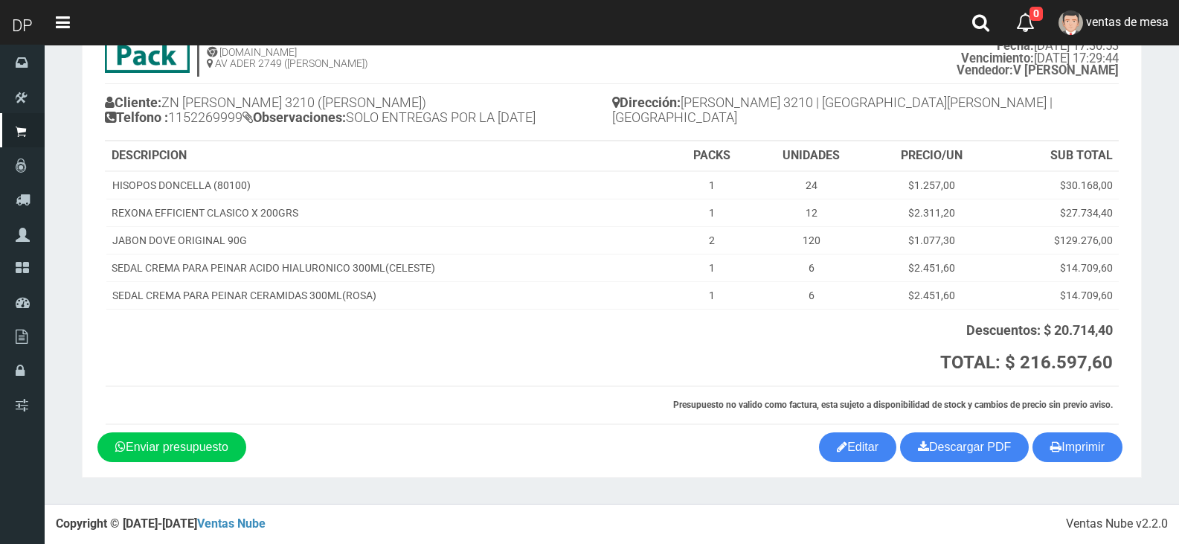
click at [1066, 465] on section "1123346941 1170356020 [DOMAIN_NAME] AV ADER 2749 ([PERSON_NAME]) PRESUPUESTO (#…" at bounding box center [612, 232] width 1060 height 491
click at [1064, 448] on button "Imprimir" at bounding box center [1077, 447] width 90 height 30
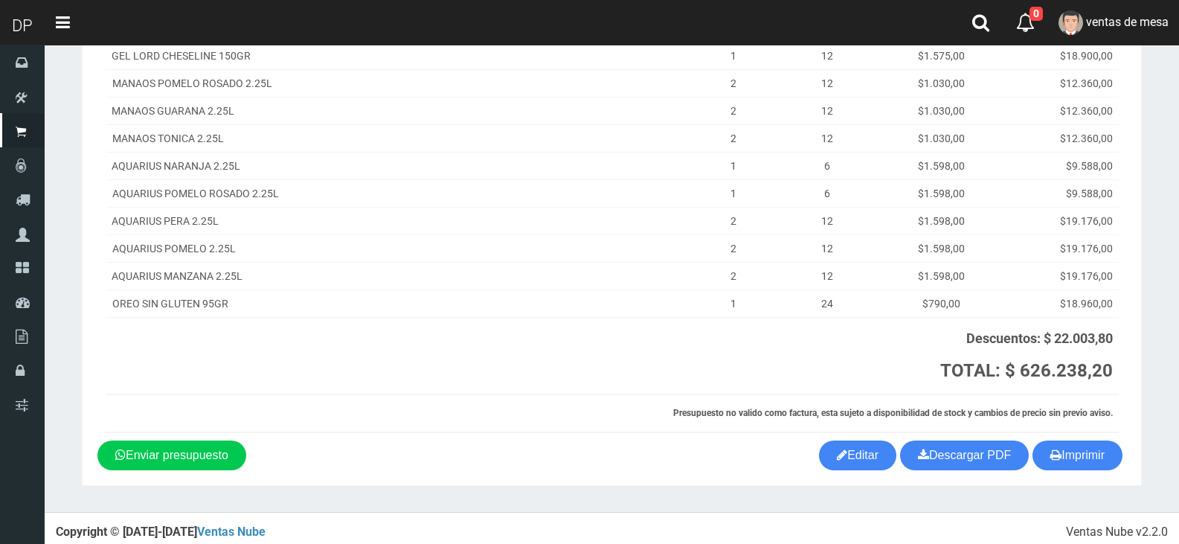
scroll to position [689, 0]
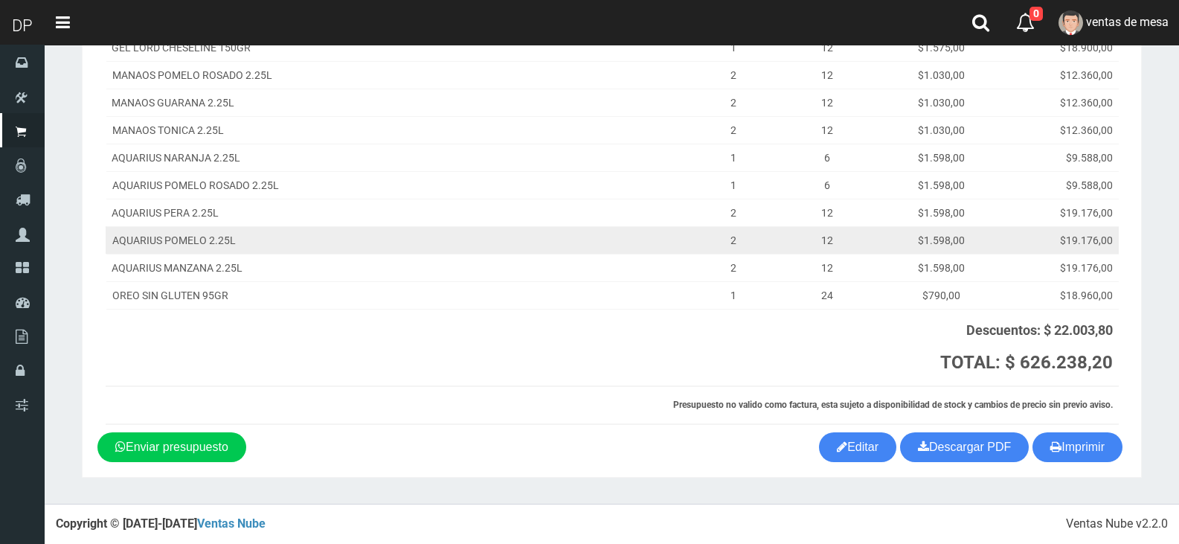
click at [1027, 229] on td "$19.176,00" at bounding box center [1058, 240] width 119 height 28
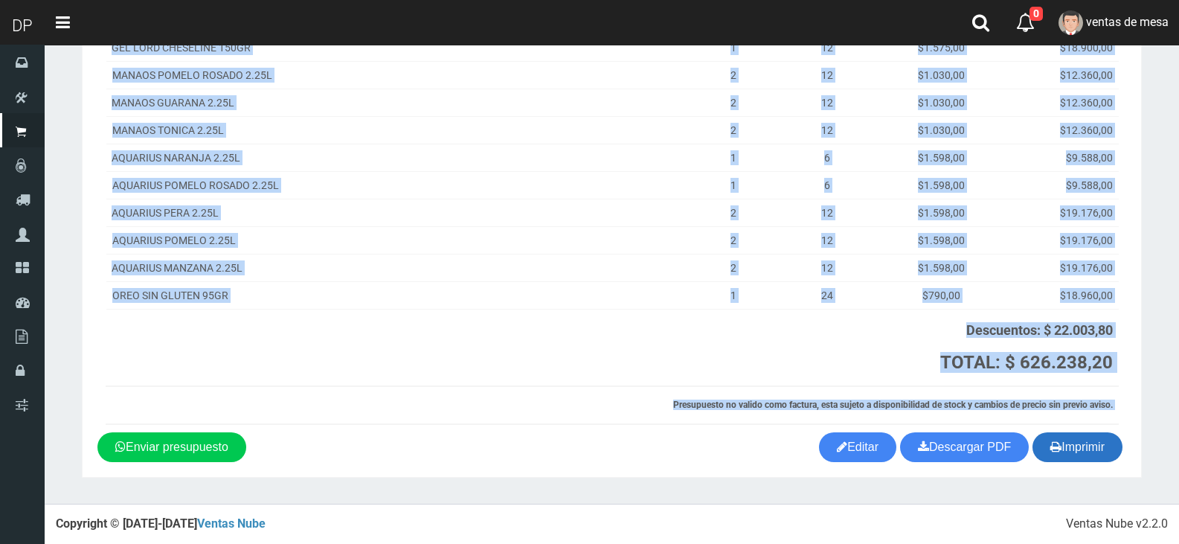
click at [1083, 437] on button "Imprimir" at bounding box center [1077, 447] width 90 height 30
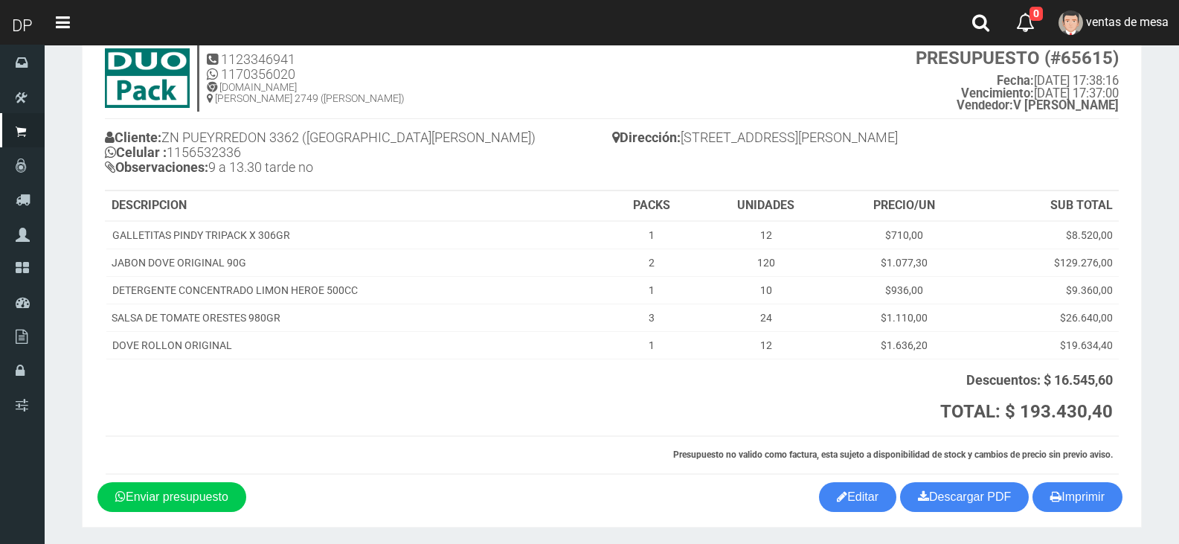
scroll to position [99, 0]
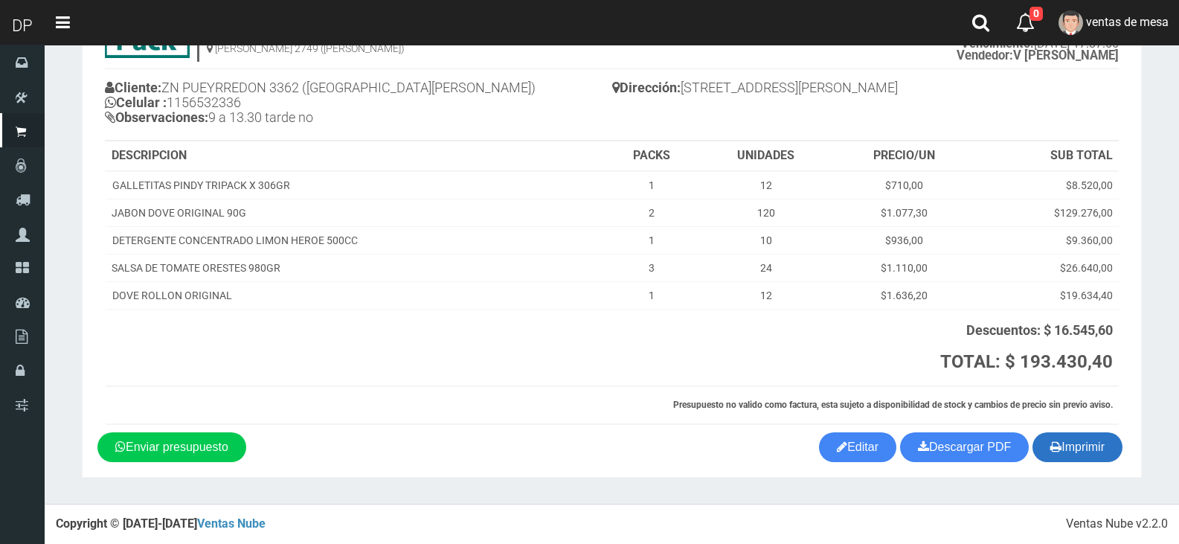
click at [1091, 442] on button "Imprimir" at bounding box center [1077, 447] width 90 height 30
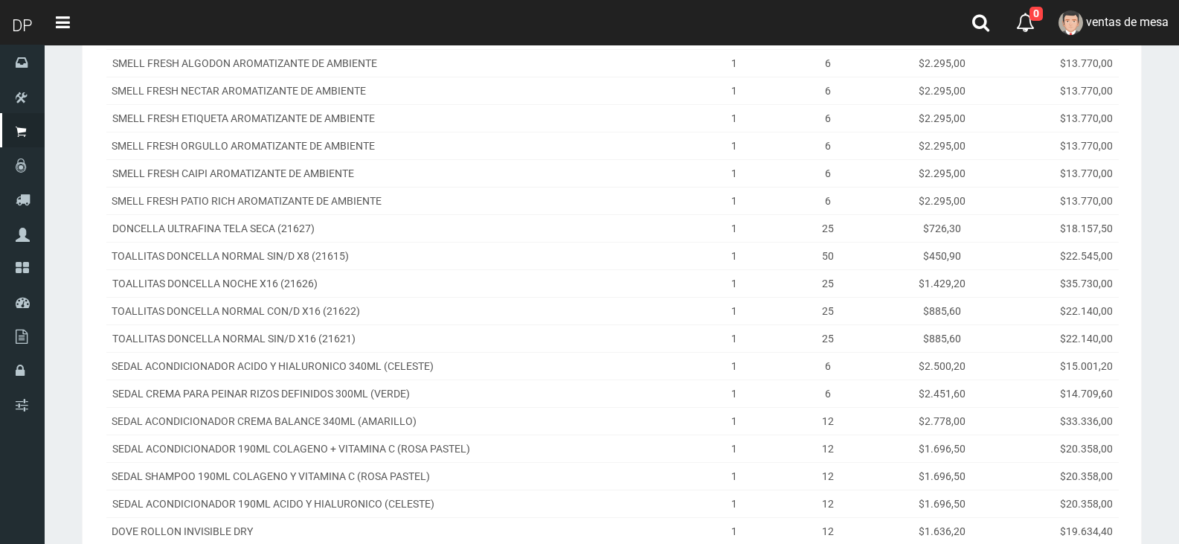
scroll to position [595, 0]
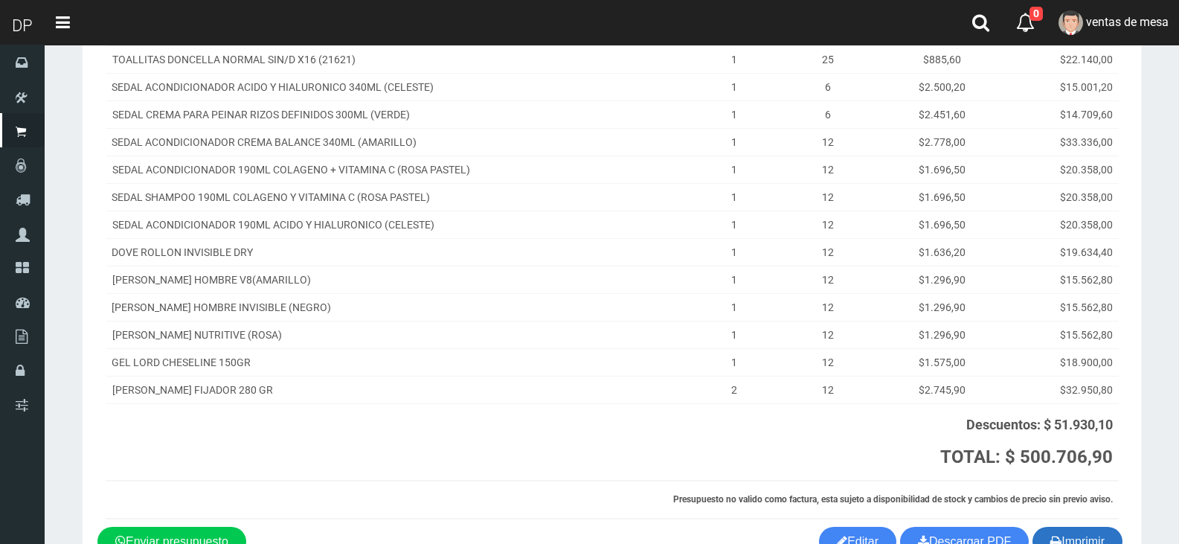
click at [1083, 536] on button "Imprimir" at bounding box center [1077, 541] width 90 height 30
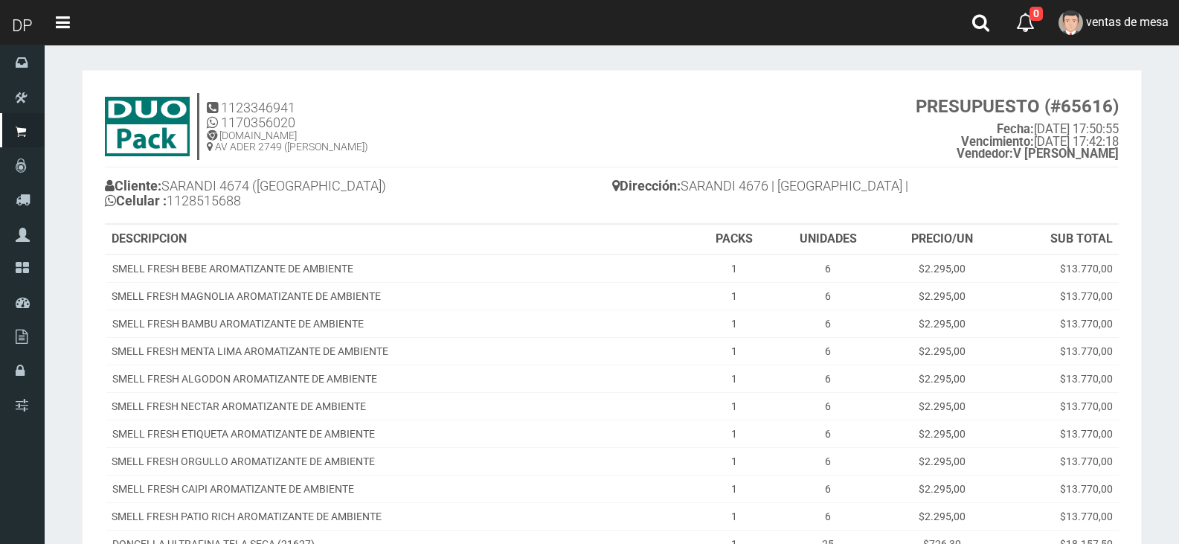
scroll to position [0, 0]
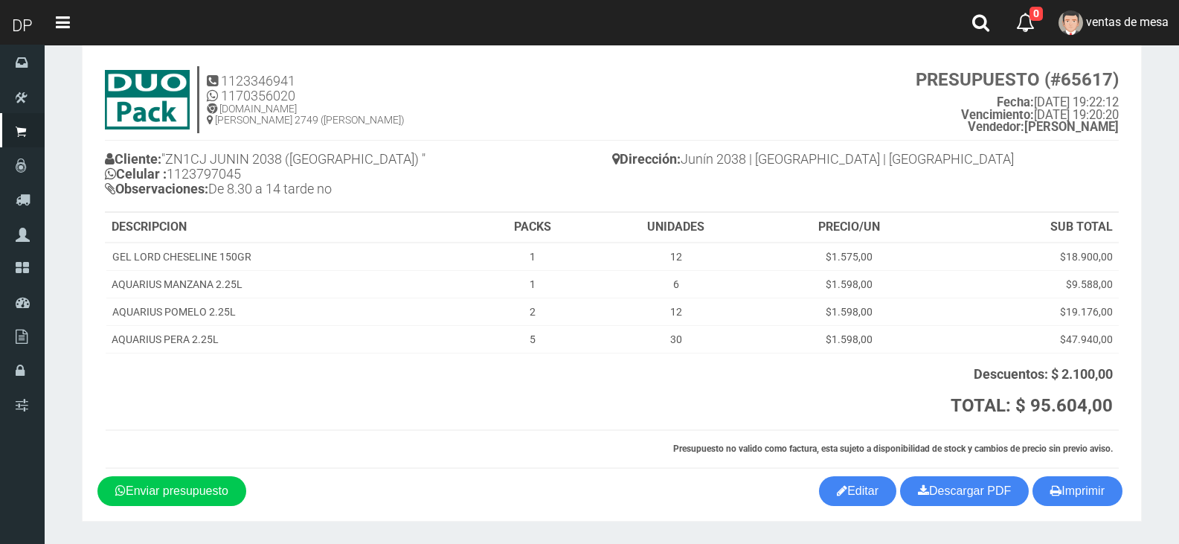
scroll to position [71, 0]
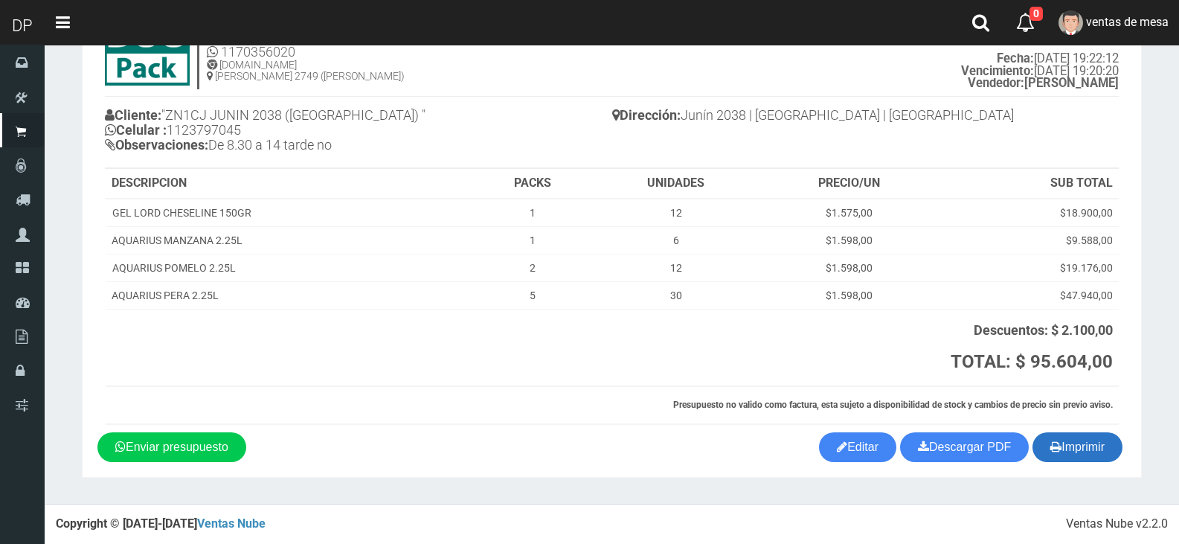
click at [1069, 441] on button "Imprimir" at bounding box center [1077, 447] width 90 height 30
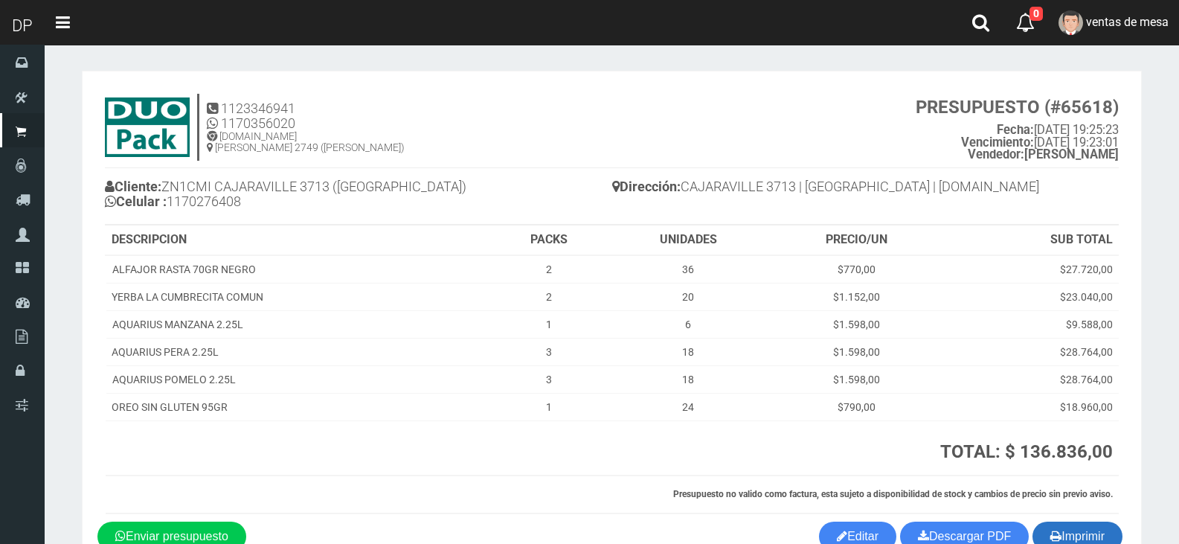
scroll to position [74, 0]
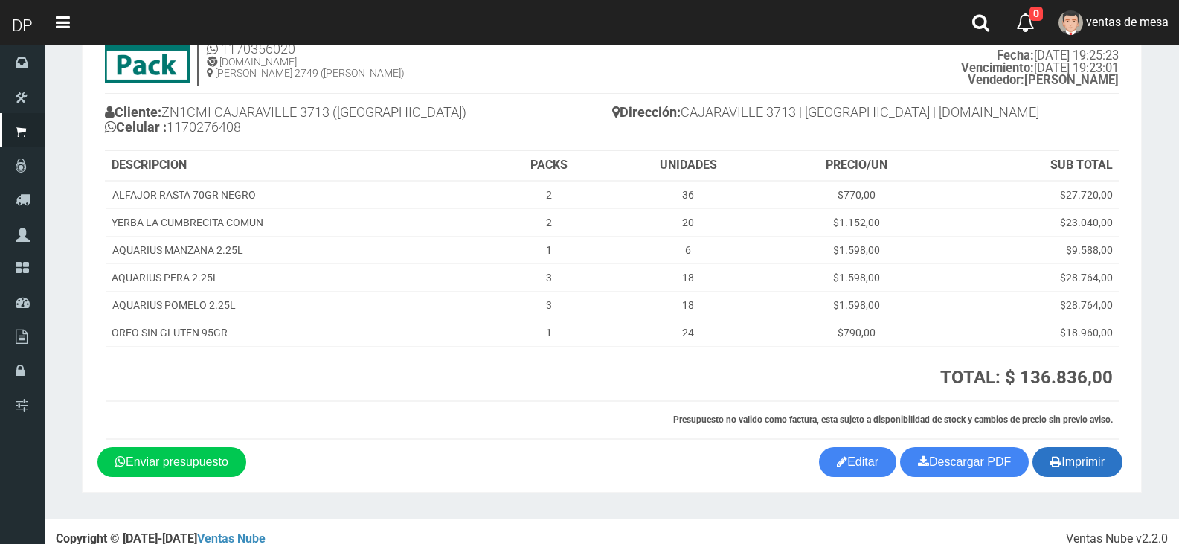
click at [1109, 451] on button "Imprimir" at bounding box center [1077, 462] width 90 height 30
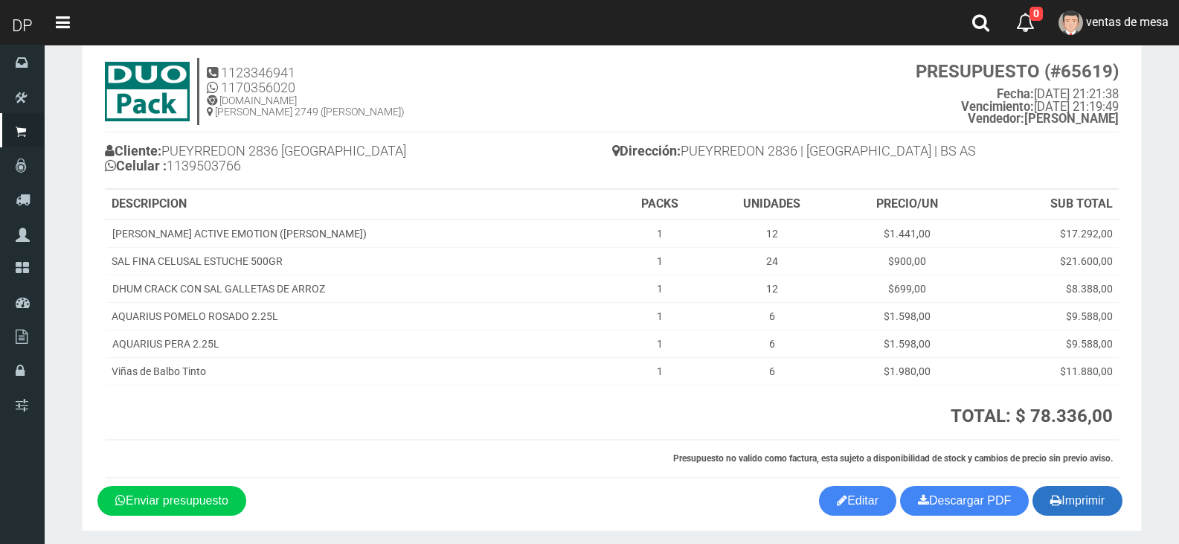
scroll to position [89, 0]
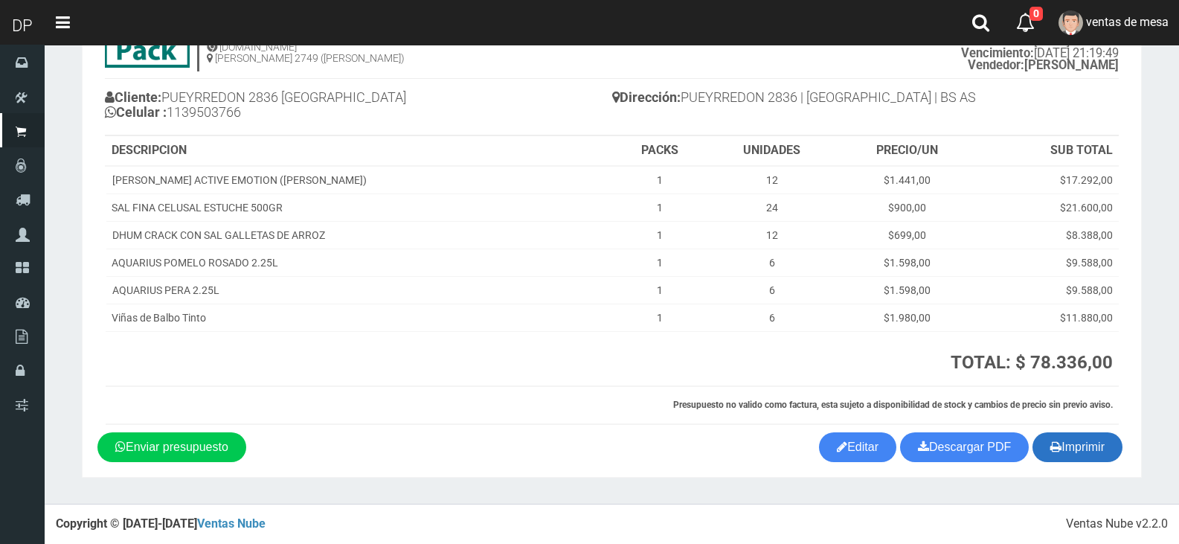
click at [1055, 448] on icon "button" at bounding box center [1055, 446] width 11 height 21
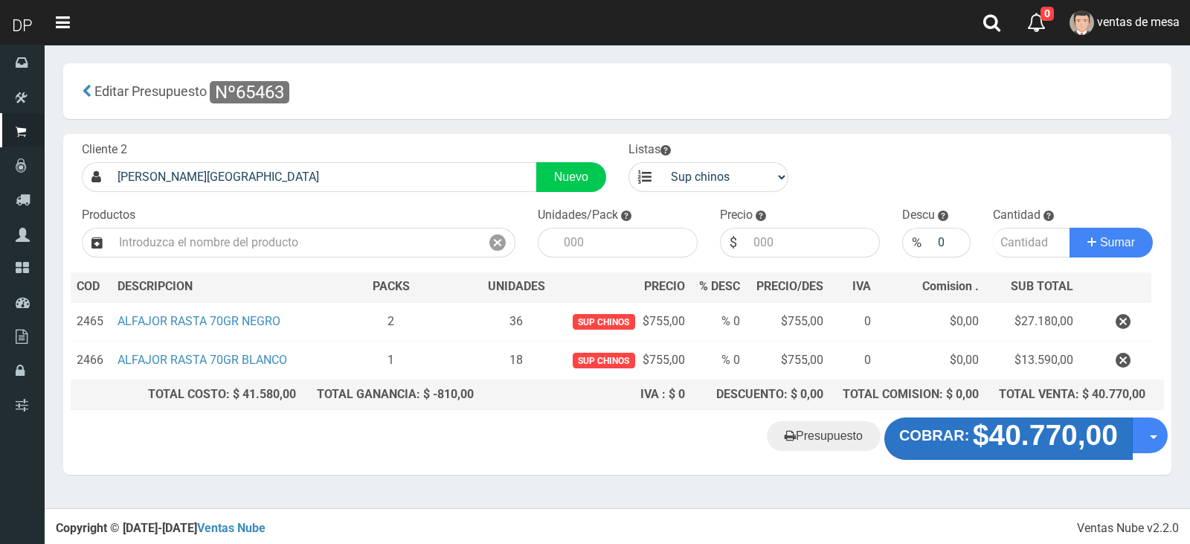
click at [940, 423] on button "COBRAR: $40.770,00" at bounding box center [1008, 438] width 248 height 42
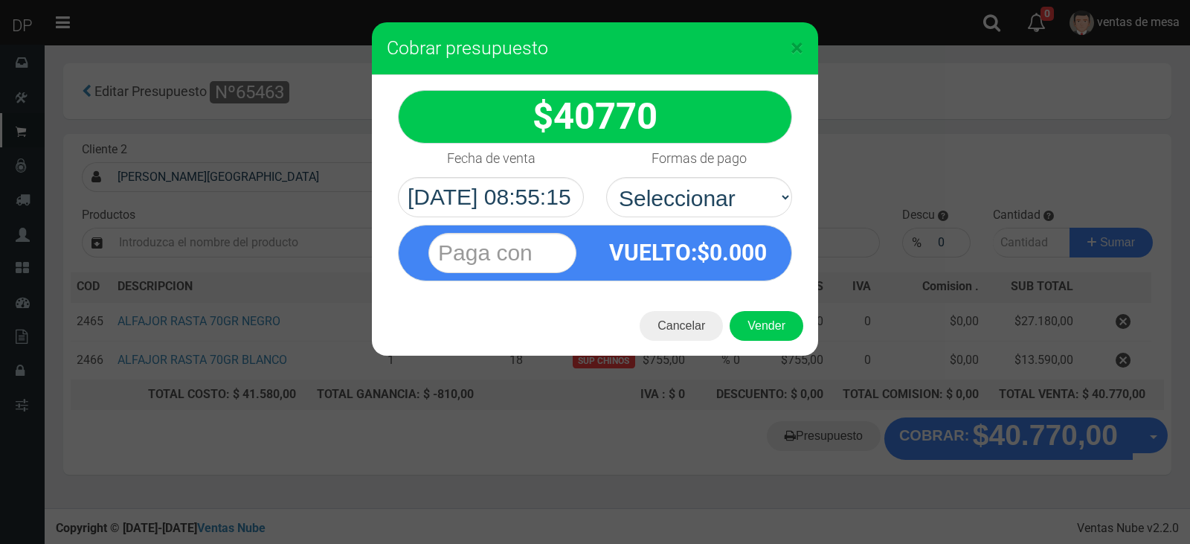
click at [761, 225] on div "VUELTO :$ 0.000" at bounding box center [687, 252] width 185 height 54
click at [750, 204] on select "Seleccionar Efectivo Tarjeta de Crédito Depósito Débito" at bounding box center [699, 197] width 186 height 40
select select "Efectivo"
click at [606, 177] on select "Seleccionar Efectivo Tarjeta de Crédito Depósito Débito" at bounding box center [699, 197] width 186 height 40
click at [753, 334] on button "Vender" at bounding box center [766, 326] width 74 height 30
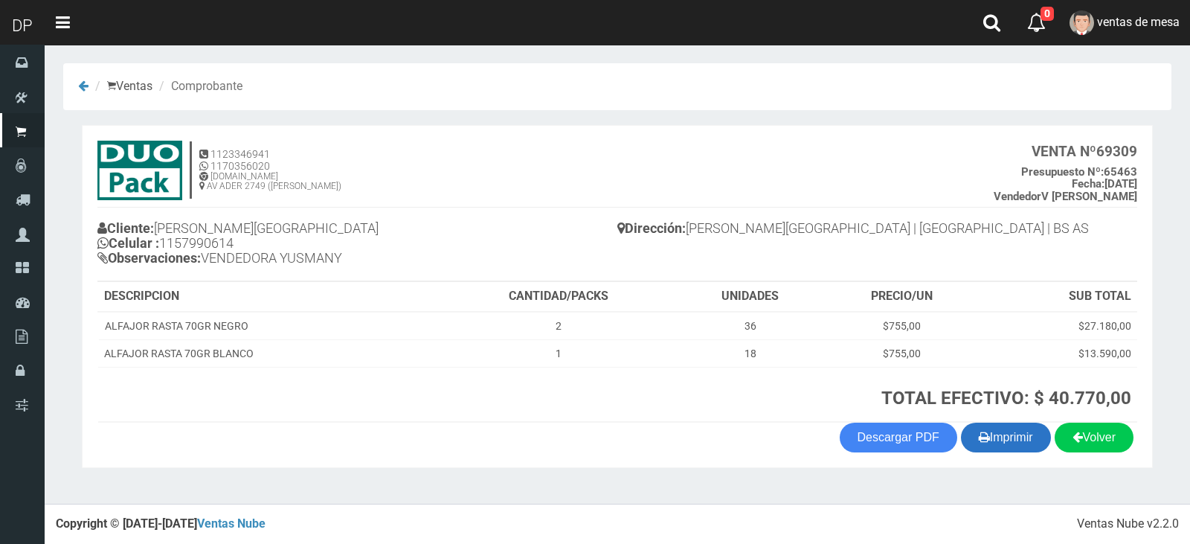
click at [1028, 447] on button "Imprimir" at bounding box center [1006, 437] width 90 height 30
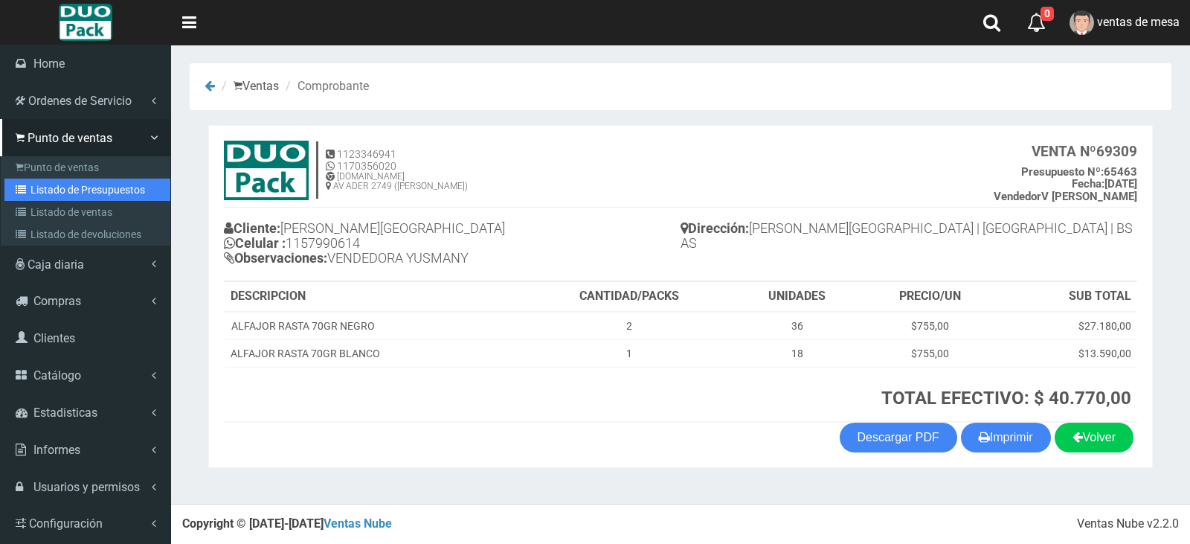
click at [43, 183] on link "Listado de Presupuestos" at bounding box center [87, 189] width 166 height 22
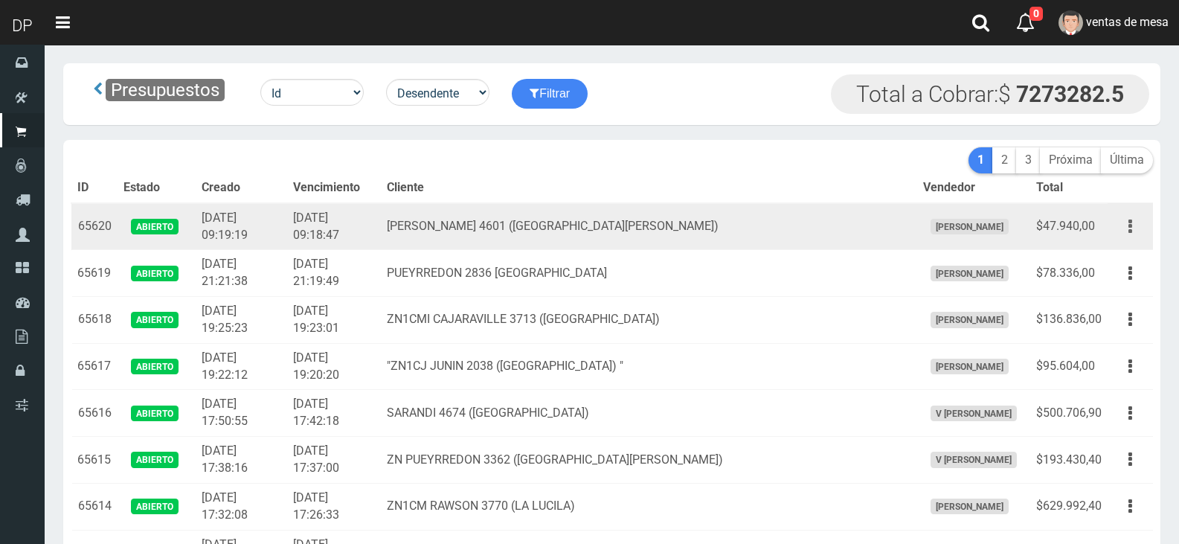
click at [1141, 233] on button "button" at bounding box center [1129, 226] width 33 height 26
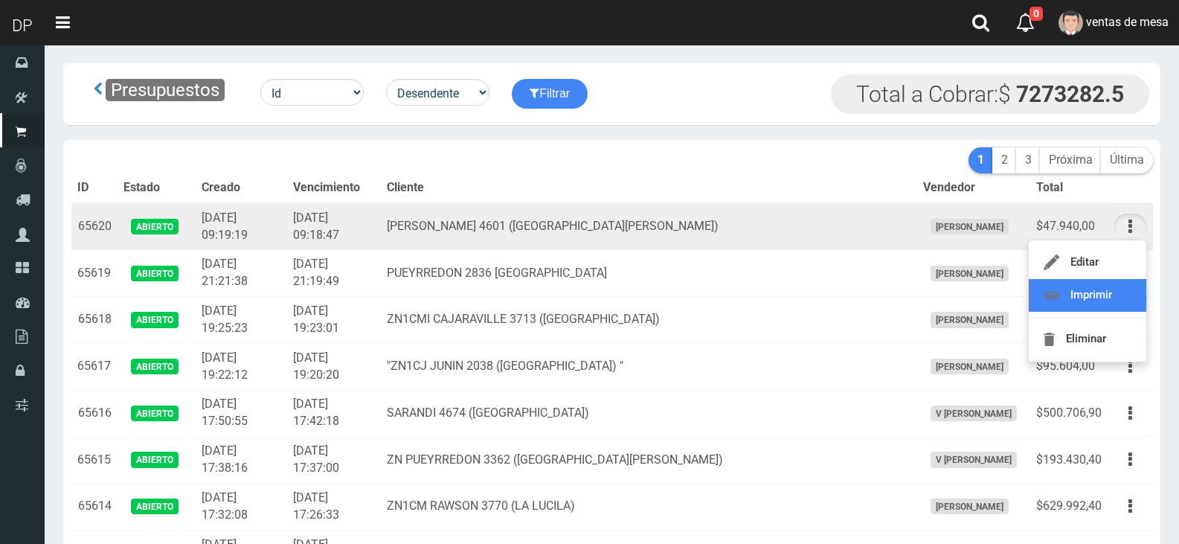
click at [1095, 303] on link "Imprimir" at bounding box center [1086, 295] width 117 height 33
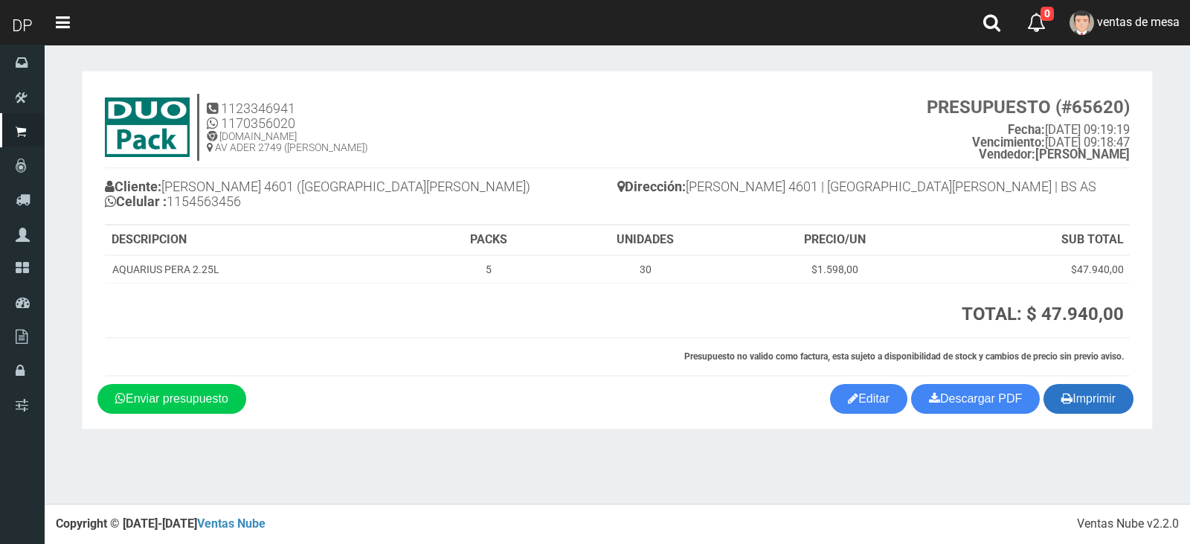
click at [1104, 399] on button "Imprimir" at bounding box center [1088, 399] width 90 height 30
click at [652, 420] on section "1123346941 1170356020 [DOMAIN_NAME] AV ADER 2749 ([PERSON_NAME]) PRESUPUESTO (#…" at bounding box center [617, 250] width 1071 height 358
